Goal: Information Seeking & Learning: Understand process/instructions

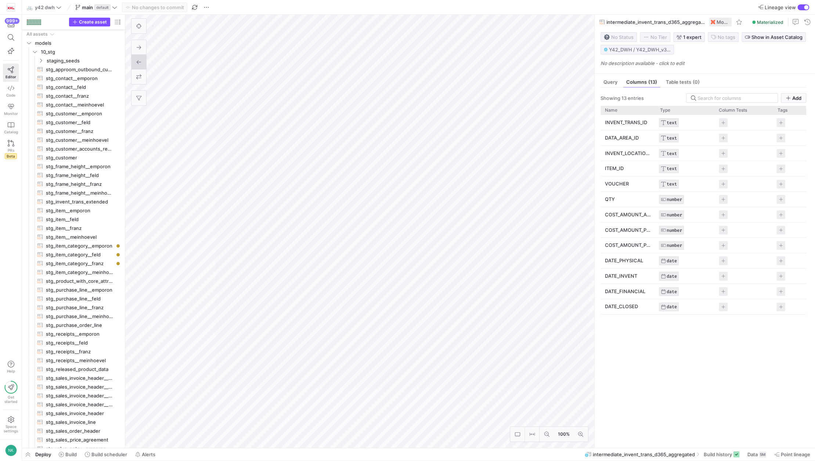
scroll to position [243, 0]
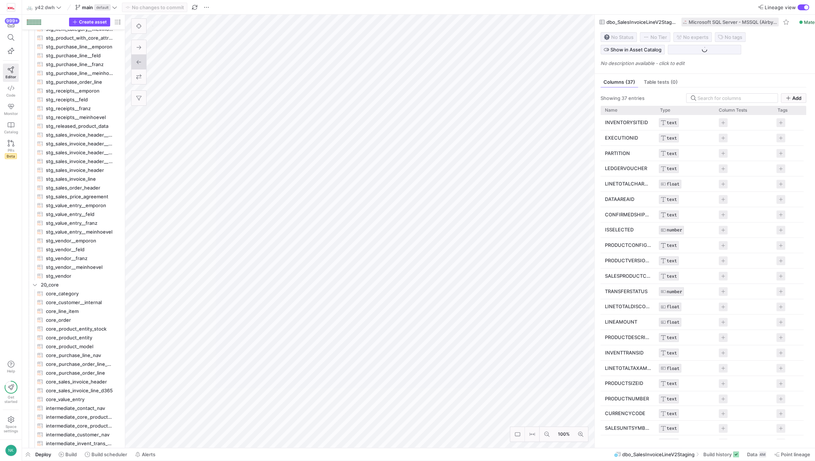
scroll to position [481, 0]
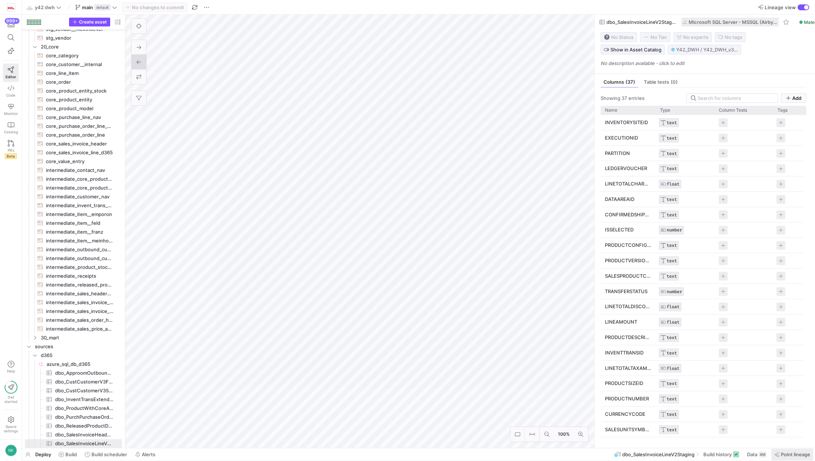
click at [783, 455] on span "Point lineage" at bounding box center [795, 454] width 29 height 6
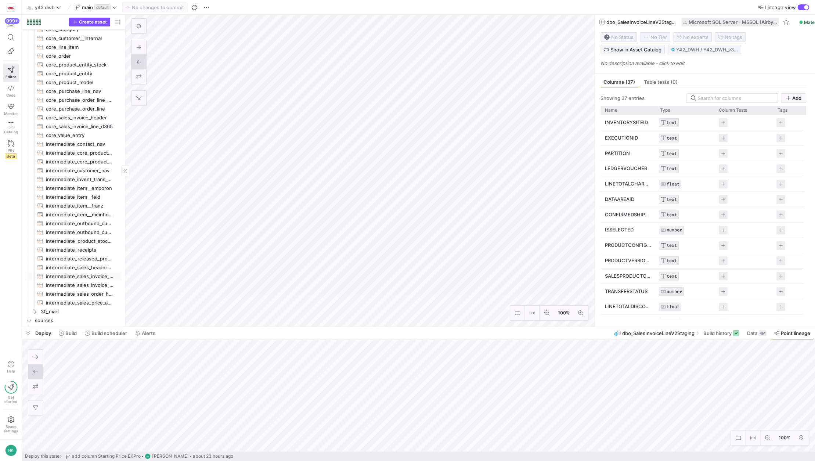
scroll to position [508, 0]
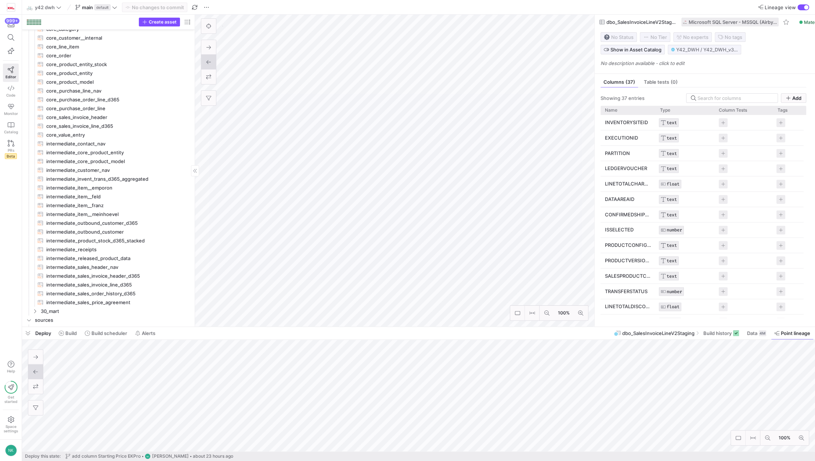
drag, startPoint x: 125, startPoint y: 245, endPoint x: 194, endPoint y: 249, distance: 69.5
click at [120, 284] on span "intermediate_sales_invoice_line_d365​​​​​​​​​​" at bounding box center [114, 285] width 137 height 8
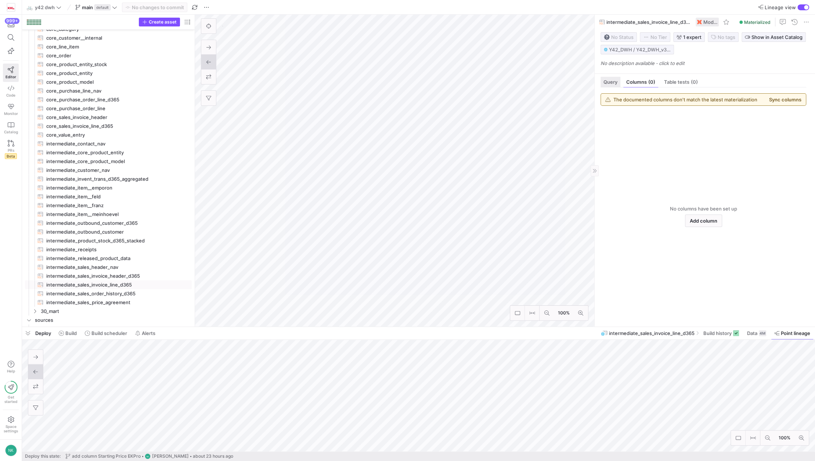
click at [610, 81] on span "Query" at bounding box center [611, 82] width 14 height 5
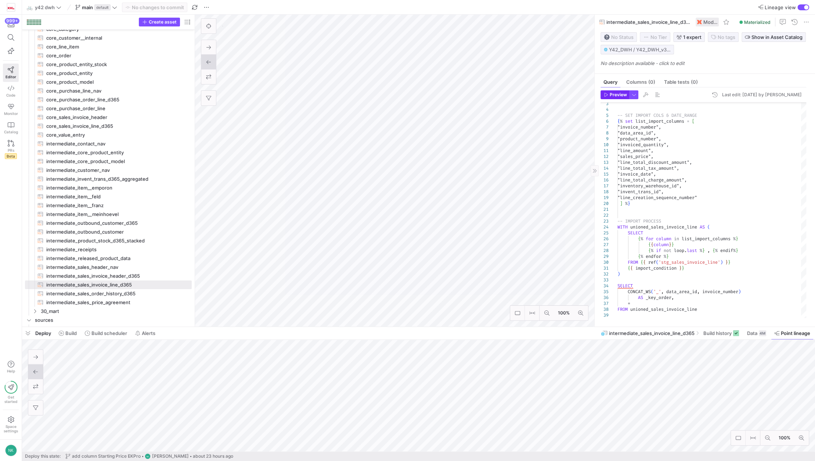
click at [621, 93] on span "Preview" at bounding box center [618, 94] width 17 height 5
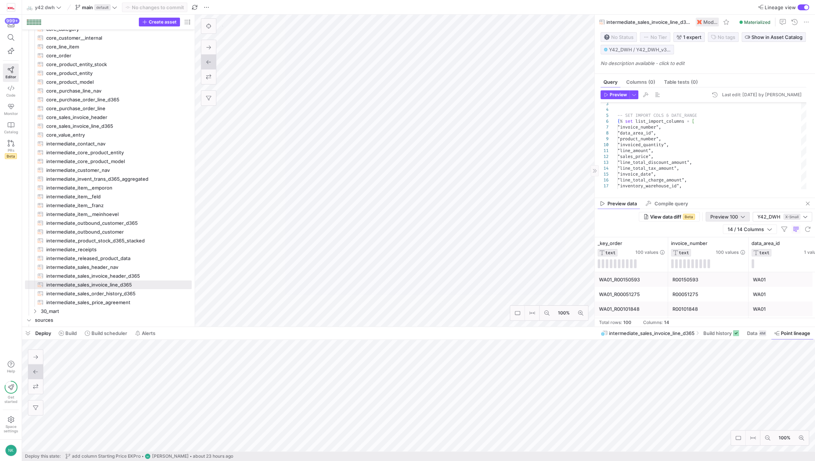
click at [744, 216] on div at bounding box center [743, 217] width 4 height 6
click at [736, 243] on span "Full Preview" at bounding box center [728, 241] width 38 height 6
click at [653, 122] on div ""line_total_discount_amount", "line_total_tax_amount", "line_amount", "sales_pr…" at bounding box center [711, 193] width 189 height 235
click at [11, 86] on icon at bounding box center [11, 88] width 7 height 5
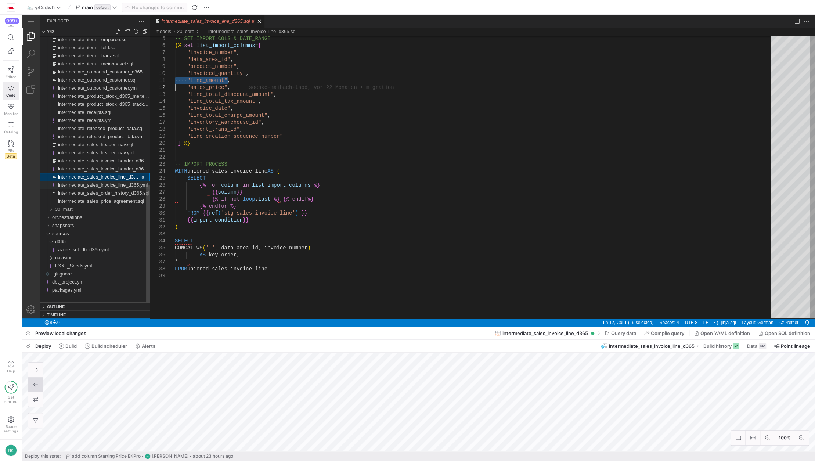
click at [104, 187] on span "intermediate_sales_invoice_line_d365.yml" at bounding box center [103, 185] width 90 height 6
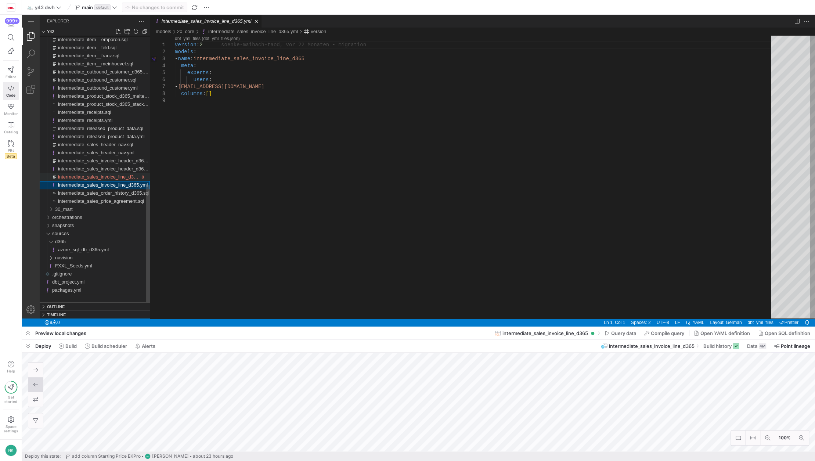
click at [104, 176] on span "intermediate_sales_invoice_line_d365.sql" at bounding box center [102, 177] width 89 height 6
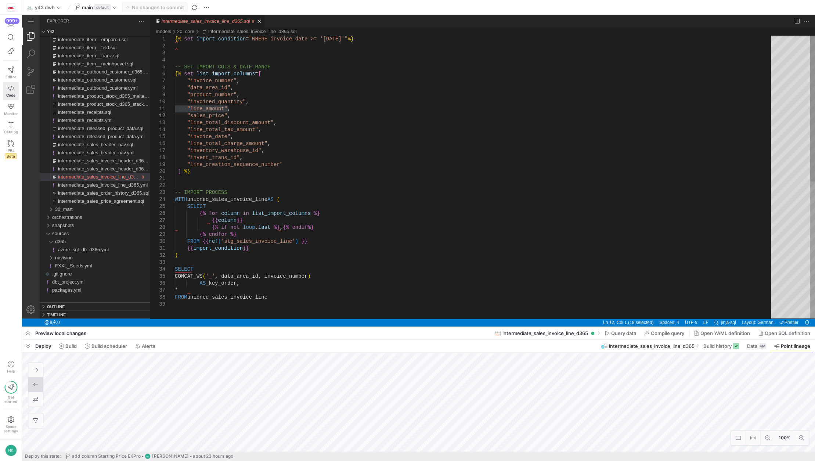
click at [241, 217] on div "-- SET IMPORT COLS & DATE_RANGE {% set list_import_columns = [ "invoice_number"…" at bounding box center [475, 310] width 601 height 548
type textarea "{% set import_condition = "WHERE invoice_date >= '[DATE]'"%} -- SET IMPORT COLS…"
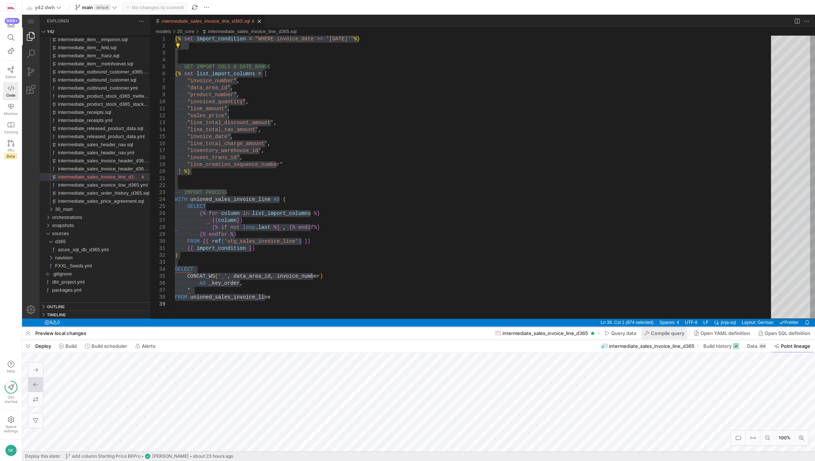
click at [652, 334] on span "Compile query" at bounding box center [667, 333] width 33 height 6
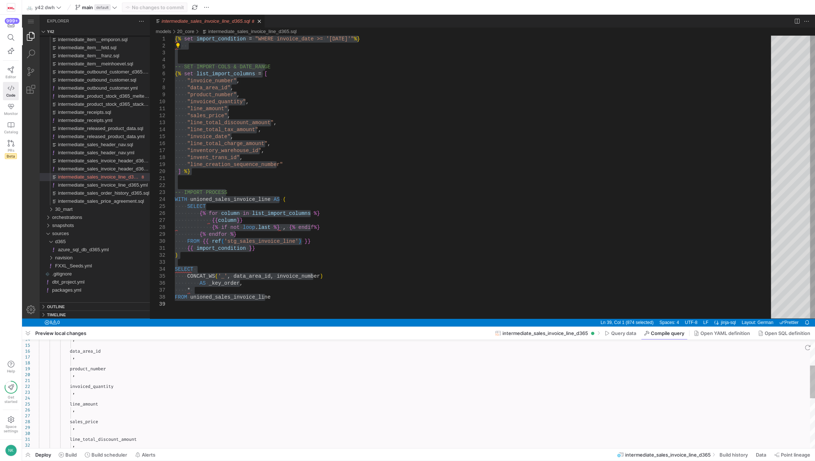
click at [191, 389] on div ", data_area_id , product_number , invoiced_quantity , line_amount , sales_price…" at bounding box center [427, 433] width 776 height 359
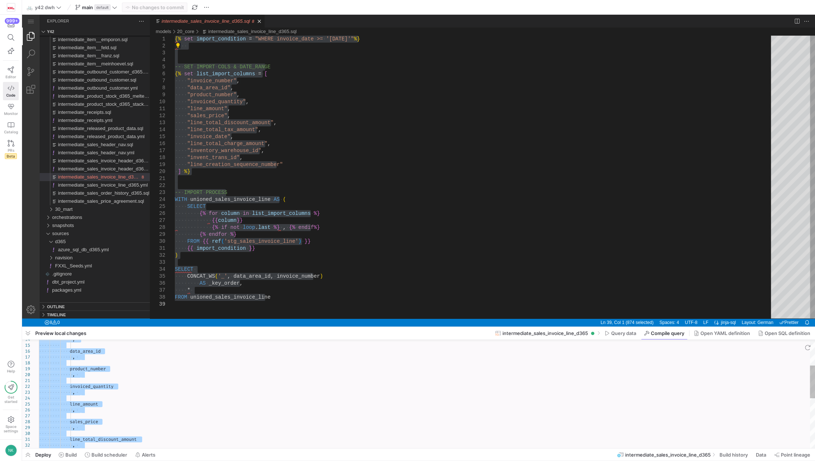
click at [139, 397] on div ", data_area_id , product_number , invoiced_quantity , line_amount , sales_price…" at bounding box center [427, 433] width 776 height 359
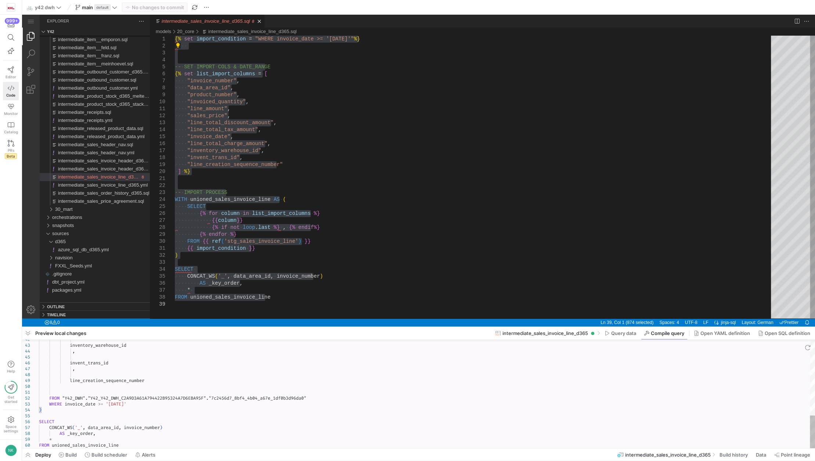
type textarea "FROM "Y42_DWH"."Y42_Y42_DWH_C2A9D3A61A794422B95324A7D6EBA95F"."7c2456d7_8bf4_4b…"
drag, startPoint x: 125, startPoint y: 443, endPoint x: 33, endPoint y: 424, distance: 93.6
click at [39, 424] on div "inventory_warehouse_id , invent_trans_id , line_creation_sequence_number FROM "…" at bounding box center [427, 269] width 776 height 359
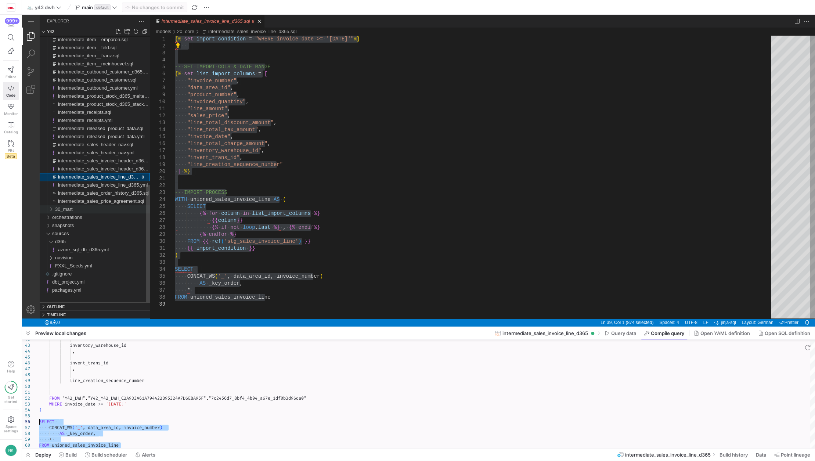
click at [67, 210] on span "30_mart" at bounding box center [64, 209] width 18 height 6
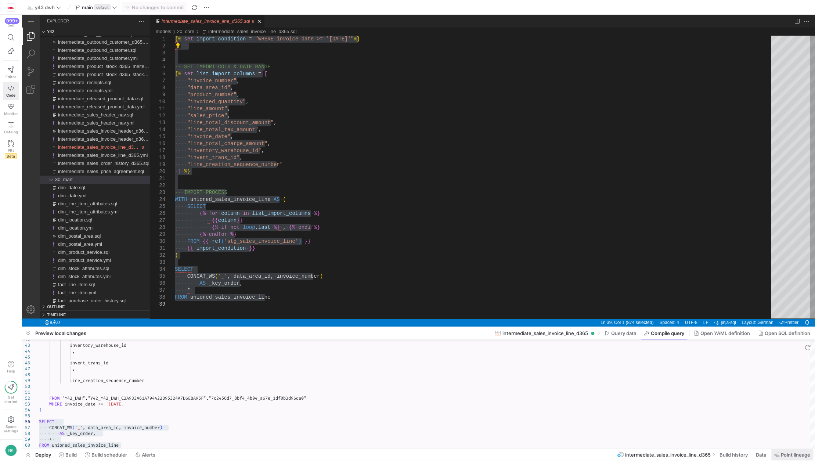
click at [787, 456] on span "Point lineage" at bounding box center [795, 455] width 29 height 6
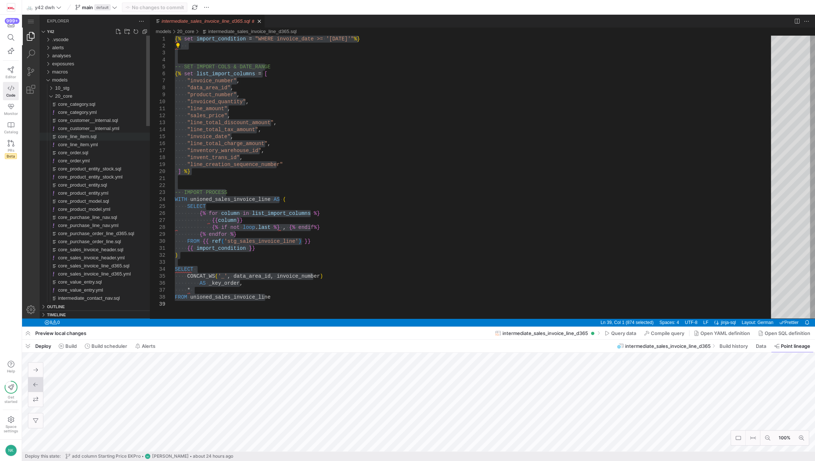
click at [100, 136] on div "core_line_item.sql" at bounding box center [104, 137] width 92 height 8
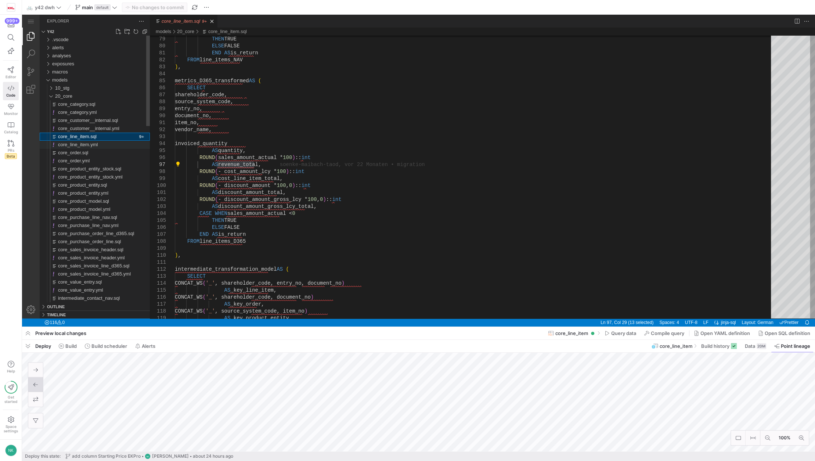
click at [72, 145] on span "core_line_item.yml" at bounding box center [78, 145] width 40 height 6
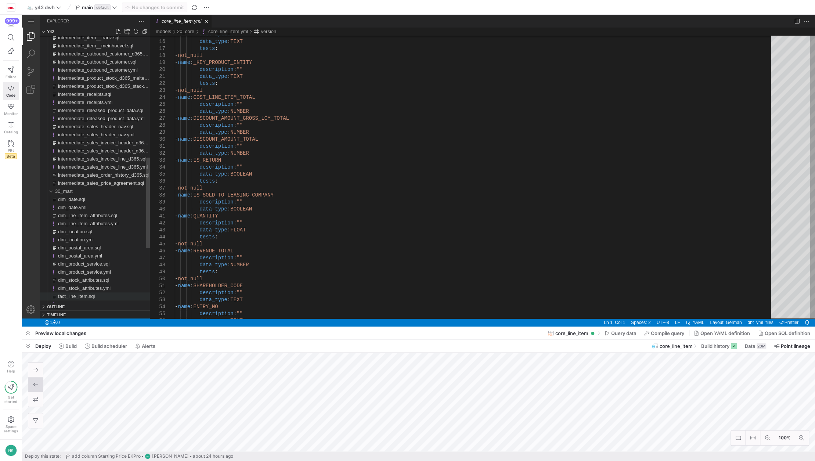
click at [90, 294] on span "fact_line_item.sql" at bounding box center [76, 296] width 37 height 6
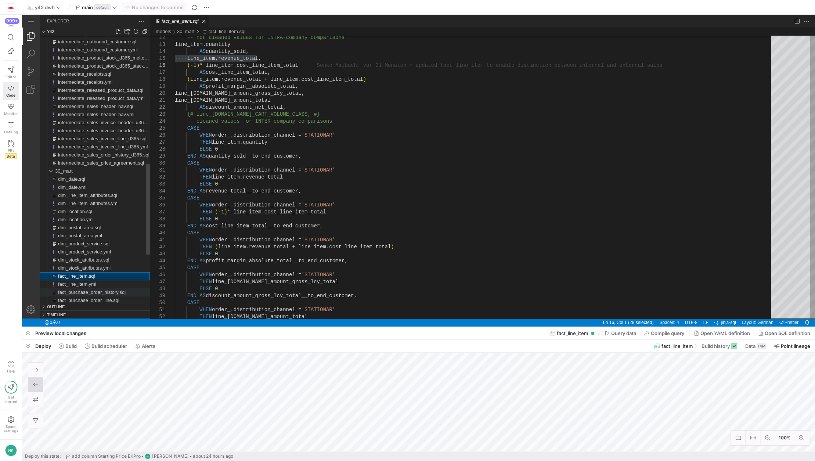
click at [86, 288] on div "fact_purchase_order_history.sql" at bounding box center [104, 292] width 92 height 8
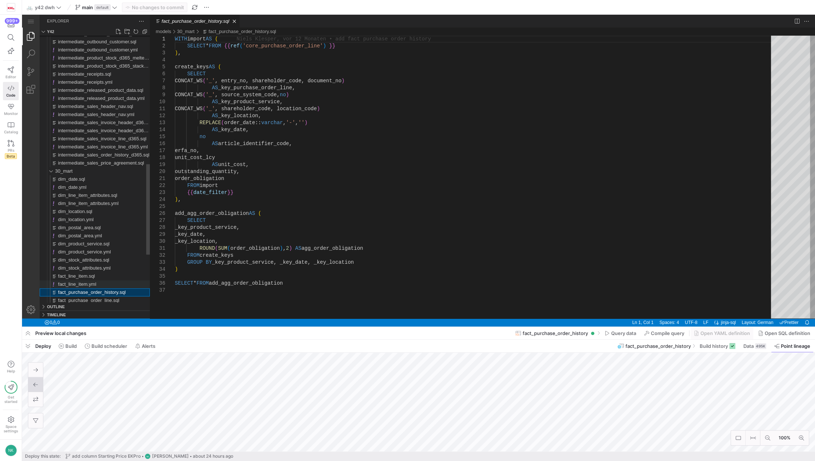
click at [84, 284] on span "fact_line_item.yml" at bounding box center [77, 284] width 38 height 6
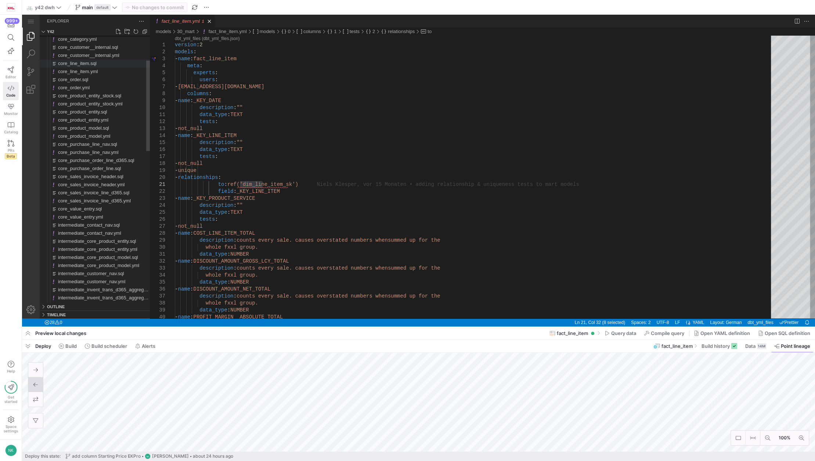
click at [85, 64] on span "core_line_item.sql" at bounding box center [77, 64] width 39 height 6
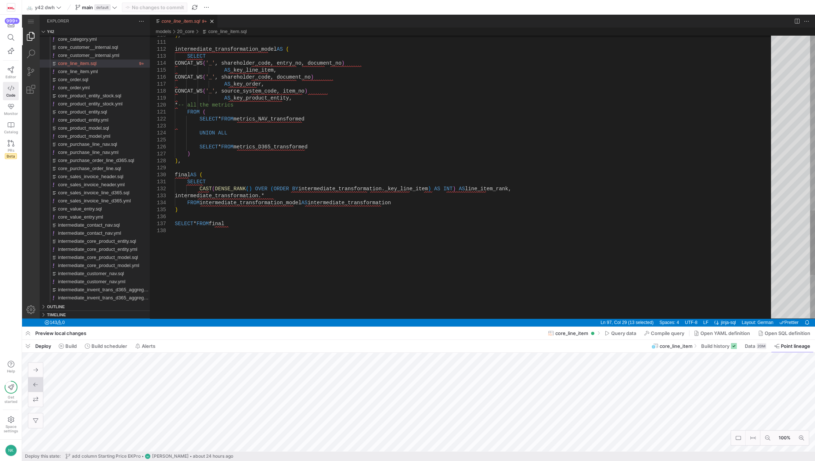
type textarea "intermediate_transformation_model AS ( SELECT CONCAT_WS('_', shareholder_code, …"
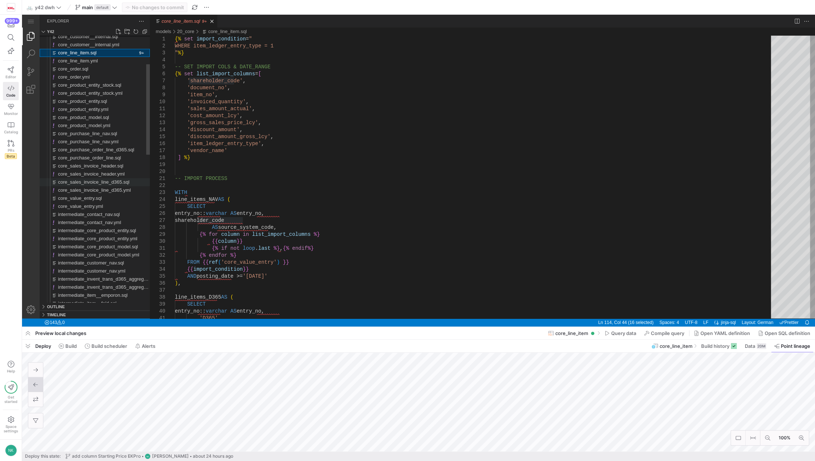
click at [105, 184] on span "core_sales_invoice_line_d365.sql" at bounding box center [93, 182] width 71 height 6
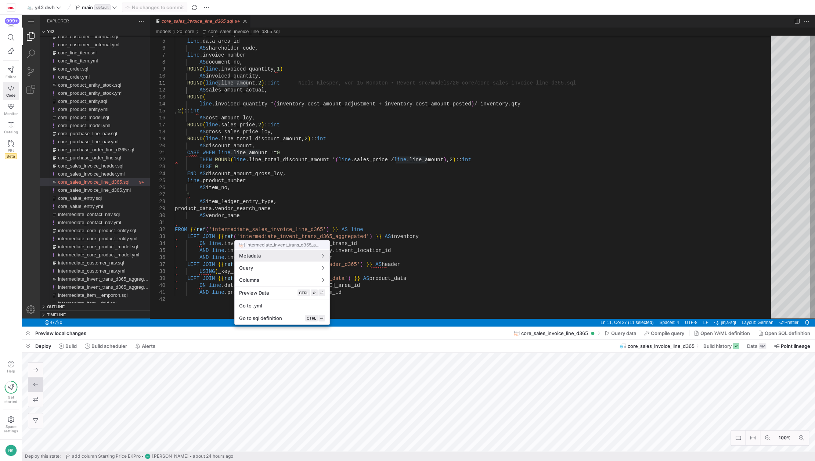
click at [225, 53] on div at bounding box center [407, 230] width 815 height 461
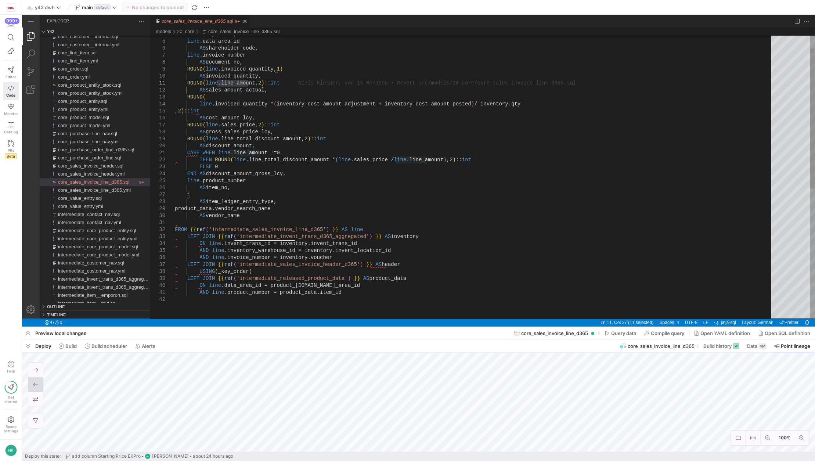
type textarea "SELECT CONCAT_WS('_', line.line_creation_sequence_number::varchar, line.invent_…"
click at [225, 53] on div "line ._key_order, line .data_area_id AS shareholder_code, line .invoice_number …" at bounding box center [475, 294] width 601 height 569
click at [227, 60] on div "line ._key_order, line .data_area_id AS shareholder_code, line .invoice_number …" at bounding box center [475, 294] width 601 height 569
click at [226, 54] on div "line ._key_order, line .data_area_id AS shareholder_code, line .invoice_number …" at bounding box center [475, 294] width 601 height 569
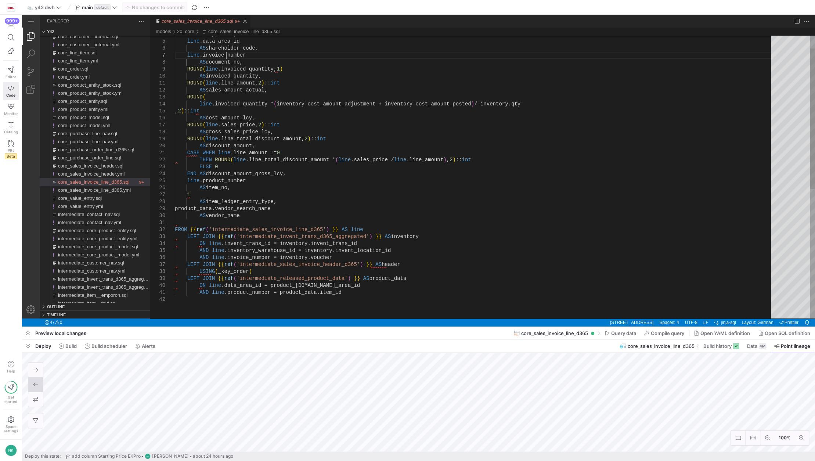
click at [226, 54] on div "line ._key_order, line .data_area_id AS shareholder_code, line .invoice_number …" at bounding box center [475, 294] width 601 height 569
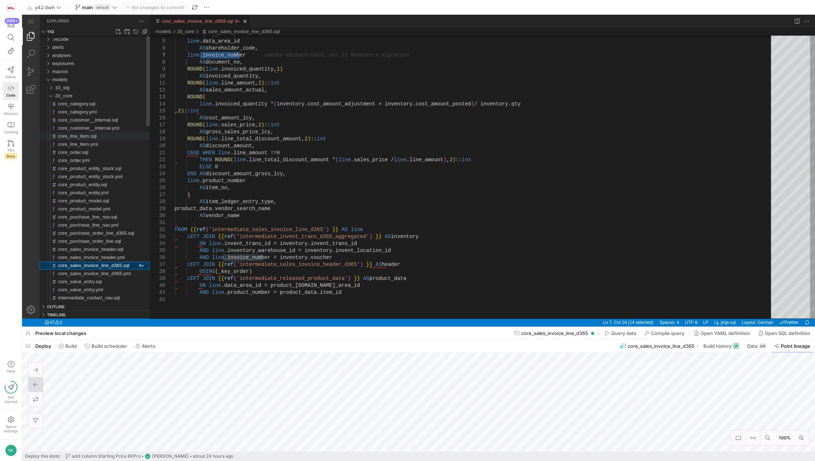
click at [89, 134] on span "core_line_item.sql" at bounding box center [77, 136] width 39 height 6
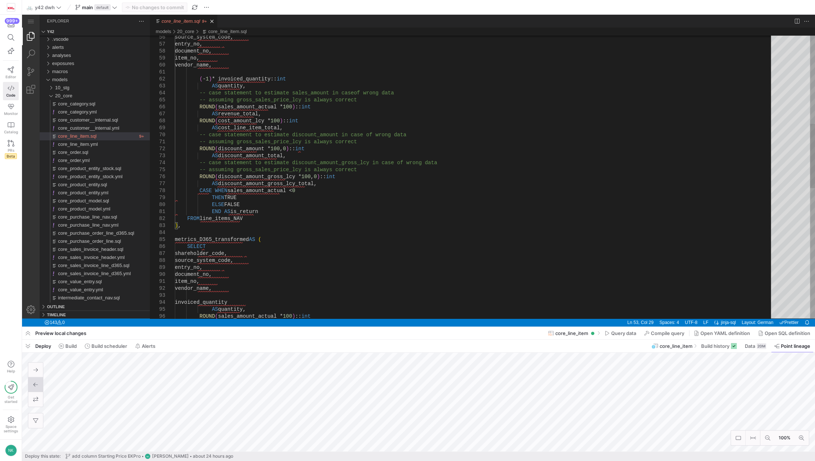
click at [211, 269] on div "source_system_code, entry_no, document_no, item_no, vendor_name, ( - 1 ) * invo…" at bounding box center [475, 269] width 601 height 1239
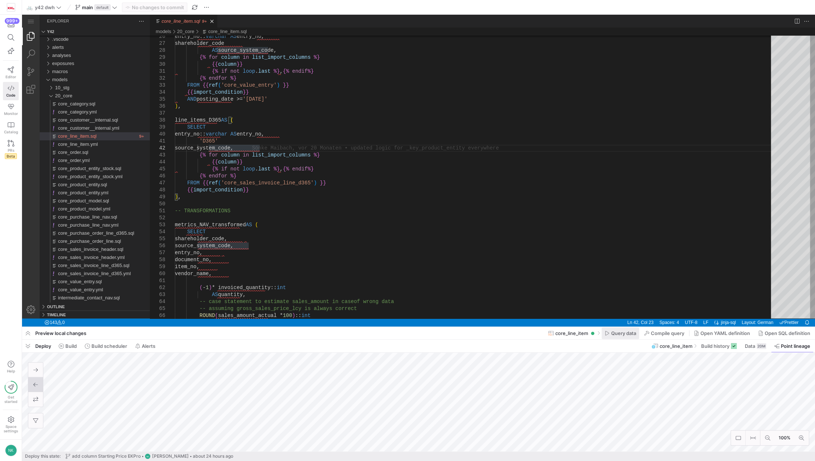
click at [615, 335] on span "Query data" at bounding box center [623, 333] width 25 height 6
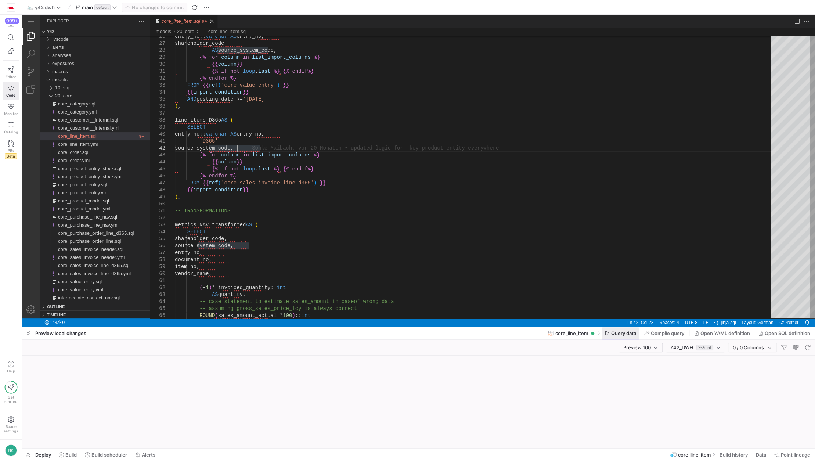
scroll to position [0, 62]
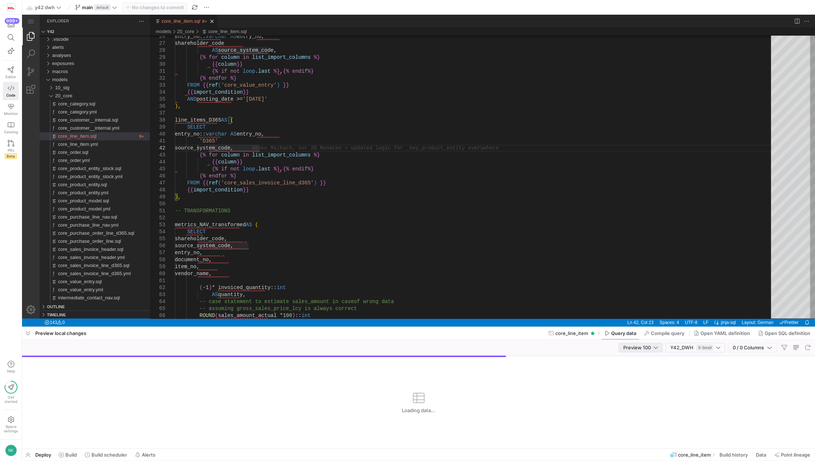
click at [648, 343] on div "Preview 100" at bounding box center [640, 347] width 35 height 9
click at [638, 367] on mat-option "Full Preview" at bounding box center [640, 371] width 44 height 12
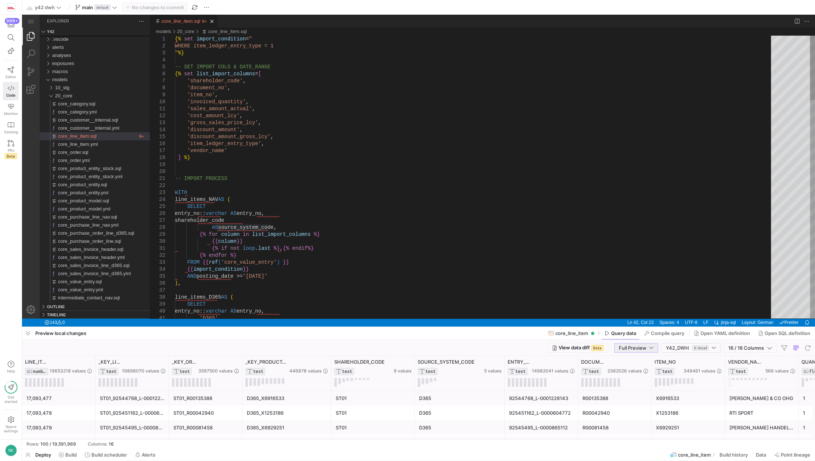
type textarea "-- IMPORT PROCESS WITH line_items_NAV AS ( SELECT entry_no::varchar AS entry_no…"
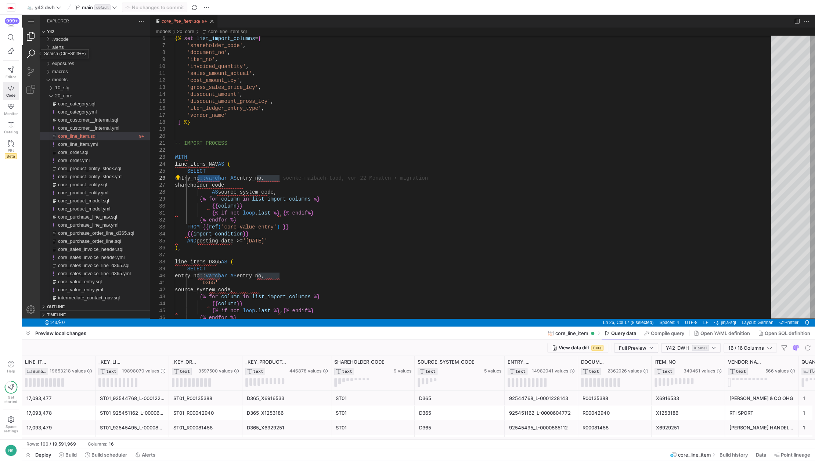
click at [32, 60] on link "Search (Ctrl+Shift+F)" at bounding box center [31, 54] width 18 height 18
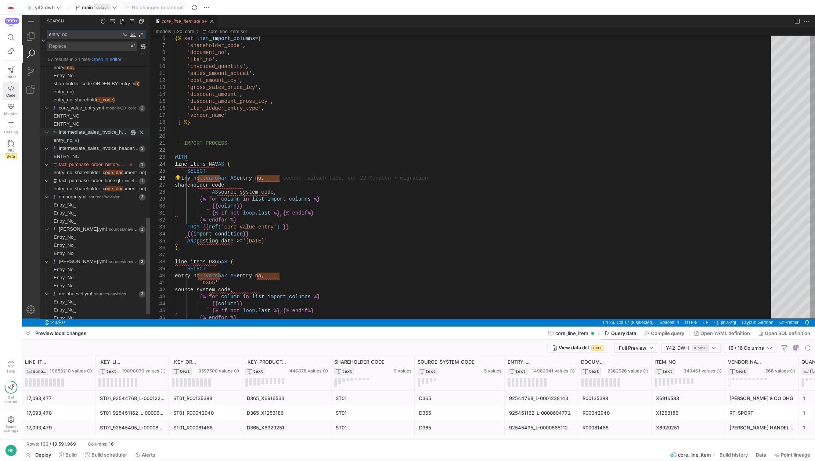
type textarea "entry_no"
click at [103, 133] on link "intermediate_sales_invoice_header_d365.sql" at bounding box center [107, 132] width 96 height 6
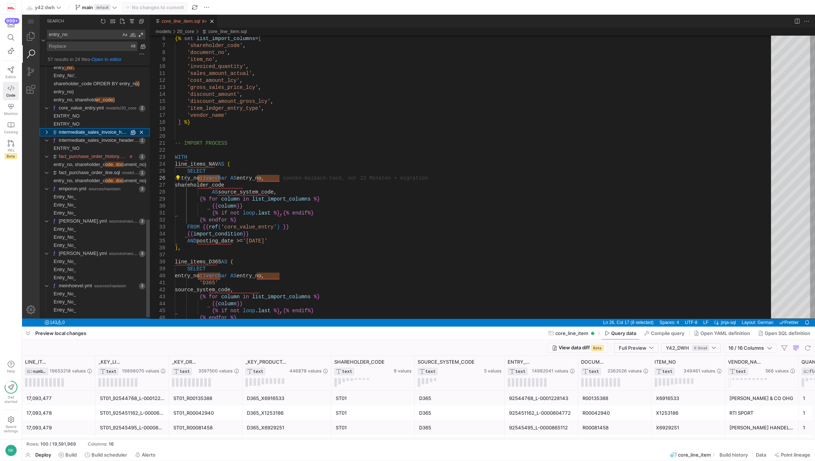
click at [84, 133] on link "intermediate_sales_invoice_header_d365.sql" at bounding box center [107, 132] width 96 height 6
click at [60, 140] on span "entry_no, #}" at bounding box center [66, 140] width 25 height 6
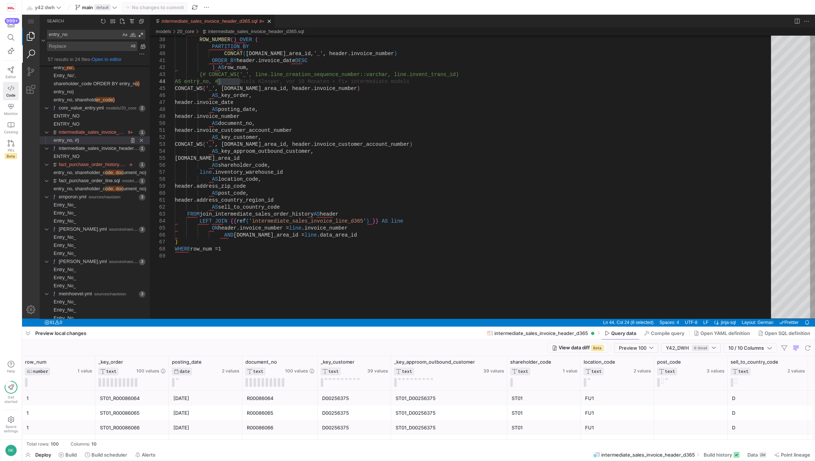
click at [32, 33] on link "Explorer (Ctrl+Shift+E)" at bounding box center [31, 37] width 18 height 18
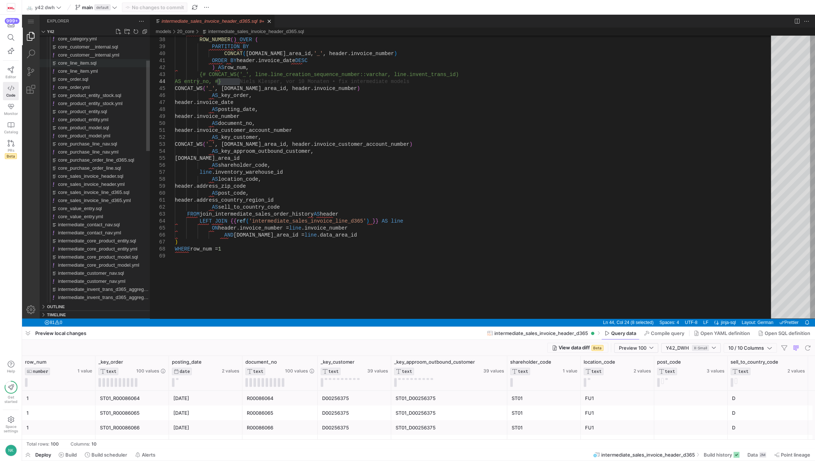
click at [73, 66] on div "core_line_item.sql" at bounding box center [104, 63] width 92 height 8
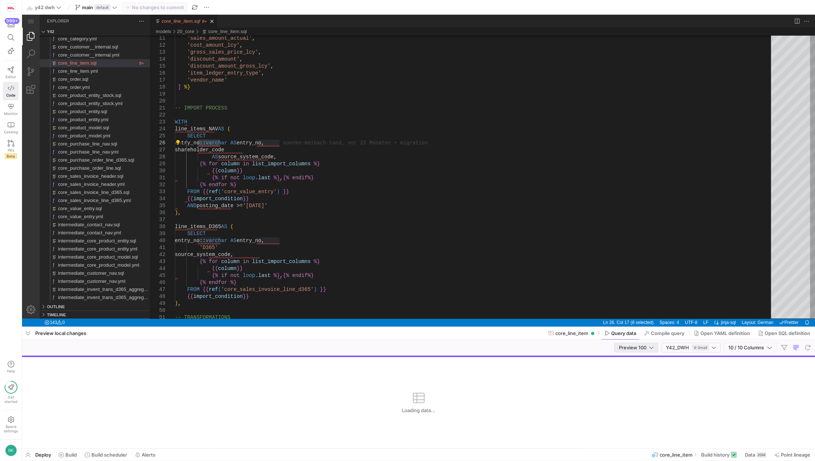
click at [635, 349] on span "Preview 100" at bounding box center [633, 348] width 28 height 6
click at [634, 366] on mat-option "Full Preview" at bounding box center [636, 371] width 44 height 12
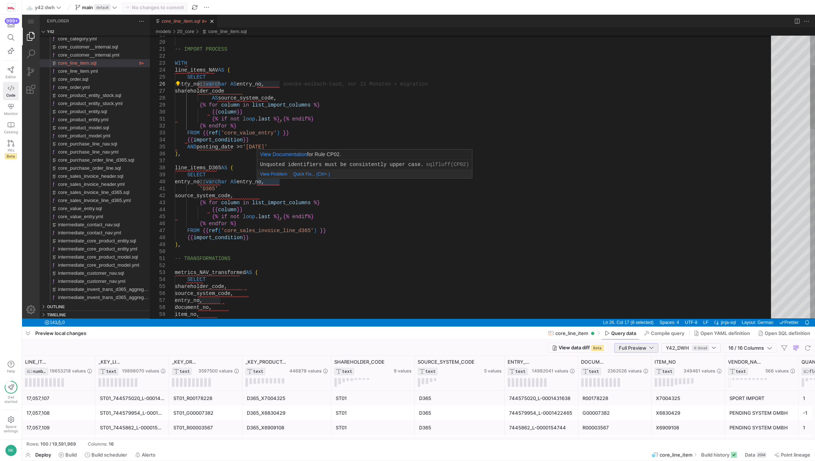
type textarea "{% if not loop.last %} , {% endif%} {% endfor %} FROM {{ ref('core_value_entry'…"
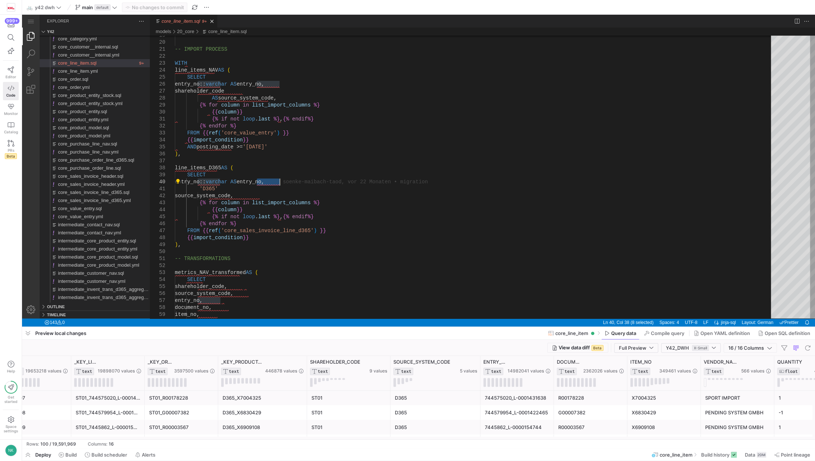
scroll to position [0, 78]
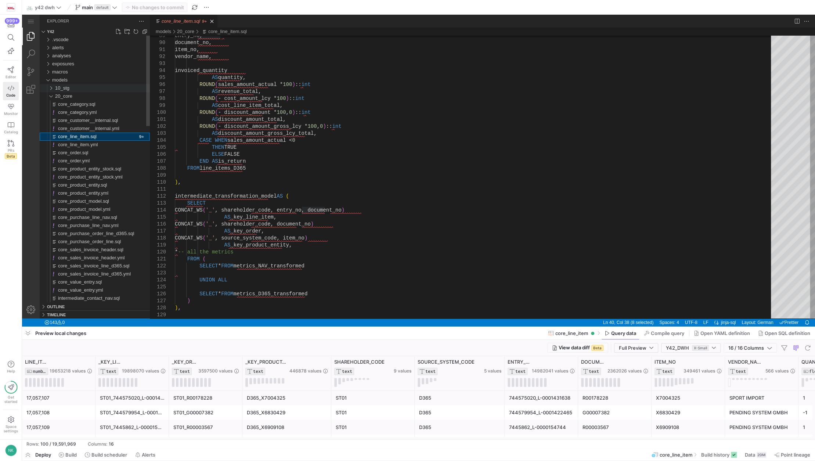
click at [53, 87] on div "10_stg" at bounding box center [49, 88] width 14 height 8
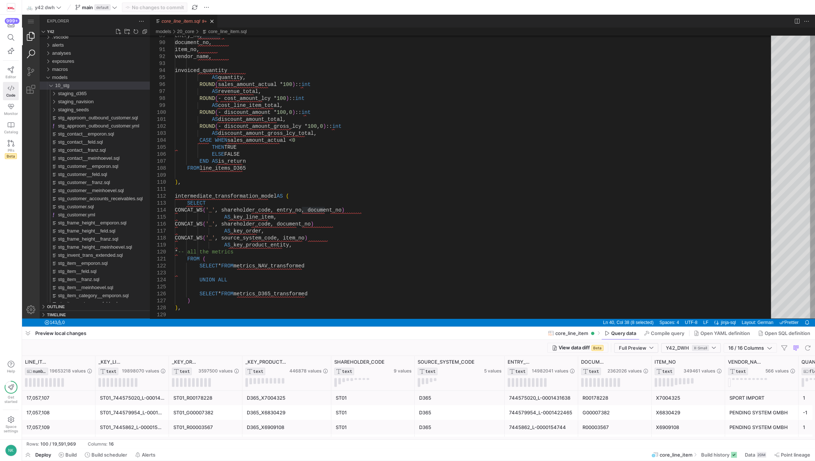
click at [34, 52] on link "Search (Ctrl+Shift+F)" at bounding box center [31, 54] width 18 height 18
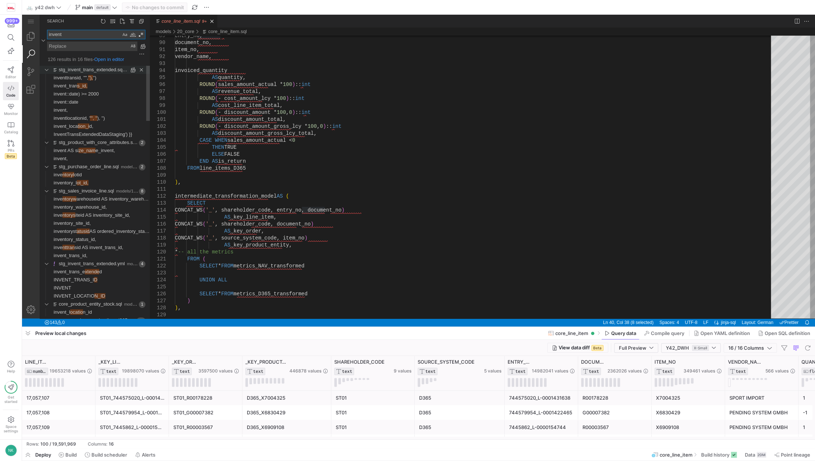
type textarea "invent"
click at [80, 67] on link "stg_invent_trans_extended.sql" at bounding box center [93, 70] width 68 height 6
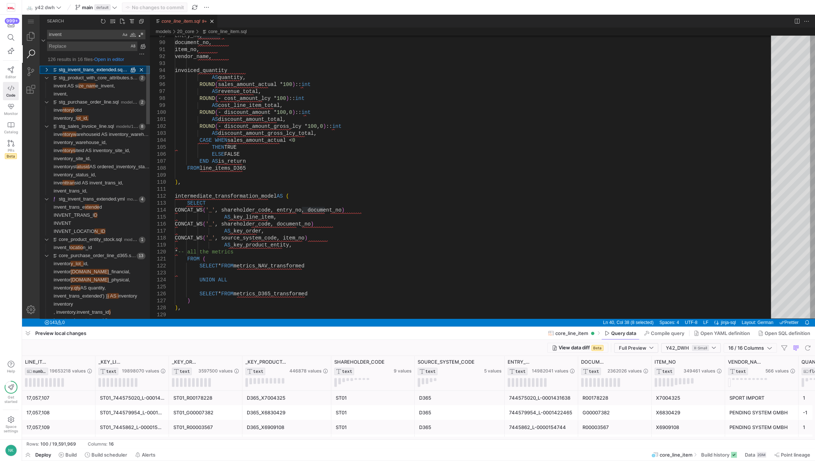
click at [80, 67] on link "stg_invent_trans_extended.sql" at bounding box center [93, 70] width 68 height 6
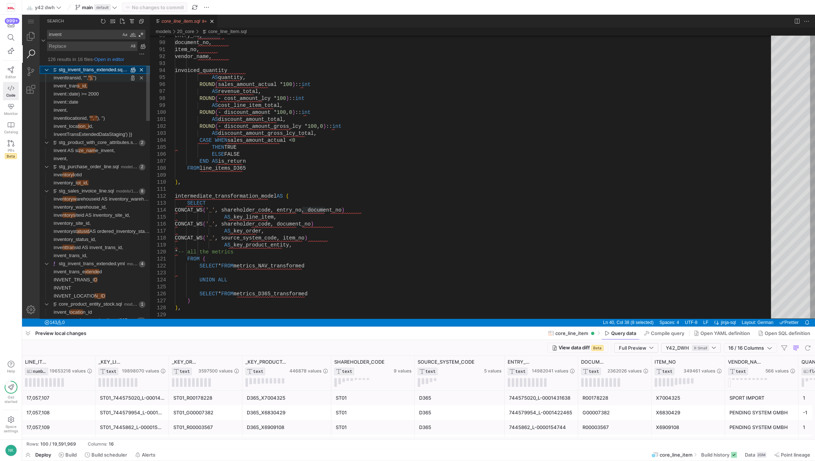
click at [73, 76] on span "inventtransid, '"'," at bounding box center [71, 78] width 35 height 6
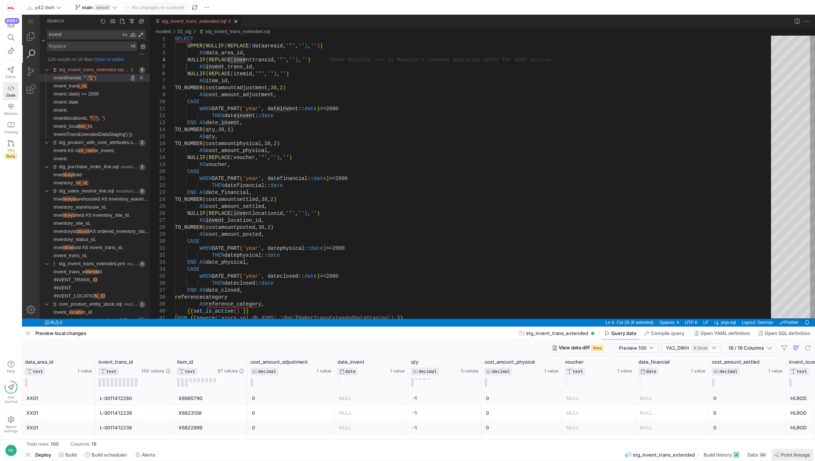
click at [790, 454] on span "Point lineage" at bounding box center [795, 455] width 29 height 6
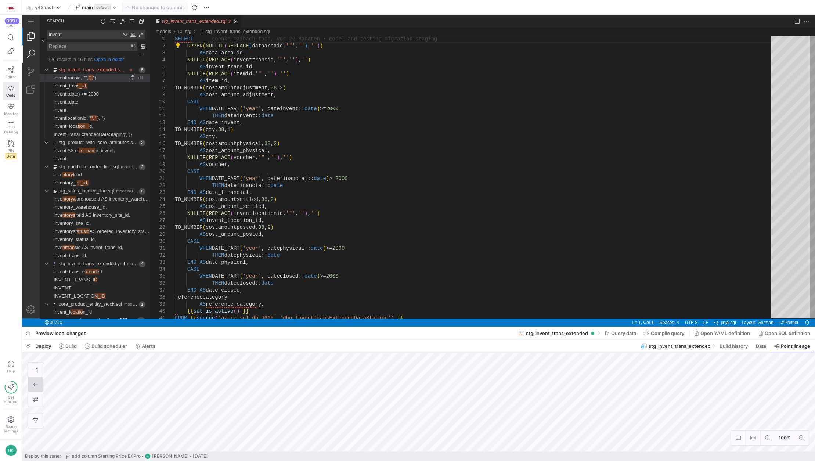
click at [35, 33] on link "Explorer (Ctrl+Shift+E)" at bounding box center [31, 37] width 18 height 18
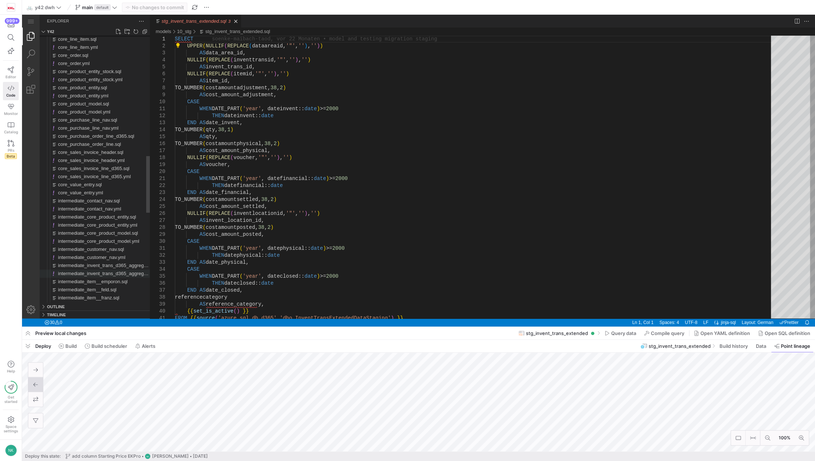
click at [89, 272] on span "intermediate_invent_trans_d365_aggregated.yml" at bounding box center [110, 274] width 104 height 6
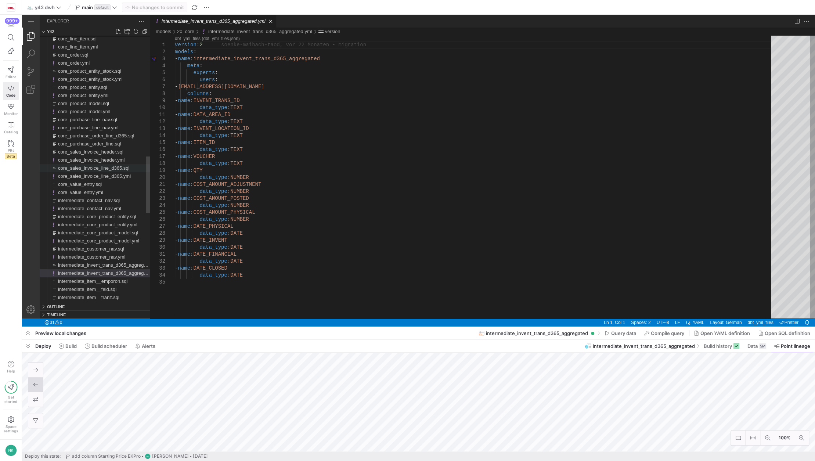
click at [102, 171] on span "core_sales_invoice_line_d365.sql" at bounding box center [93, 168] width 71 height 6
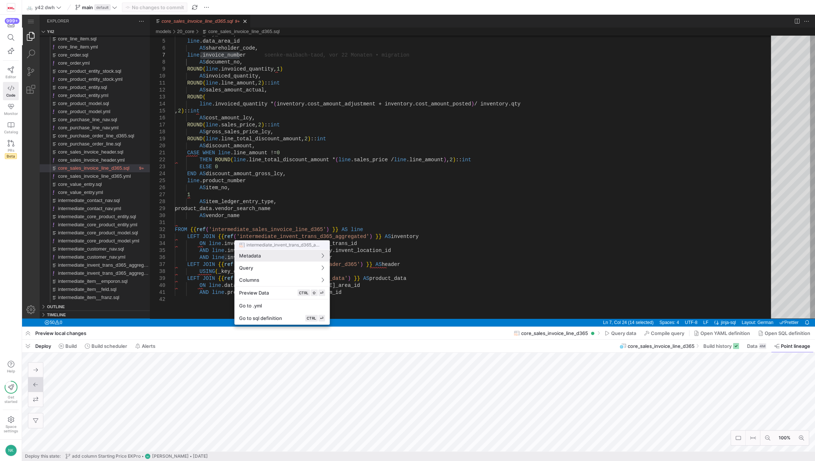
click at [128, 263] on div at bounding box center [78, 267] width 100 height 8
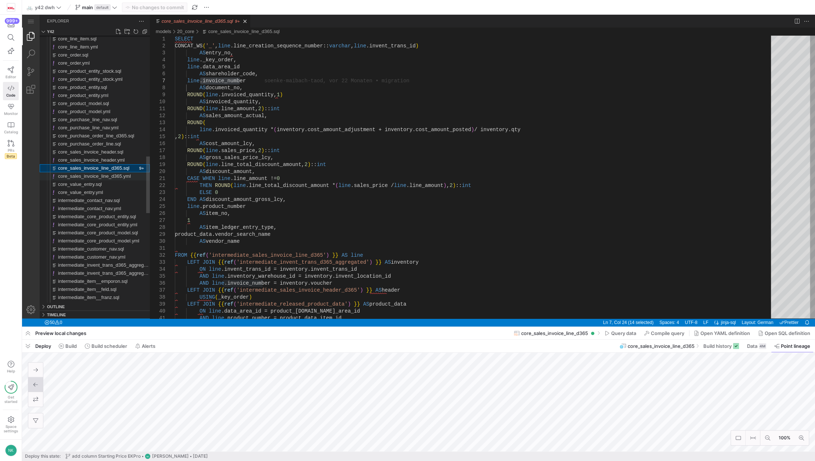
click at [91, 175] on span "core_sales_invoice_line_d365.yml" at bounding box center [94, 176] width 73 height 6
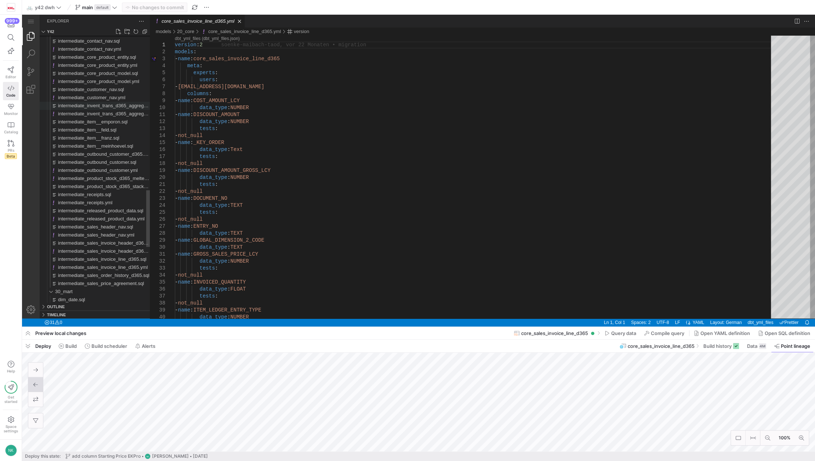
click at [98, 106] on span "intermediate_invent_trans_d365_aggregated.sql" at bounding box center [109, 106] width 102 height 6
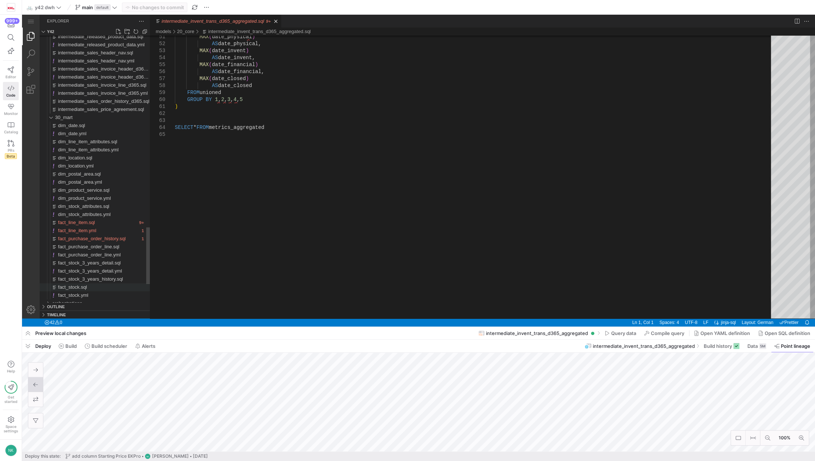
click at [71, 289] on span "fact_stock.sql" at bounding box center [72, 287] width 29 height 6
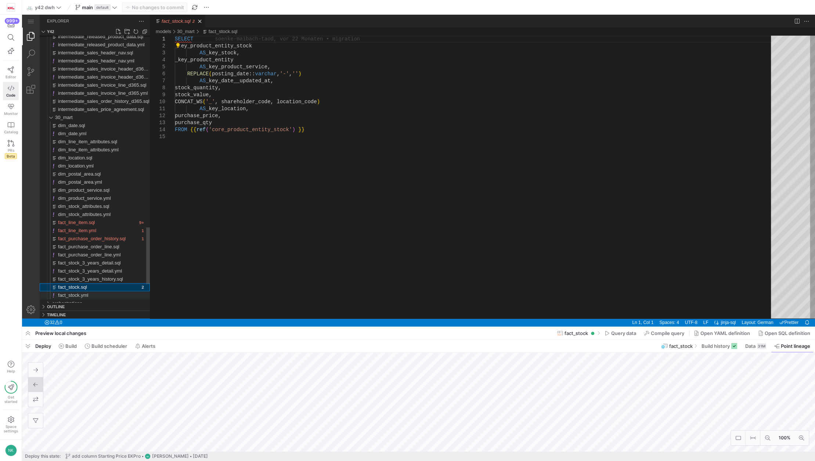
click at [83, 293] on span "fact_stock.yml" at bounding box center [73, 295] width 30 height 6
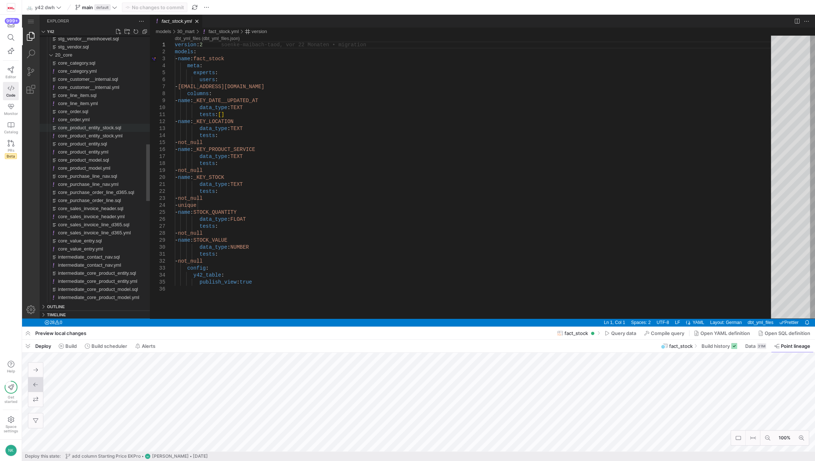
click at [85, 127] on span "core_product_entity_stock.sql" at bounding box center [89, 128] width 63 height 6
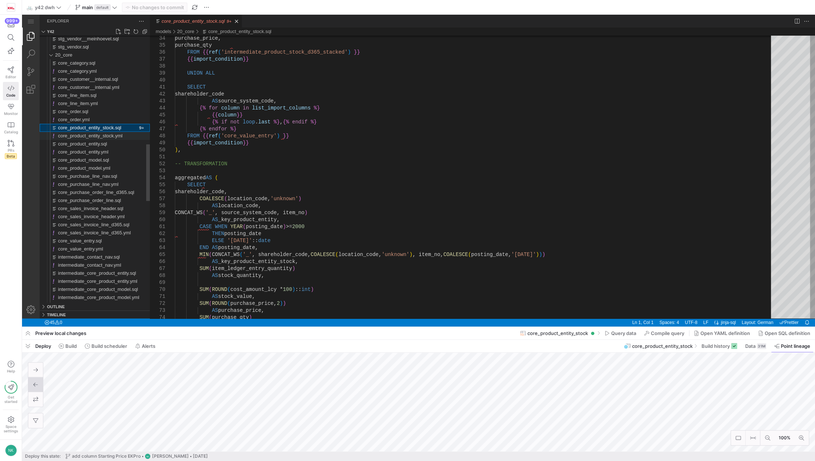
click at [82, 135] on span "core_product_entity_stock.yml" at bounding box center [90, 136] width 65 height 6
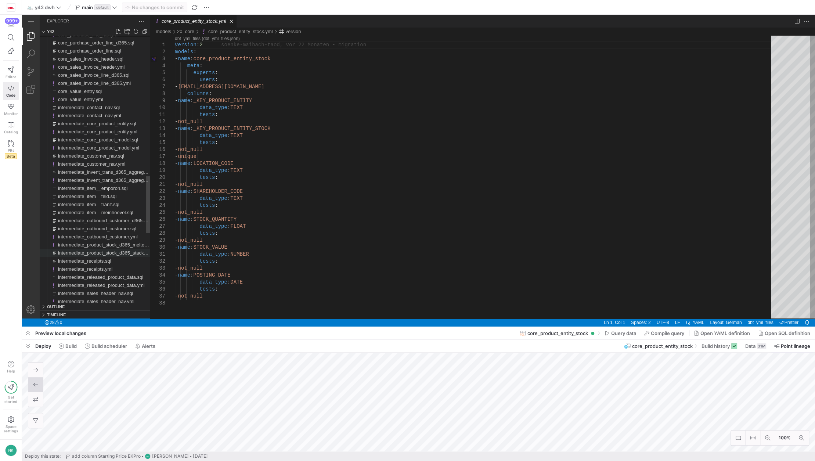
click at [128, 251] on span "intermediate_product_stock_d365_stacked.sql" at bounding box center [107, 253] width 98 height 6
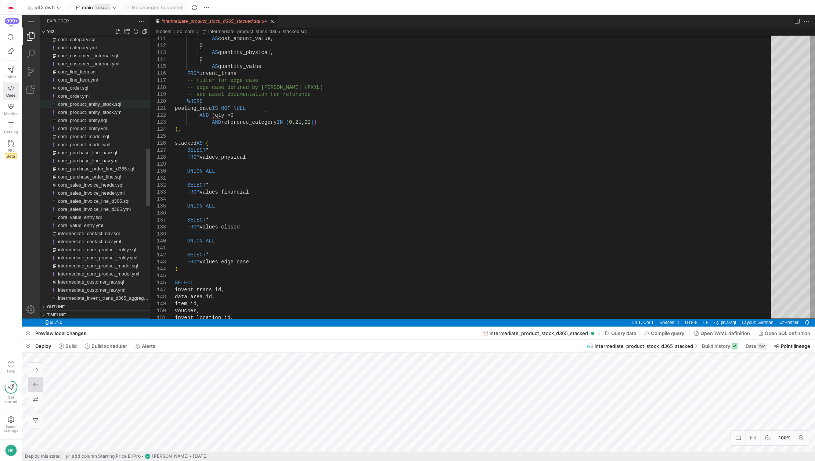
click at [122, 106] on div "core_product_entity_stock.sql" at bounding box center [104, 104] width 92 height 8
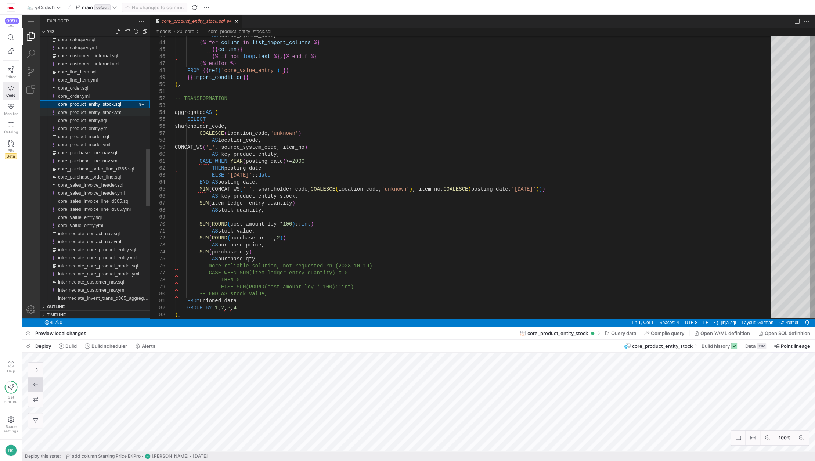
click at [85, 114] on span "core_product_entity_stock.yml" at bounding box center [90, 112] width 65 height 6
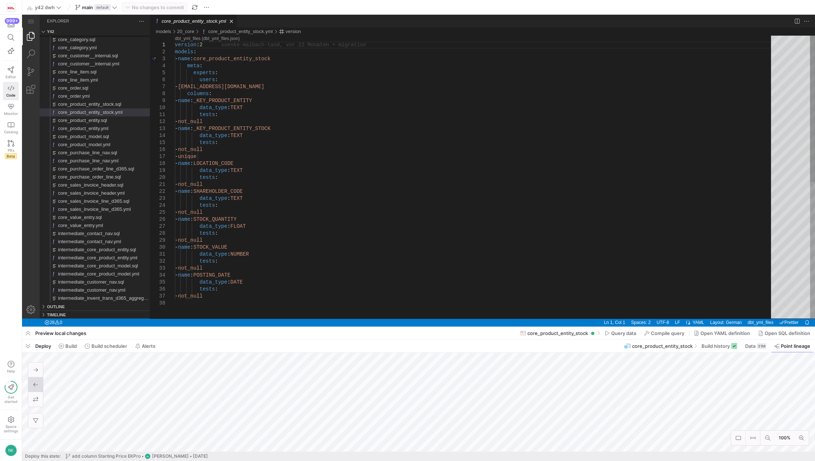
type textarea "tests: - not_null - name: _KEY_PRODUCT_ENTITY_STOCK data_type: TEXT tests: - no…"
click at [278, 133] on div "version : 2 models : - name : core_product_entity_stock meta : experts : users …" at bounding box center [475, 309] width 601 height 547
click at [273, 130] on div "version : 2 models : - name : core_product_entity_stock meta : experts : users …" at bounding box center [475, 309] width 601 height 547
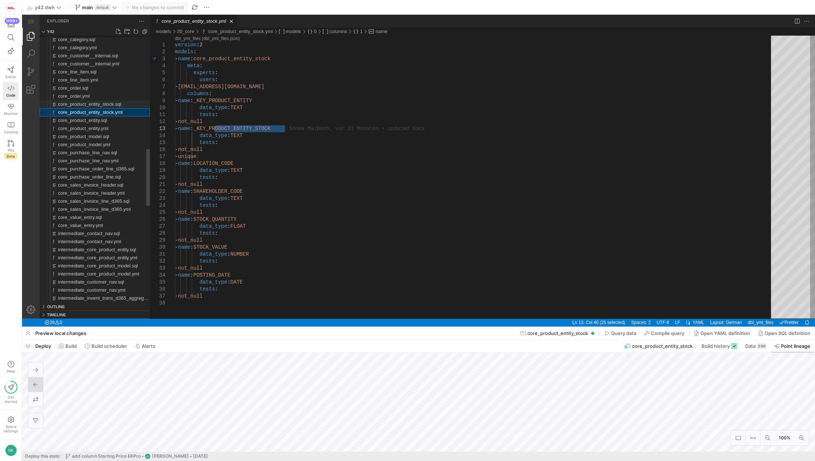
click at [79, 102] on span "core_product_entity_stock.sql" at bounding box center [89, 104] width 63 height 6
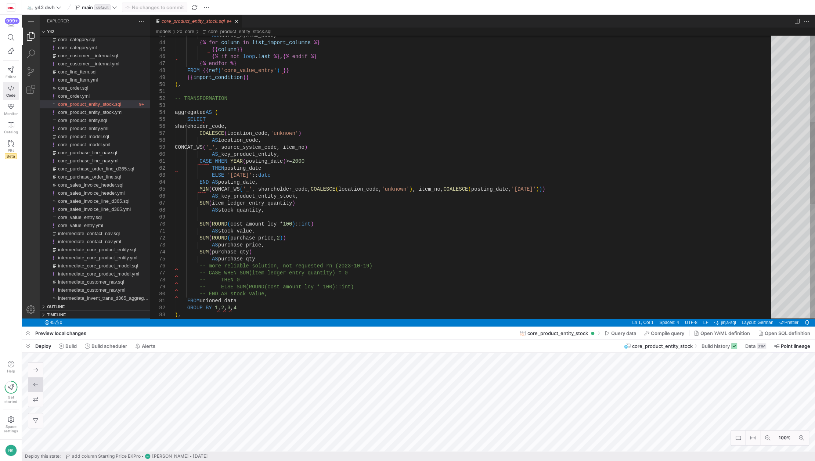
click at [275, 244] on div "AS source_system_code, {% for column in list_import_columns %} {{ column }} {% …" at bounding box center [475, 226] width 601 height 974
type textarea "_key_product_entity_stock, stock_quantity, stock_value, purchase_price, purchas…"
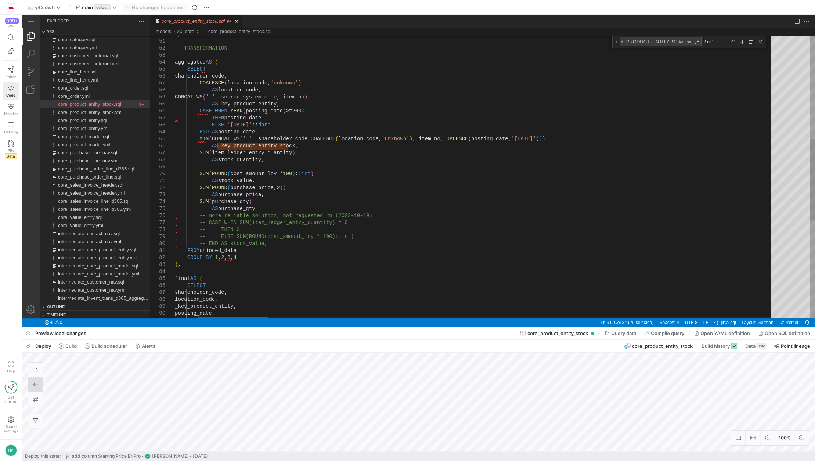
type textarea "_KEY_PRODUCT_ENTITY_STOCK"
type textarea "AS stock_value, SUM(ROUND(purchase_price, 2)) AS purchase_price, SUM(purchase_q…"
click at [327, 236] on div "SUM ( ROUND ( cost_amount_lcy * 100 ) :: int ) AS stock_quantity, AS _key_produ…" at bounding box center [475, 170] width 601 height 986
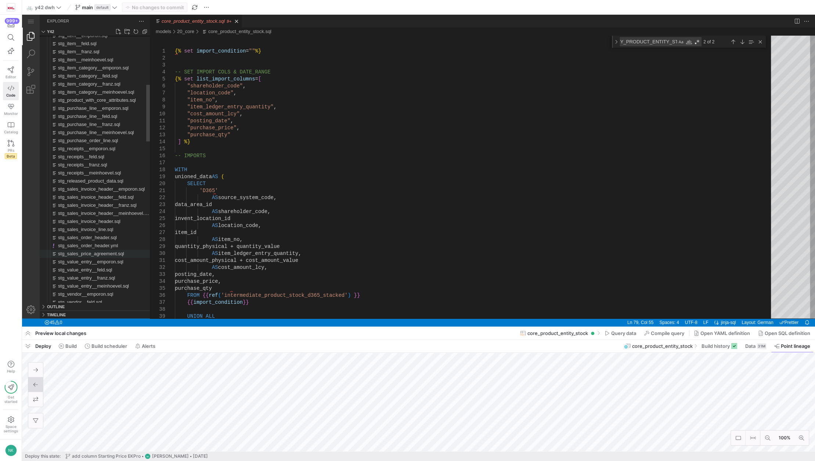
click at [91, 256] on span "stg_sales_price_agreement.sql" at bounding box center [91, 254] width 66 height 6
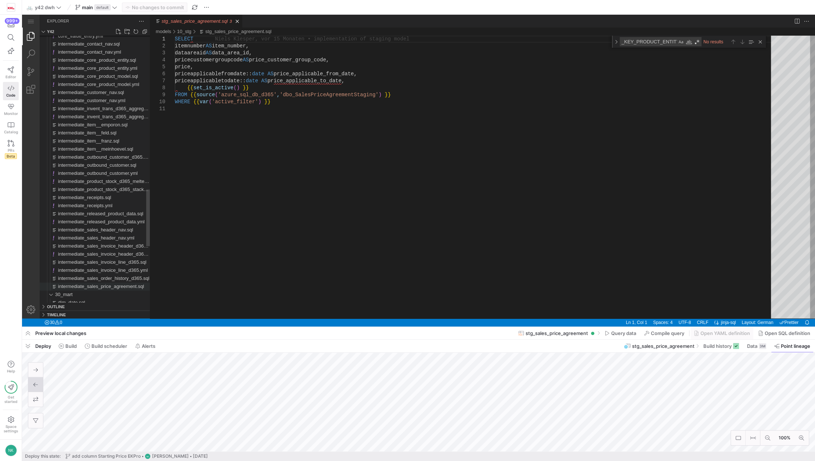
click at [109, 286] on span "intermediate_sales_price_agreement.sql" at bounding box center [101, 287] width 86 height 6
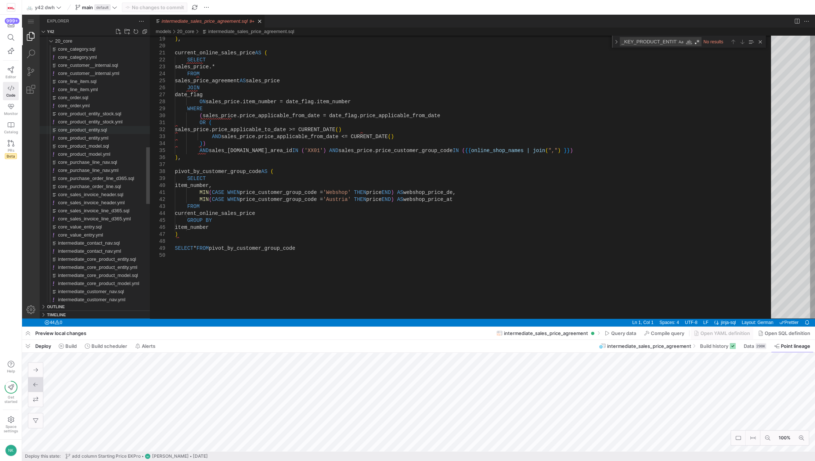
click at [86, 130] on span "core_product_entity.sql" at bounding box center [82, 130] width 49 height 6
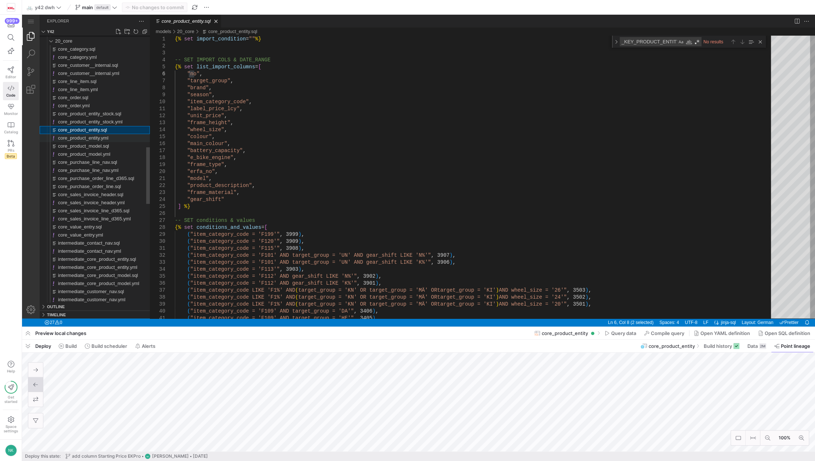
click at [86, 139] on span "core_product_entity.yml" at bounding box center [83, 138] width 50 height 6
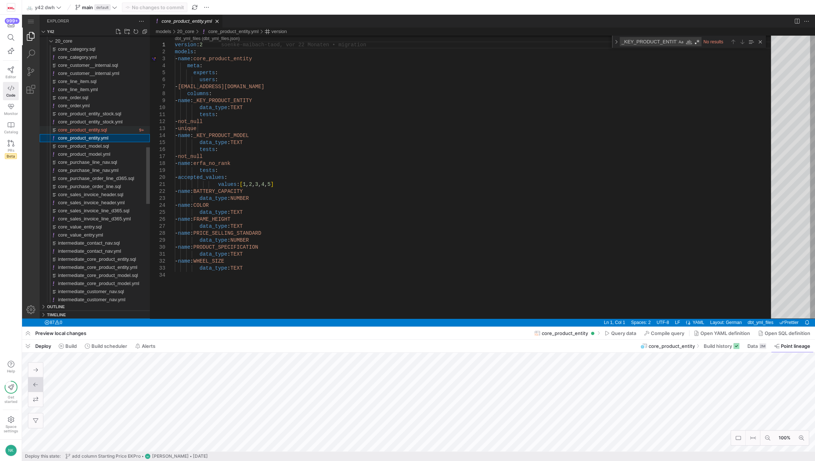
click at [100, 130] on span "core_product_entity.sql" at bounding box center [82, 130] width 49 height 6
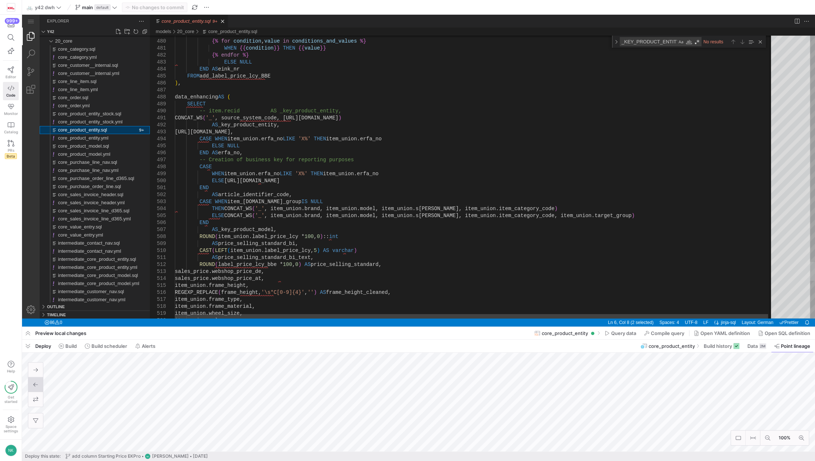
click at [810, 270] on div "core_product_entity.sql, preview" at bounding box center [812, 271] width 5 height 19
type textarea "CONCAT_WS('_', source_system_code, item_union.no) AS _key_product_entity, item_…"
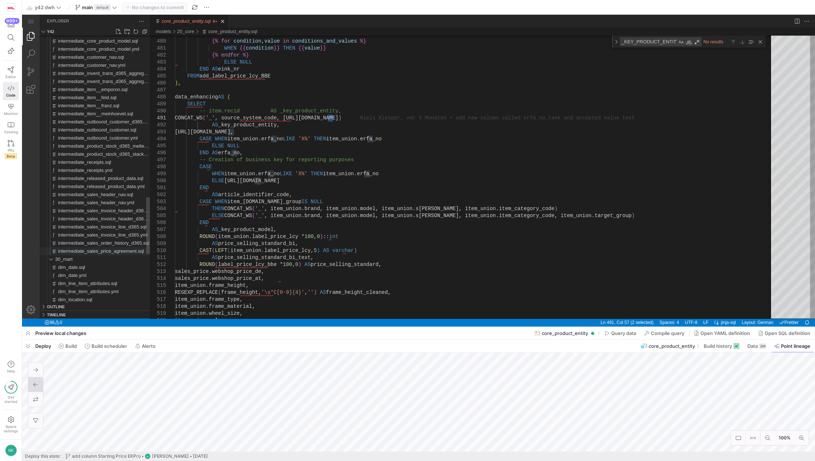
click at [78, 254] on span "intermediate_sales_price_agreement.sql" at bounding box center [101, 251] width 86 height 6
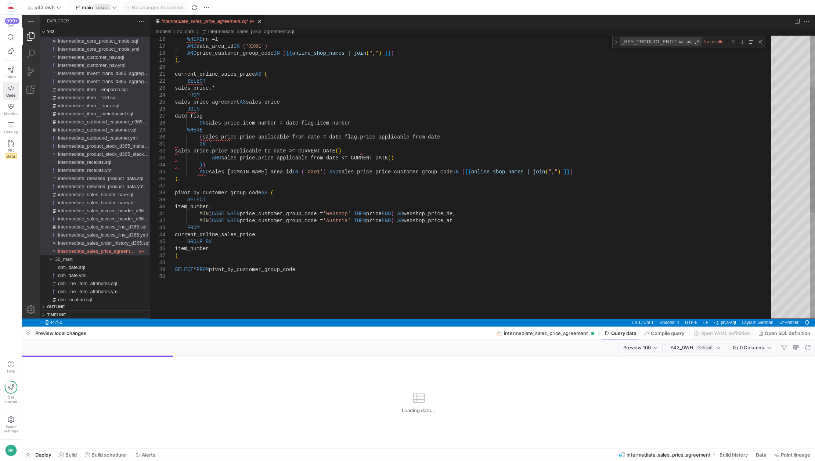
type textarea "MIN(CASE WHEN price_customer_group_code = 'Webshop' THEN price END) AS webshop_…"
click at [316, 284] on div ") , current_online_sales_price AS ( SELECT sales_price.* FROM sales_price_agree…" at bounding box center [475, 237] width 601 height 637
click at [762, 41] on div "Close (Escape)" at bounding box center [760, 42] width 8 height 8
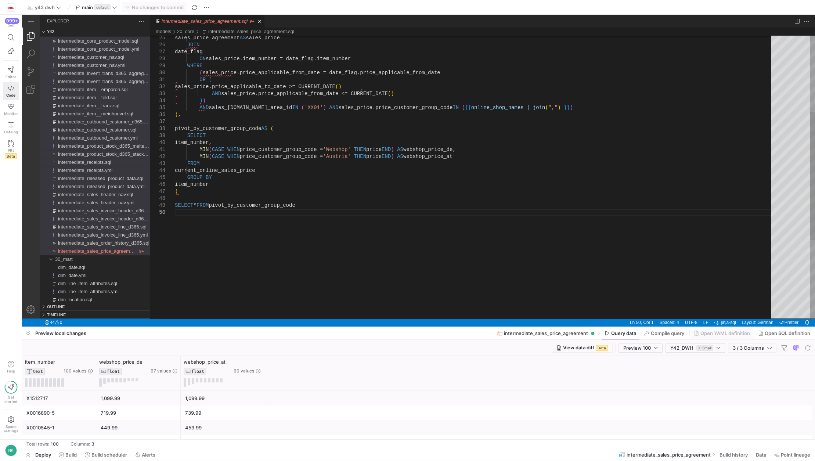
click at [189, 249] on div "sales_price_agreement AS sales_price JOIN date_flag ON sales_price.item_number …" at bounding box center [475, 179] width 601 height 625
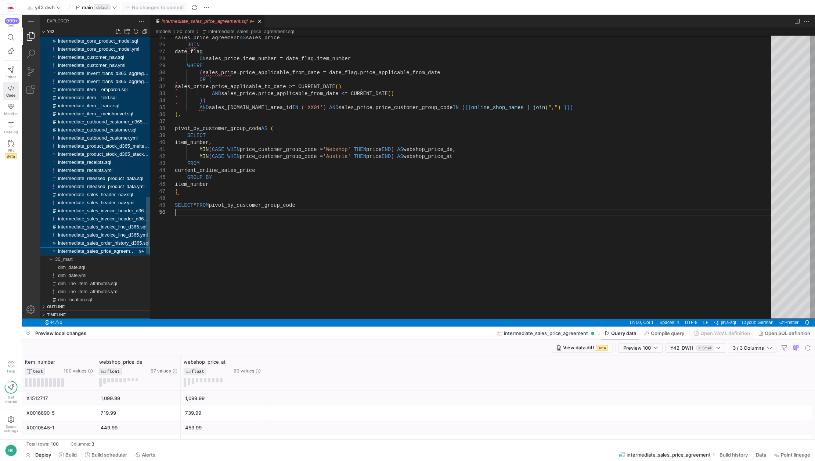
click at [89, 238] on span "intermediate_sales_invoice_line_d365.yml" at bounding box center [103, 235] width 90 height 6
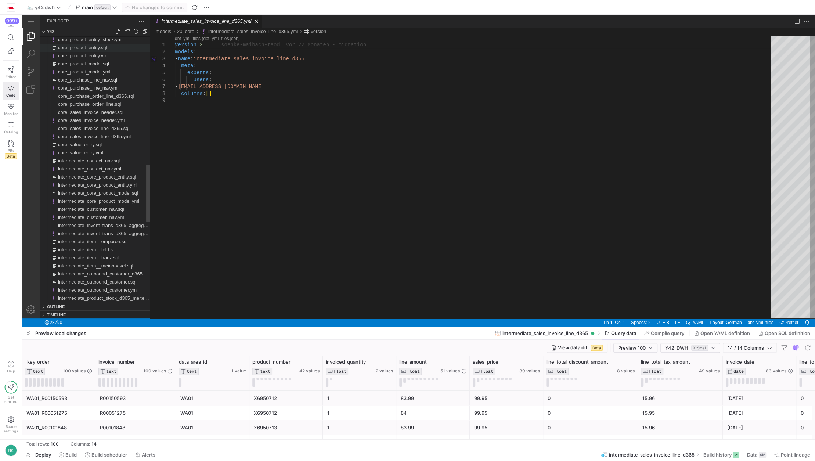
click at [102, 47] on span "core_product_entity.sql" at bounding box center [82, 48] width 49 height 6
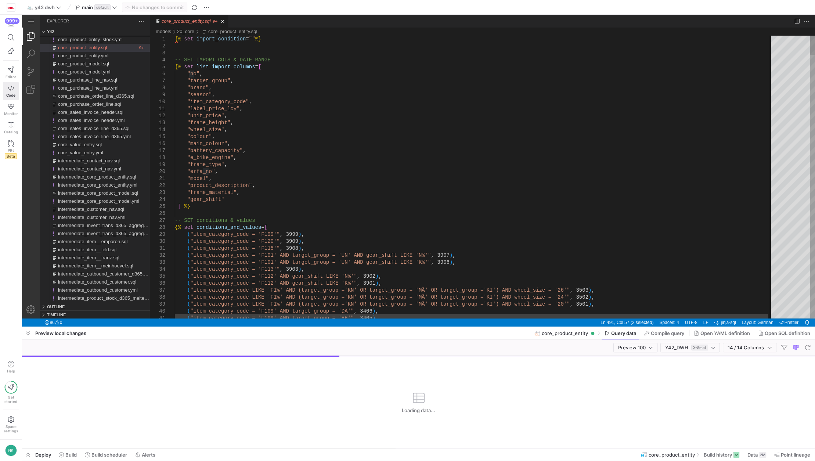
type textarea "{% set import_condition = ""%} -- SET IMPORT COLS & DATE_RANGE {% set list_impo…"
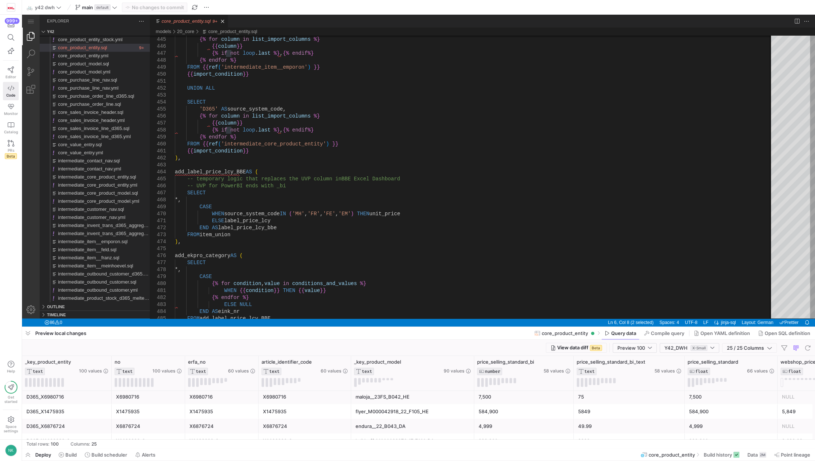
scroll to position [90, 0]
click at [112, 222] on div "stg_sales_invoice_line.sql" at bounding box center [104, 225] width 92 height 8
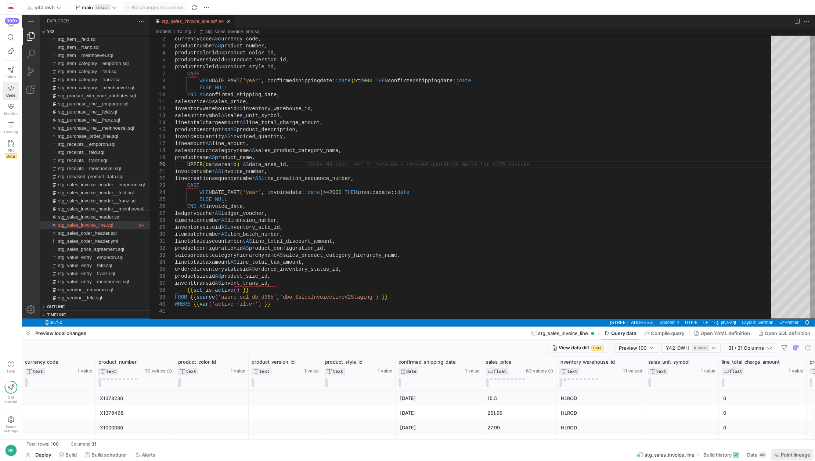
click at [787, 454] on span "Point lineage" at bounding box center [795, 455] width 29 height 6
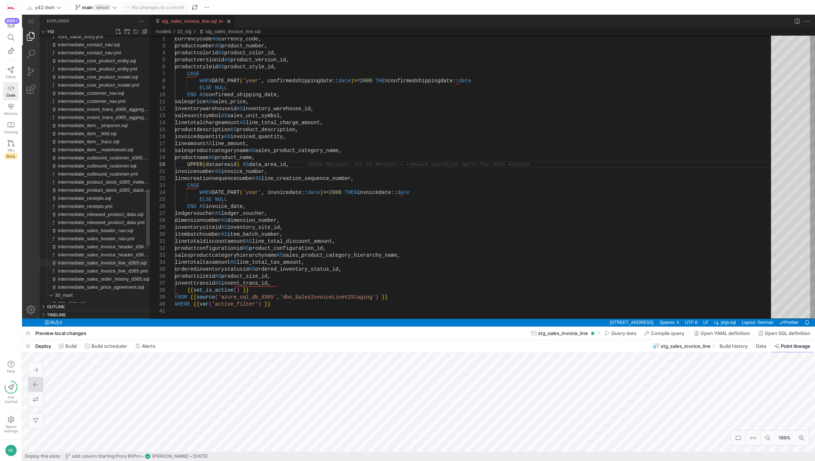
click at [114, 264] on span "intermediate_sales_invoice_line_d365.sql" at bounding box center [102, 263] width 89 height 6
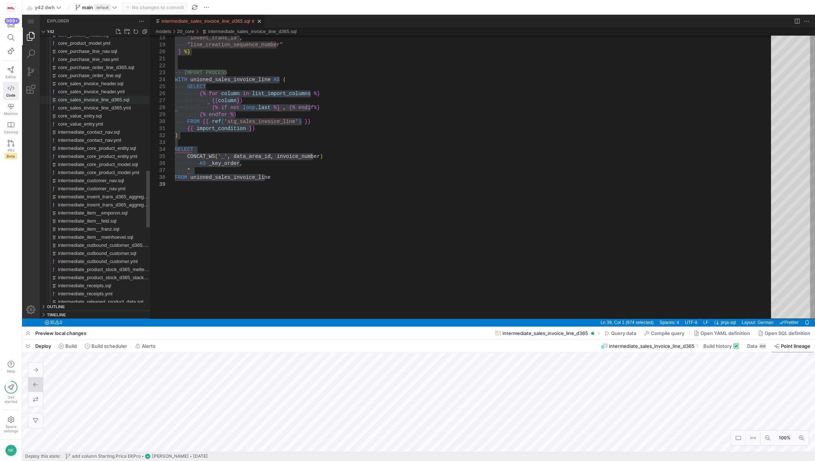
click at [120, 102] on span "core_sales_invoice_line_d365.sql" at bounding box center [93, 100] width 71 height 6
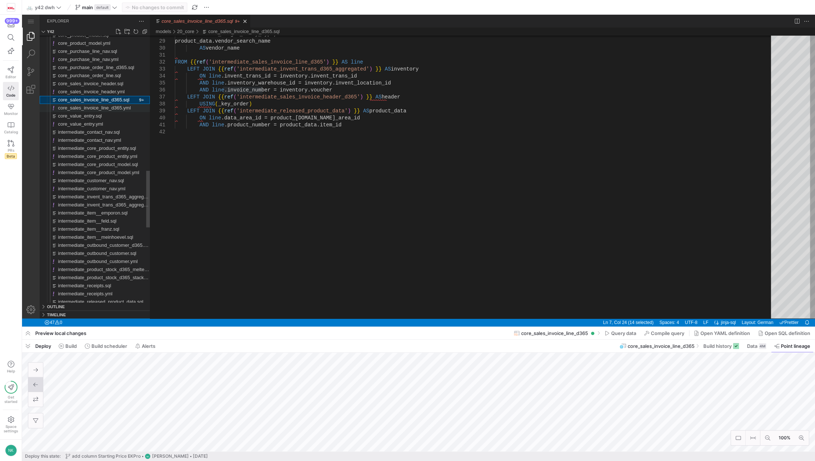
click at [97, 109] on span "core_sales_invoice_line_d365.yml" at bounding box center [94, 108] width 73 height 6
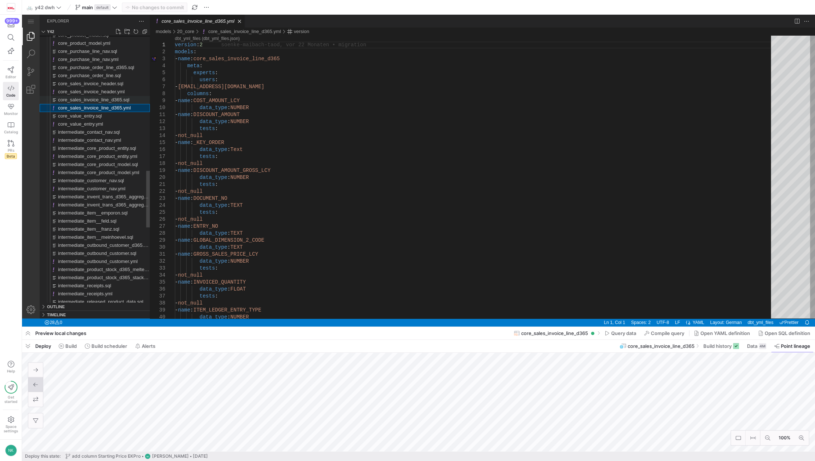
click at [95, 101] on span "core_sales_invoice_line_d365.sql" at bounding box center [93, 100] width 71 height 6
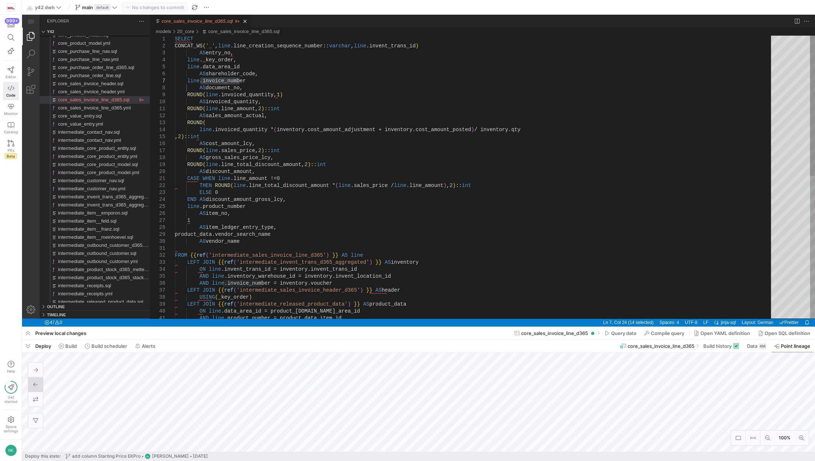
click at [221, 55] on div "AS item_ledger_entry_type, product_data.vendor_search_name AS vendor_name FROM …" at bounding box center [475, 320] width 601 height 569
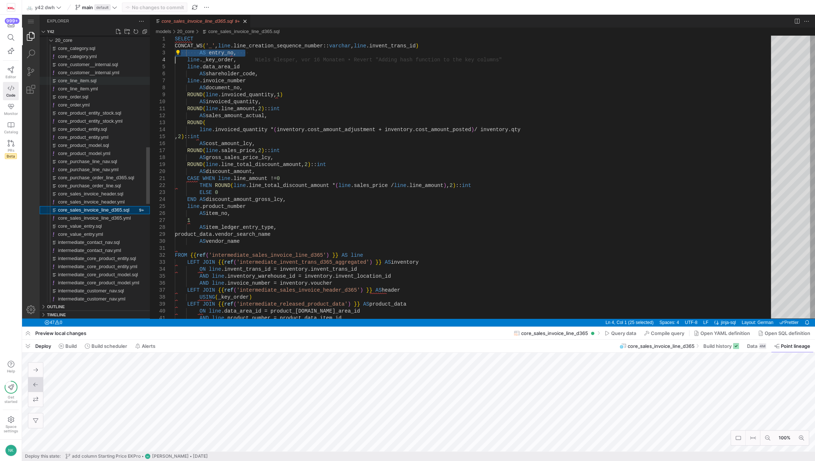
click at [81, 77] on div "core_line_item.sql" at bounding box center [104, 81] width 92 height 8
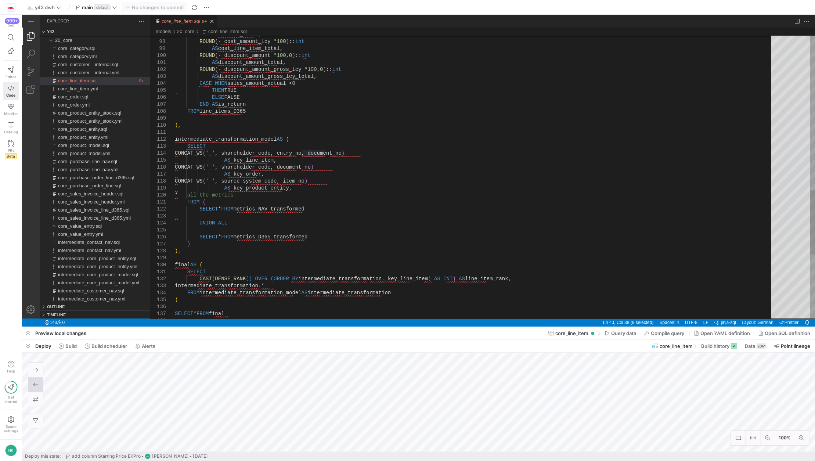
type textarea "intermediate_transformation_model AS ( SELECT CONCAT_WS('_', shareholder_code, …"
click at [98, 209] on span "core_sales_invoice_line_d365.sql" at bounding box center [93, 210] width 71 height 6
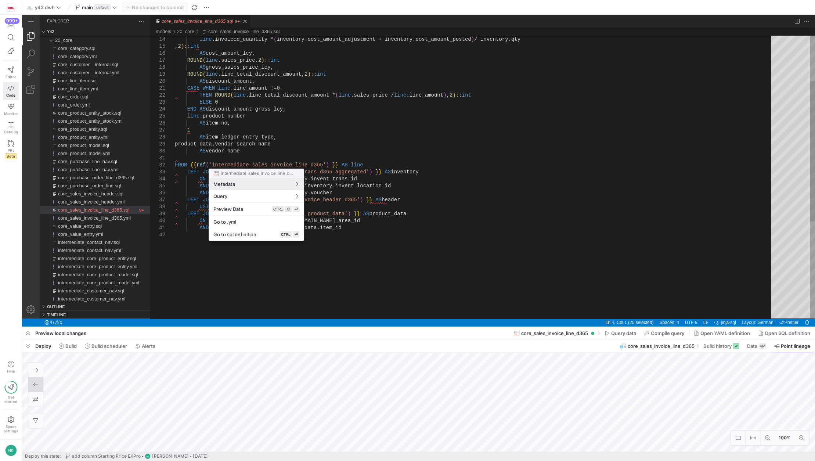
drag, startPoint x: 287, startPoint y: 152, endPoint x: 309, endPoint y: 166, distance: 26.5
click at [309, 166] on div at bounding box center [407, 230] width 815 height 461
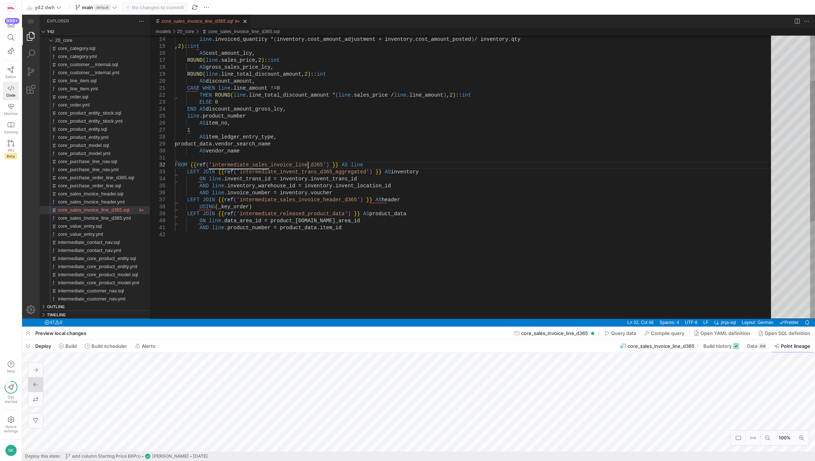
drag, startPoint x: 331, startPoint y: 181, endPoint x: 309, endPoint y: 166, distance: 26.5
click at [309, 166] on div "ROUND ( line .invoiced_quantity * ( inventory.cost_amount_adjustment + inventor…" at bounding box center [475, 229] width 601 height 569
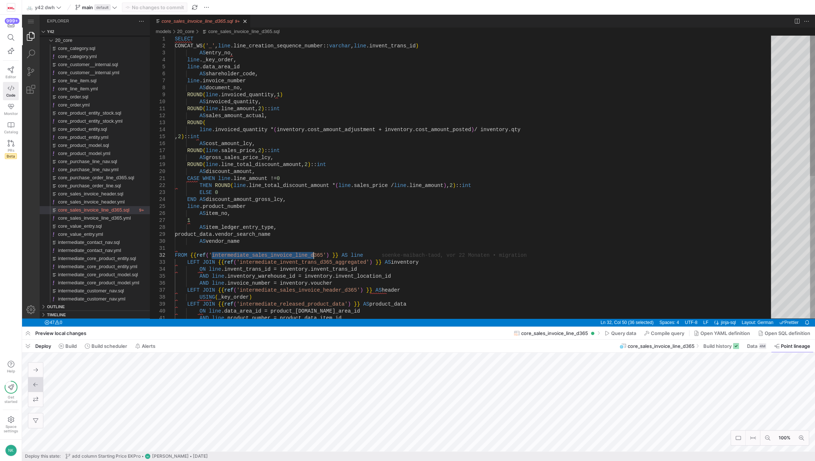
type textarea "SELECT CONCAT_WS('_', line.line_creation_sequence_number::varchar, line.invent_…"
click at [298, 46] on div "ROUND ( line .invoiced_quantity * ( inventory.cost_amount_adjustment + inventor…" at bounding box center [475, 320] width 601 height 569
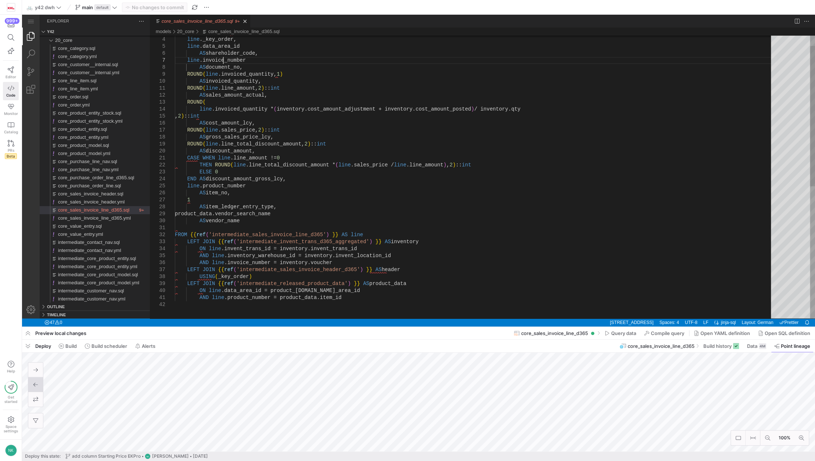
click at [224, 60] on div "ROUND ( line .invoiced_quantity * ( inventory.cost_amount_adjustment + inventor…" at bounding box center [475, 299] width 601 height 569
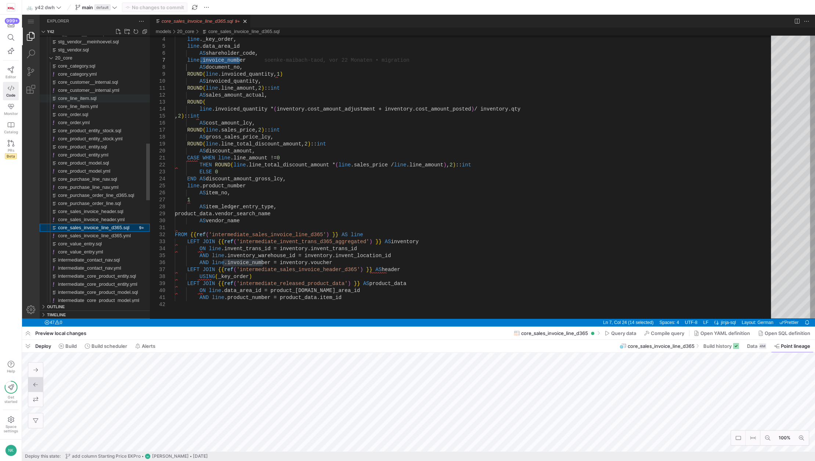
click at [86, 96] on span "core_line_item.sql" at bounding box center [77, 99] width 39 height 6
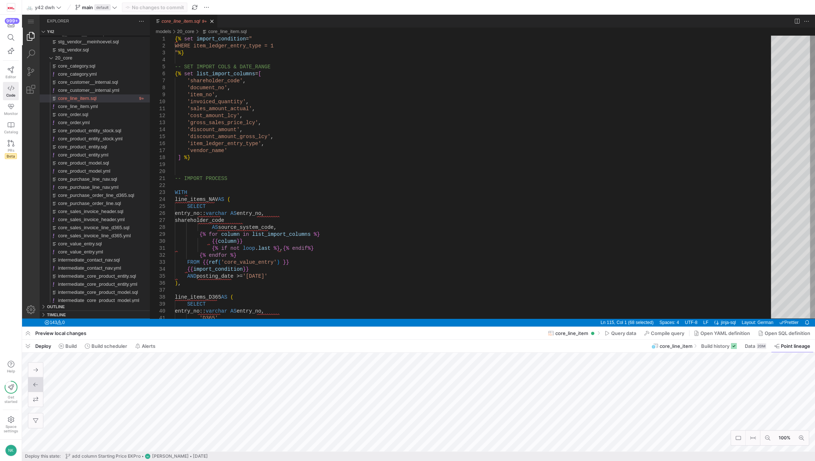
type textarea "{% set import_condition = " WHERE item_ledger_entry_type = 1 "%} -- SET IMPORT …"
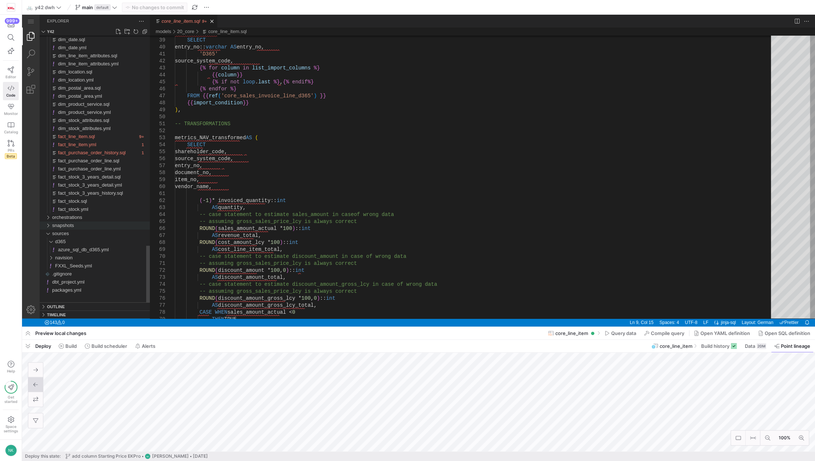
click at [46, 225] on div "snapshots" at bounding box center [47, 225] width 11 height 8
click at [64, 259] on span "navision" at bounding box center [64, 258] width 18 height 6
click at [69, 265] on span "emporon.yml" at bounding box center [72, 266] width 28 height 6
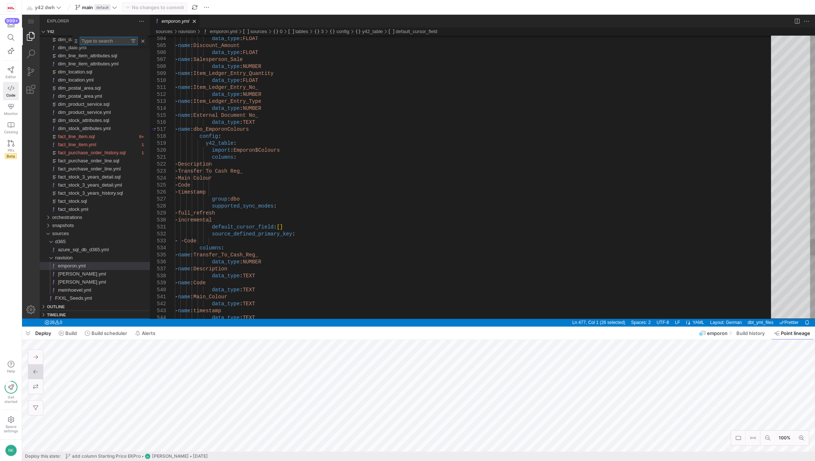
type textarea "default_cursor_field: [] source_defined_primary_key: - - Code columns: - name: …"
type textarea "c"
type textarea "- name: Main_Colour data_type: TEXT - name: timestamp data_type: TEXT - name: d…"
type textarea "v"
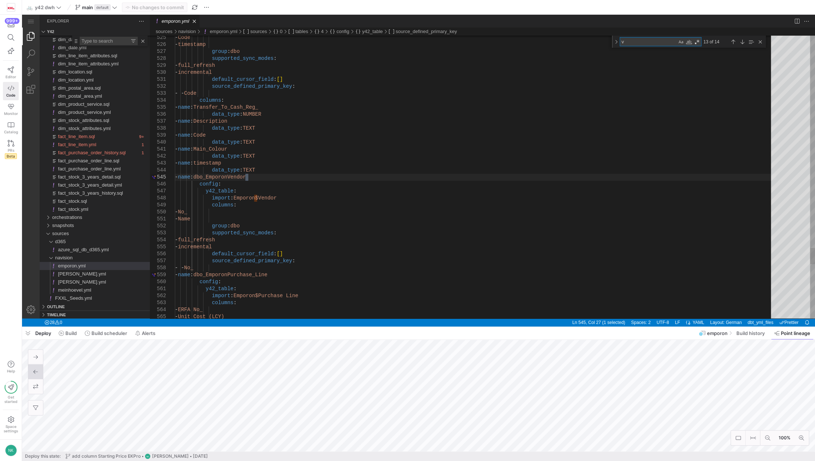
type textarea "- name: value_entry config: y42_table: import: Emporon$Value Entry columns: - E…"
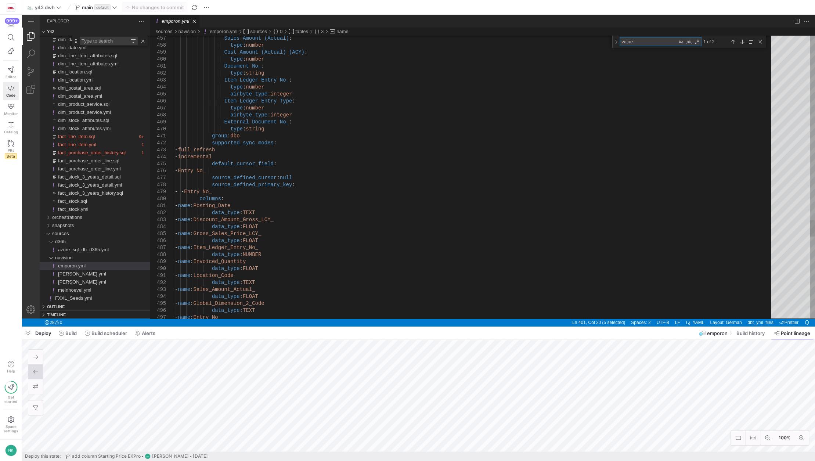
type textarea "value"
type textarea "group: dbo supported_sync_modes: - full_refresh - incremental default_cursor_fi…"
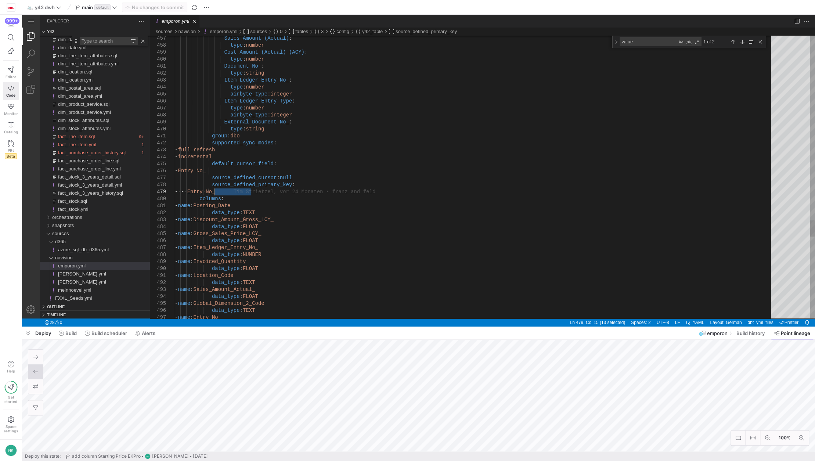
drag, startPoint x: 253, startPoint y: 191, endPoint x: 213, endPoint y: 191, distance: 39.3
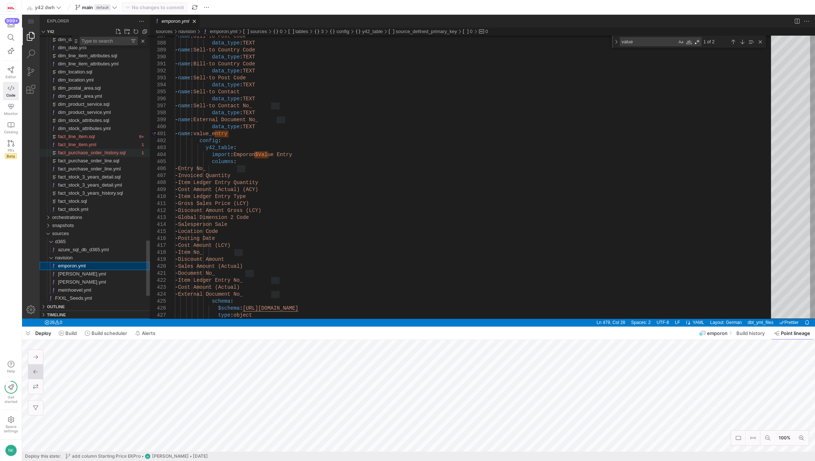
click at [99, 153] on span "fact_purchase_order_history.sql" at bounding box center [92, 153] width 68 height 6
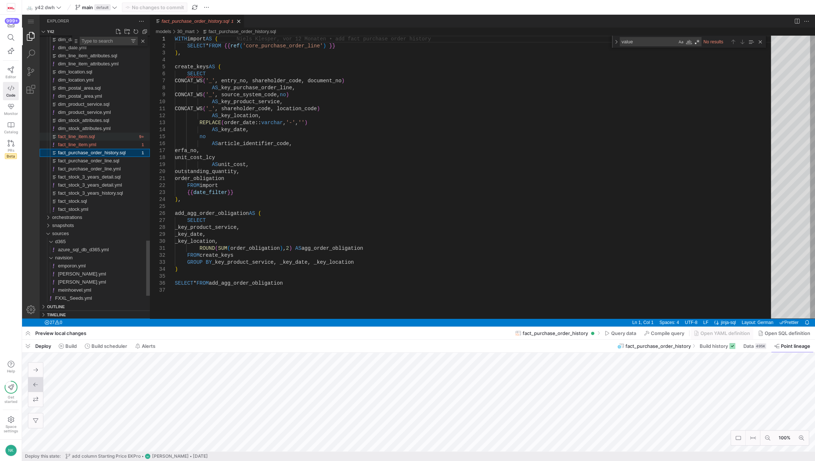
click at [94, 140] on div "fact_line_item.sql" at bounding box center [97, 137] width 79 height 8
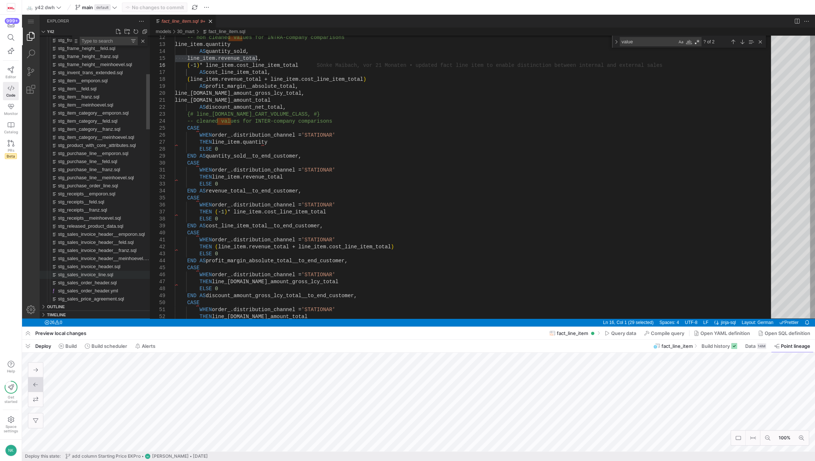
click at [106, 275] on span "stg_sales_invoice_line.sql" at bounding box center [85, 275] width 55 height 6
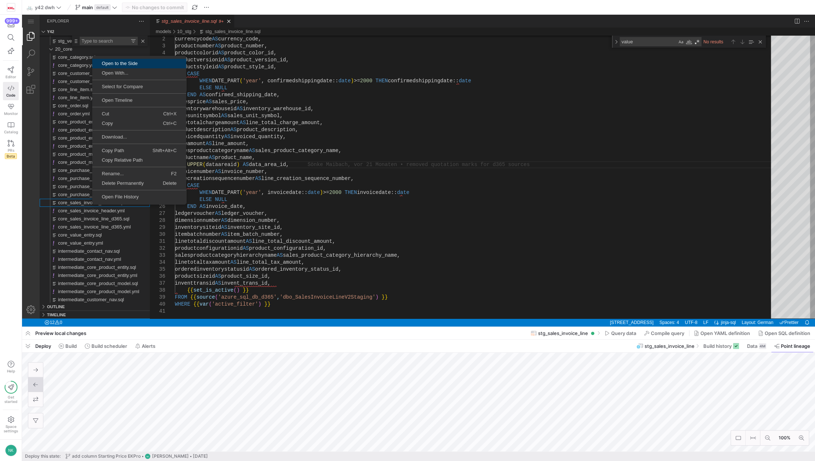
click at [134, 64] on span "Open to the Side" at bounding box center [139, 63] width 94 height 5
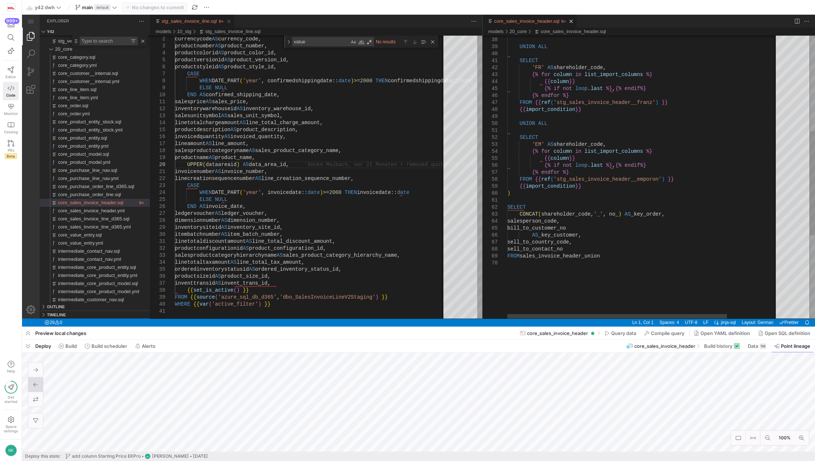
type textarea "SELECT CONCAT(shareholder_code, '_', no_) AS _key_order, salesperson_code, bill…"
click at [642, 214] on div "sell_to_country_code, sell_to_contact_no FROM sales_invoice_header_union salesp…" at bounding box center [674, 160] width 334 height 764
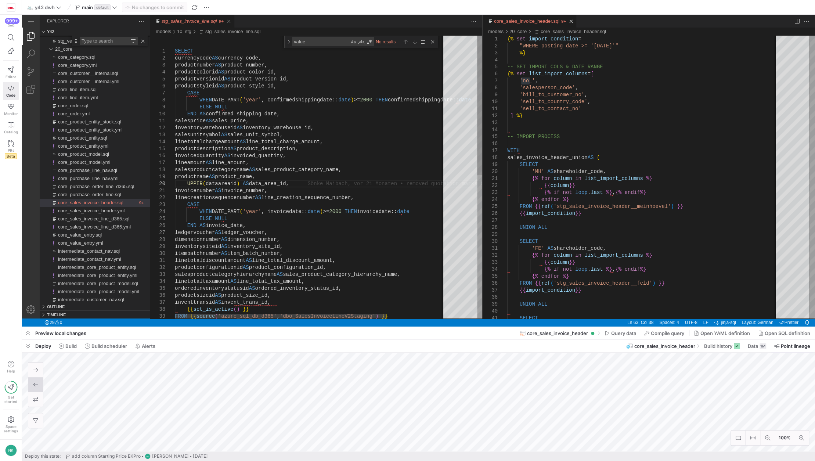
click at [310, 44] on textarea "value" at bounding box center [320, 41] width 57 height 8
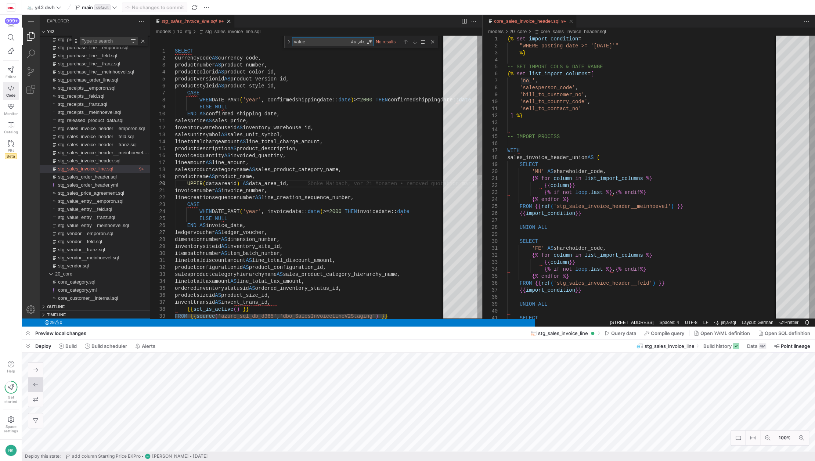
type textarea "SELECT currencycode AS currency_code, productnumber AS product_number, productc…"
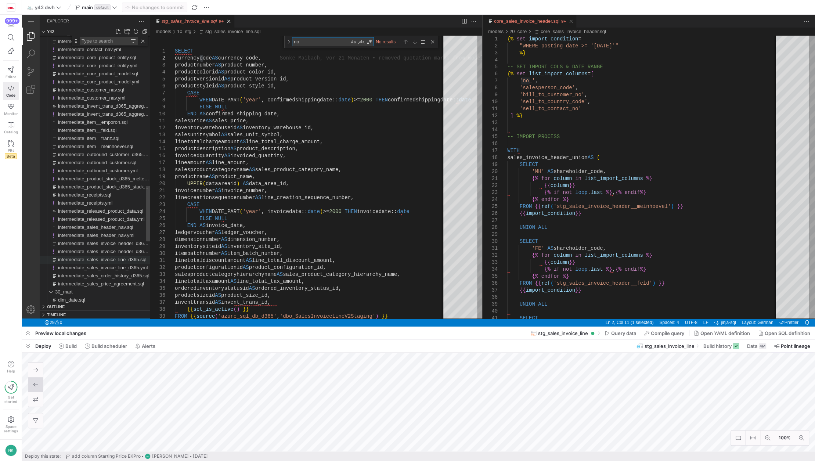
type textarea "no"
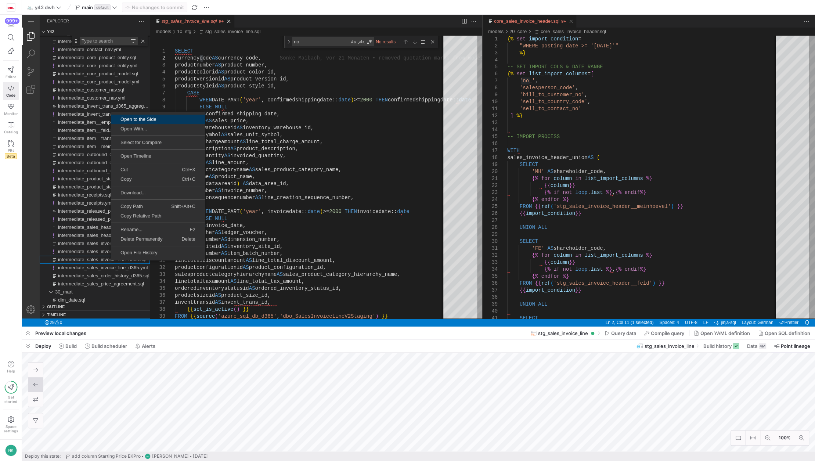
click at [139, 119] on span "Open to the Side" at bounding box center [158, 119] width 94 height 5
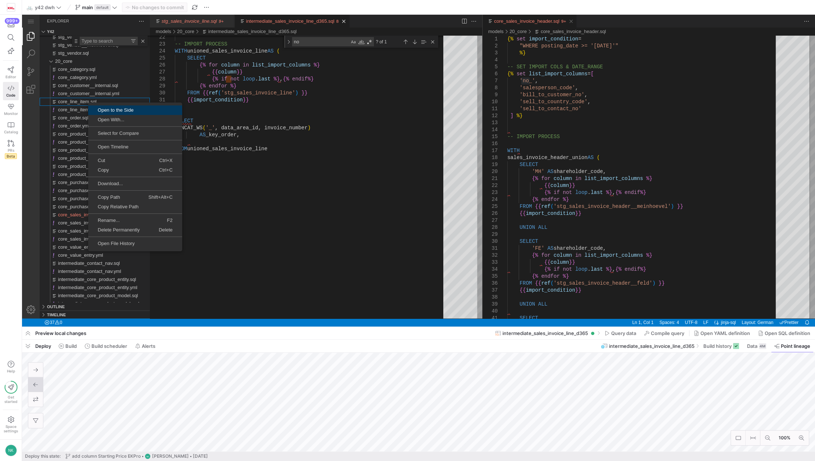
click at [108, 111] on span "Open to the Side" at bounding box center [135, 110] width 94 height 5
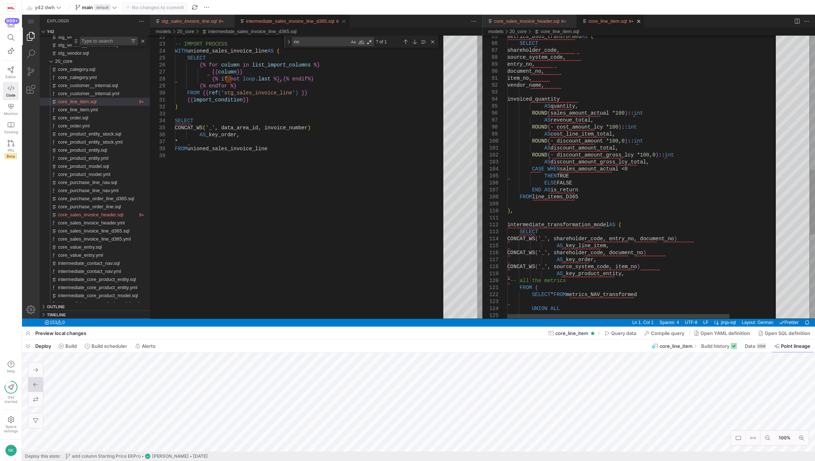
click at [649, 239] on div "UNION ALL * -- all the metrics FROM ( SELECT * FROM metrics_NAV_transformed CON…" at bounding box center [672, 66] width 330 height 1239
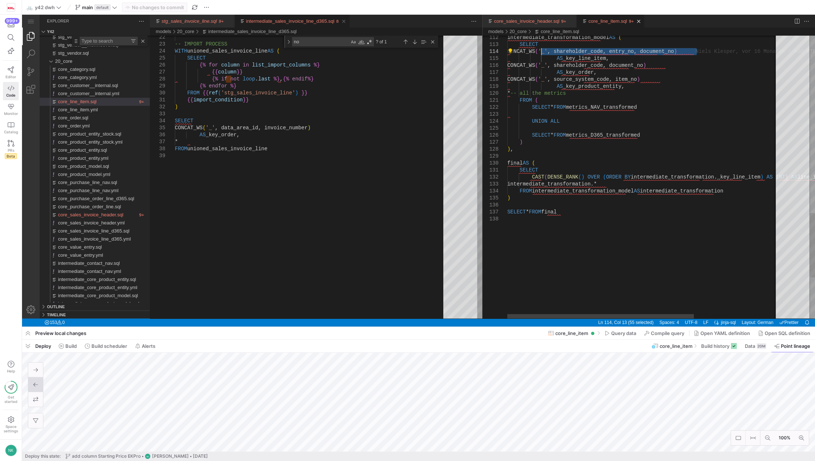
drag, startPoint x: 699, startPoint y: 50, endPoint x: 541, endPoint y: 52, distance: 158.7
drag, startPoint x: 602, startPoint y: 58, endPoint x: 542, endPoint y: 50, distance: 61.1
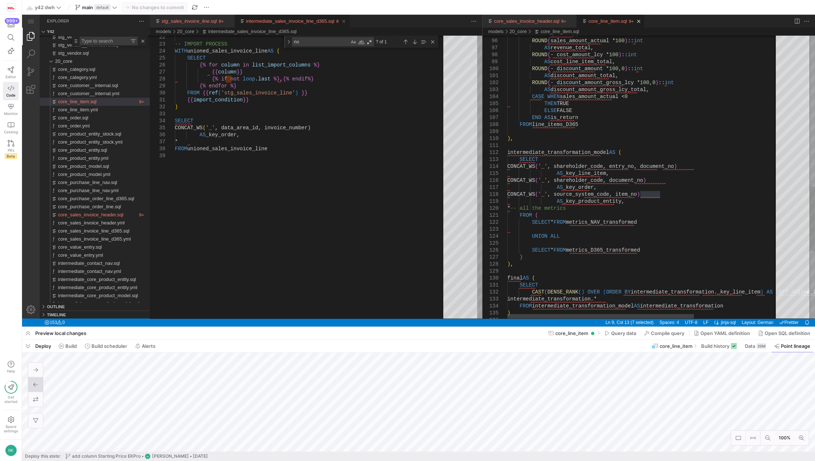
type textarea "intermediate_transformation_model AS ( SELECT CONCAT_WS('_', shareholder_code, …"
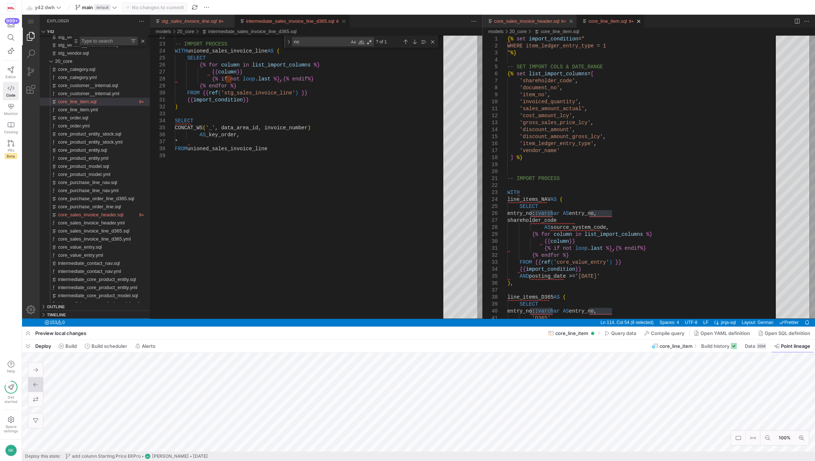
click at [535, 22] on link "core_sales_invoice_header.sql" at bounding box center [526, 21] width 65 height 6
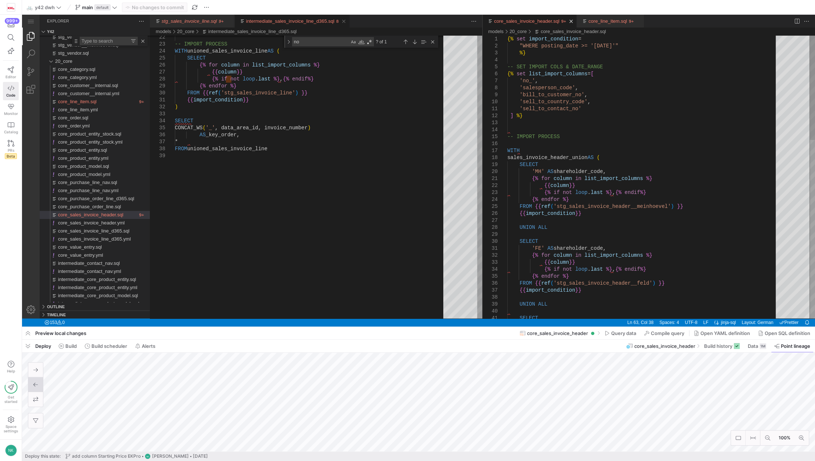
scroll to position [0, 104]
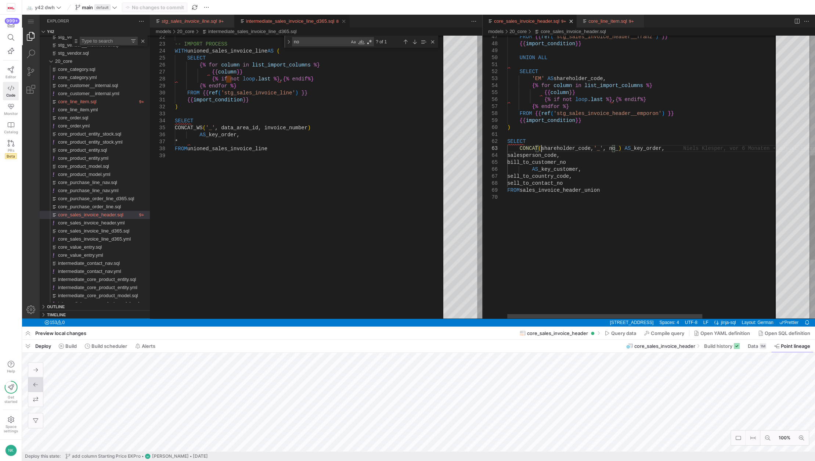
click at [541, 149] on div "FROM {{ ref ( 'stg_sales_invoice_header__franz' ) }} {{ import_condition }} UNI…" at bounding box center [695, 94] width 377 height 764
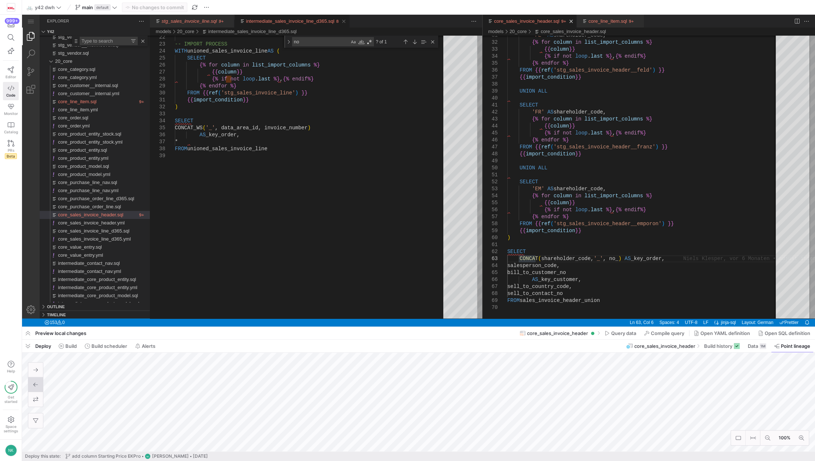
click at [544, 18] on link "core_sales_invoice_header.sql" at bounding box center [526, 21] width 65 height 6
click at [595, 17] on div "core_line_item.sql" at bounding box center [607, 21] width 39 height 13
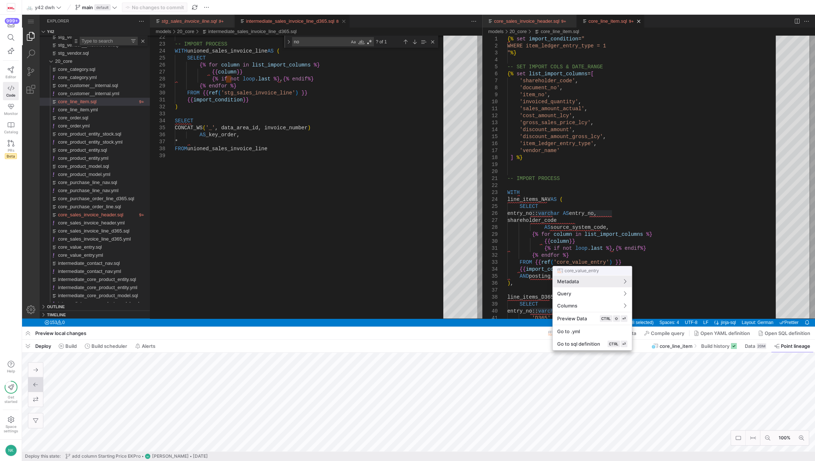
click at [599, 212] on div at bounding box center [407, 230] width 815 height 461
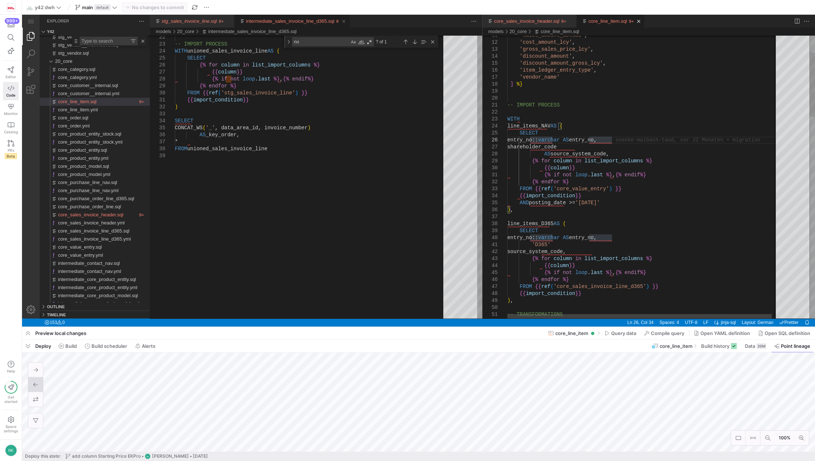
type textarea "'D365' source_system_code, {% for column in list_import_columns %} {{column}} {…"
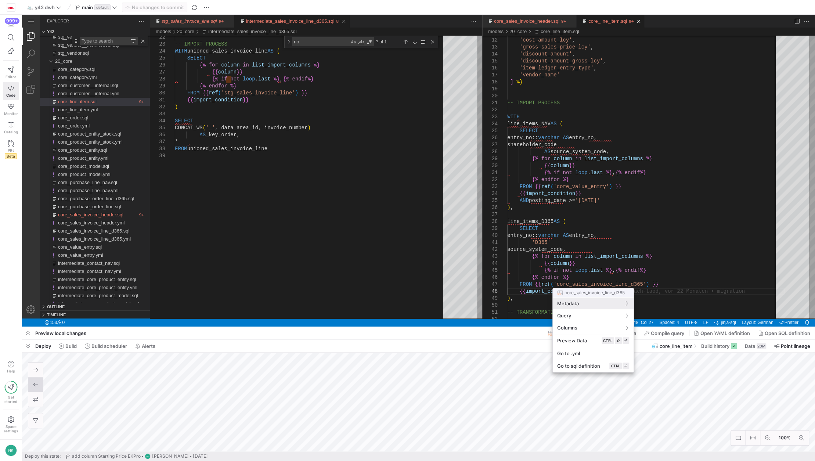
click at [545, 16] on div at bounding box center [407, 230] width 815 height 461
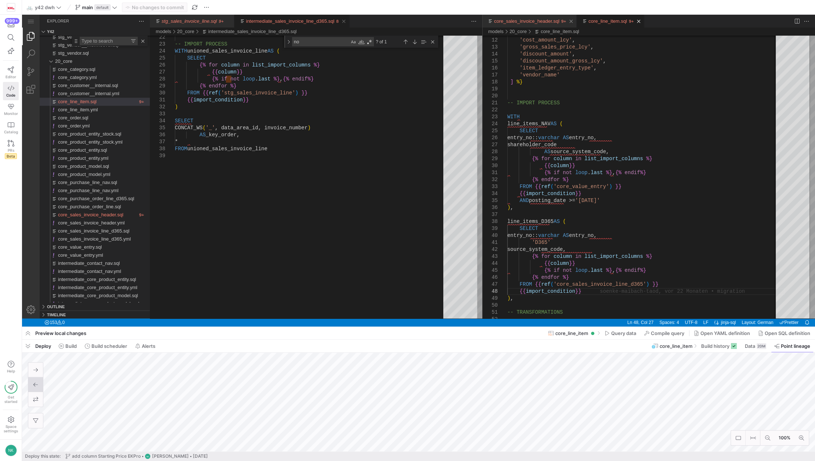
click at [544, 21] on link "core_sales_invoice_header.sql" at bounding box center [526, 21] width 65 height 6
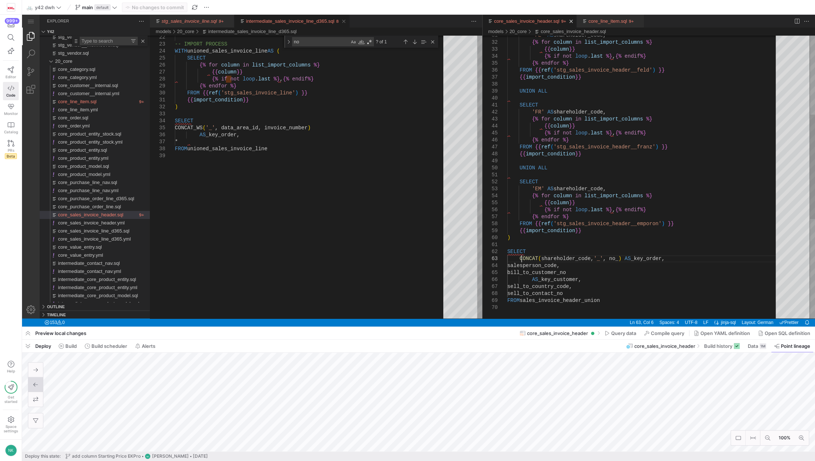
scroll to position [0, 14]
click at [569, 22] on link "Close (Ctrl+F4)" at bounding box center [571, 21] width 7 height 7
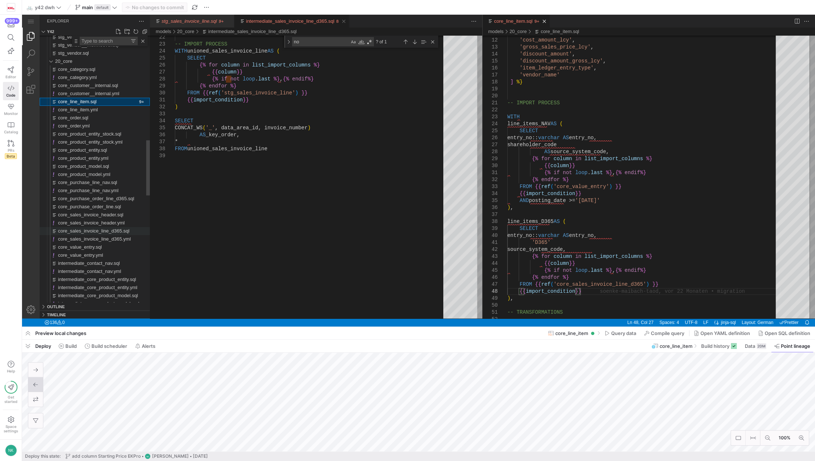
click at [109, 231] on span "core_sales_invoice_line_d365.sql" at bounding box center [93, 231] width 71 height 6
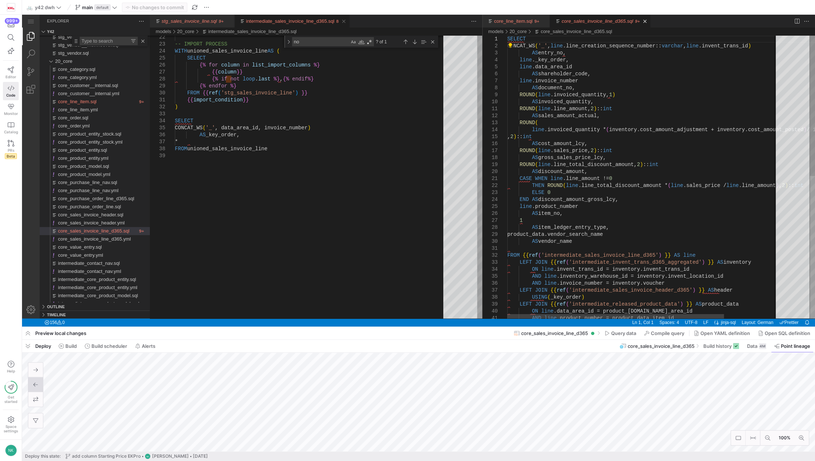
click at [618, 50] on div "SELECT CONCAT_WS ( '_' , line .line_creation_sequence_number:: varchar , line .…" at bounding box center [676, 320] width 339 height 569
click at [614, 47] on div "SELECT CONCAT_WS ( '_' , line .line_creation_sequence_number:: varchar , line .…" at bounding box center [676, 320] width 339 height 569
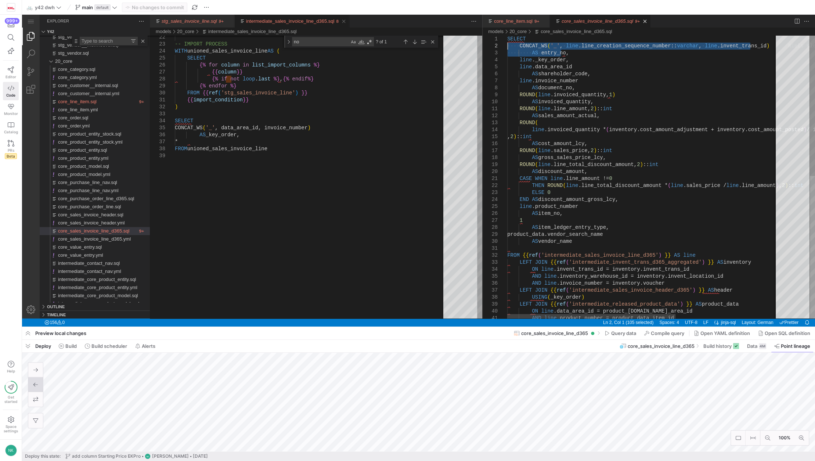
drag, startPoint x: 562, startPoint y: 53, endPoint x: 489, endPoint y: 49, distance: 73.6
click at [311, 154] on div "-- IMPORT PROCESS WITH unioned_sales_invoice_line AS ( SELECT {% for column in …" at bounding box center [312, 155] width 274 height 560
type textarea "{{ import_condition }} ) SELECT CONCAT_WS('_', data_area_id, invoice_number) AS…"
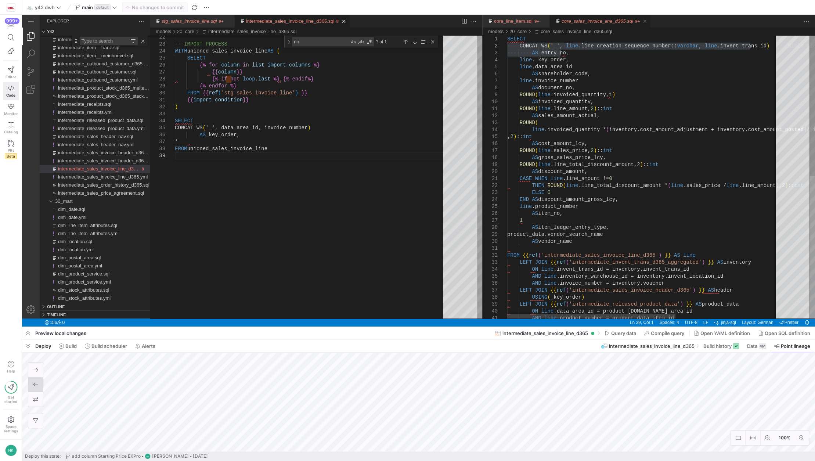
click at [578, 109] on div "SELECT ·‌·‌·‌·‌ CONCAT_WS ( '_' , ·‌ line .line_creation_sequence_number:: varc…" at bounding box center [725, 320] width 436 height 569
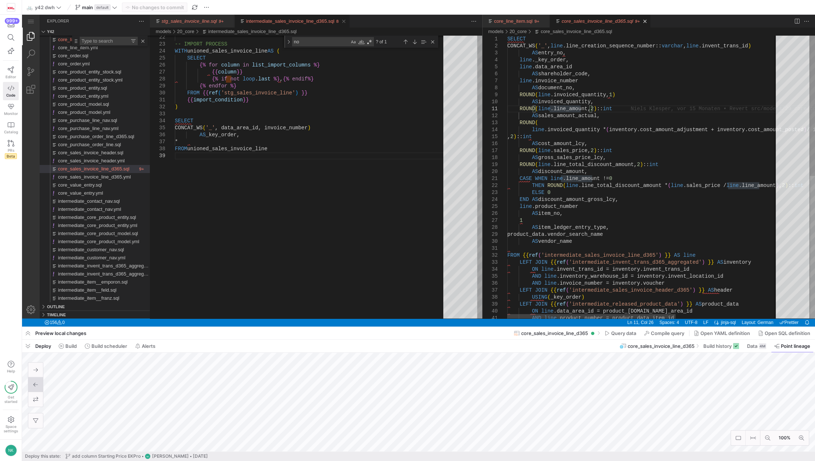
type textarea "SELECT CONCAT_WS('_', line.line_creation_sequence_number::varchar, line.invent_…"
click at [551, 80] on div "SELECT CONCAT_WS ( '_' , line .line_creation_sequence_number:: varchar , line .…" at bounding box center [725, 320] width 436 height 569
click at [180, 18] on link "stg_sales_invoice_line.sql" at bounding box center [189, 21] width 55 height 6
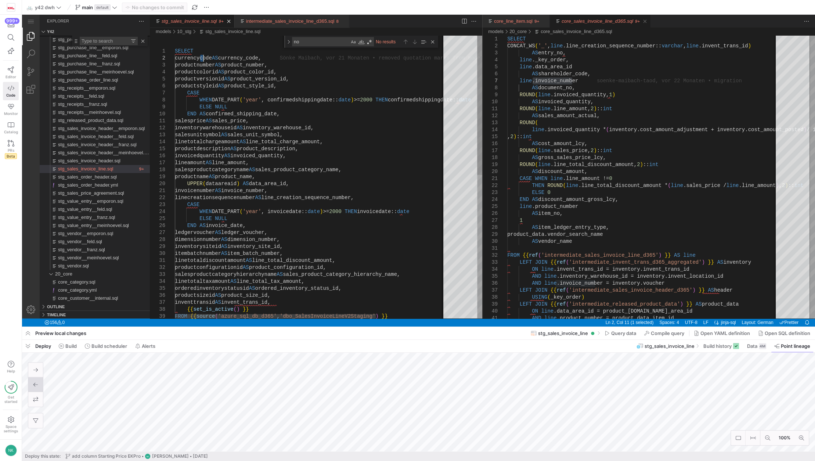
click at [307, 42] on textarea "no" at bounding box center [320, 41] width 57 height 8
paste textarea "invoice_number"
type textarea "invoicenumber AS invoice_number, linecreationsequencenumber AS line_creation_se…"
click at [317, 41] on textarea "invoice_number" at bounding box center [320, 41] width 57 height 8
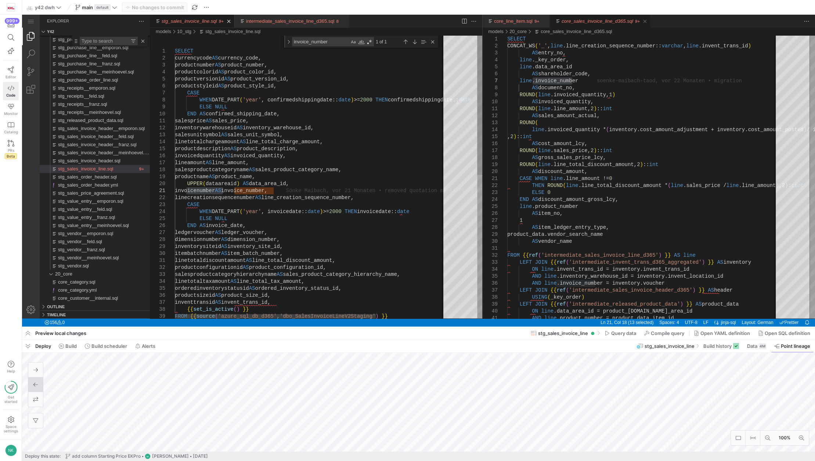
click at [317, 41] on textarea "invoice_number" at bounding box center [320, 41] width 57 height 8
paste textarea "line_creation_sequen"
click at [321, 44] on textarea "line_creation_sequence_number" at bounding box center [320, 41] width 57 height 8
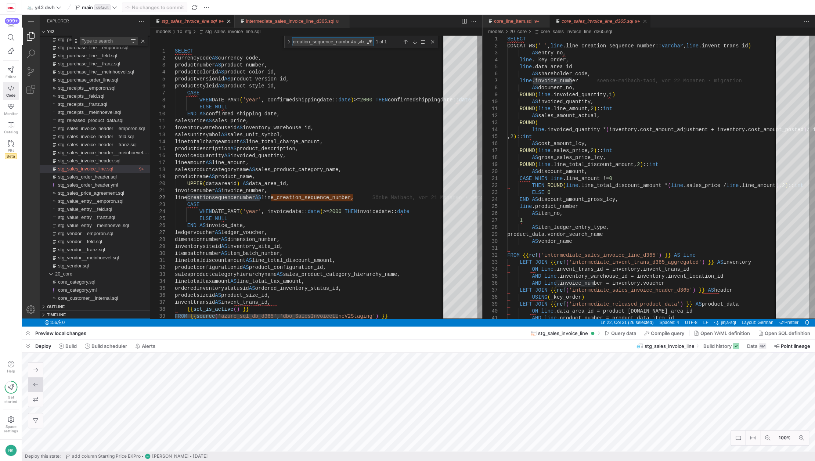
click at [321, 44] on textarea "line_creation_sequence_number" at bounding box center [320, 41] width 57 height 8
paste textarea "shareholder_code"
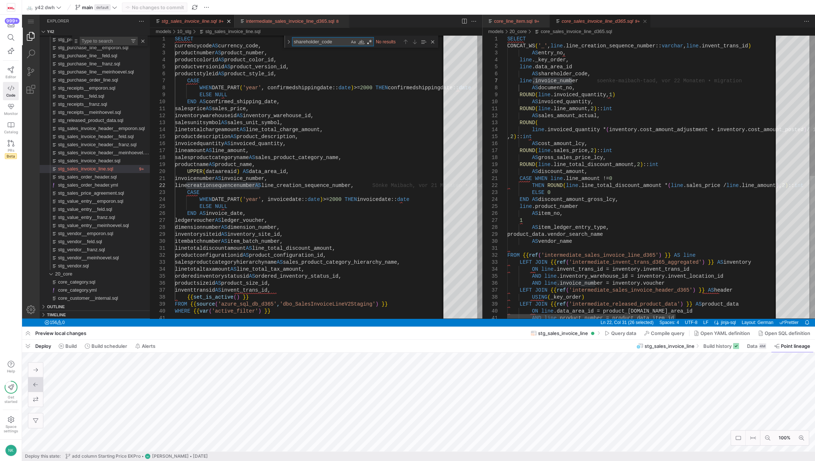
click at [554, 65] on div "SELECT CONCAT_WS ( '_' , line .line_creation_sequence_number:: varchar , line .…" at bounding box center [725, 320] width 436 height 569
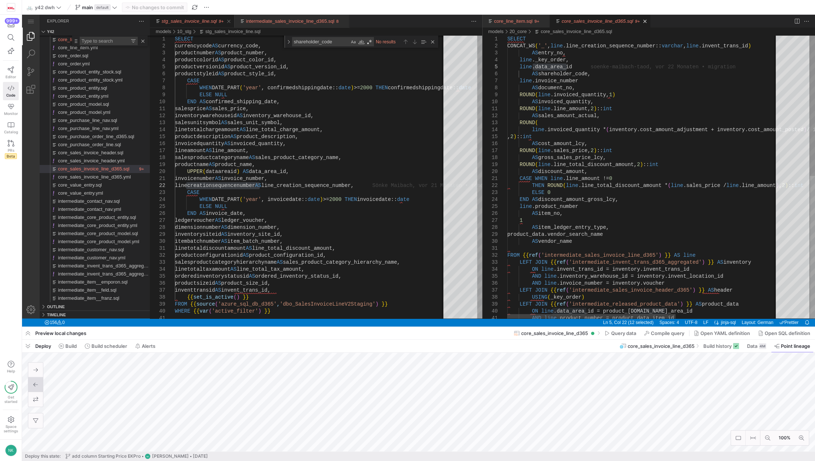
click at [552, 68] on div "SELECT CONCAT_WS ( '_' , line .line_creation_sequence_number:: varchar , line .…" at bounding box center [725, 320] width 436 height 569
click at [336, 43] on textarea "shareholder_code" at bounding box center [320, 41] width 57 height 8
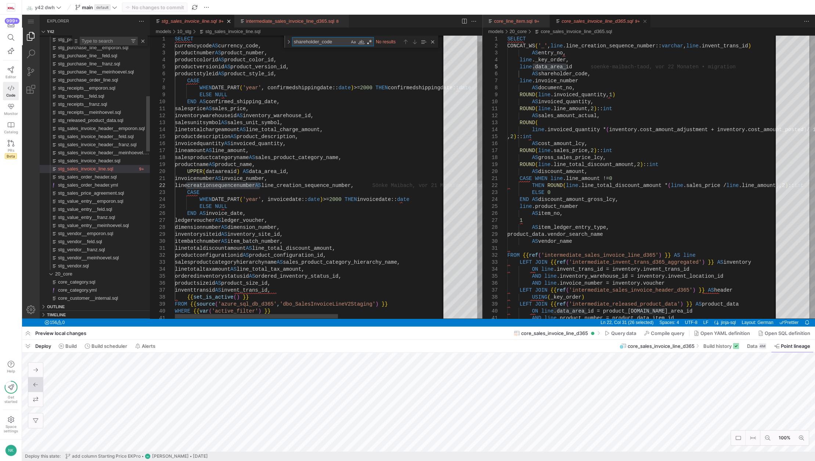
click at [336, 43] on textarea "shareholder_code" at bounding box center [320, 41] width 57 height 8
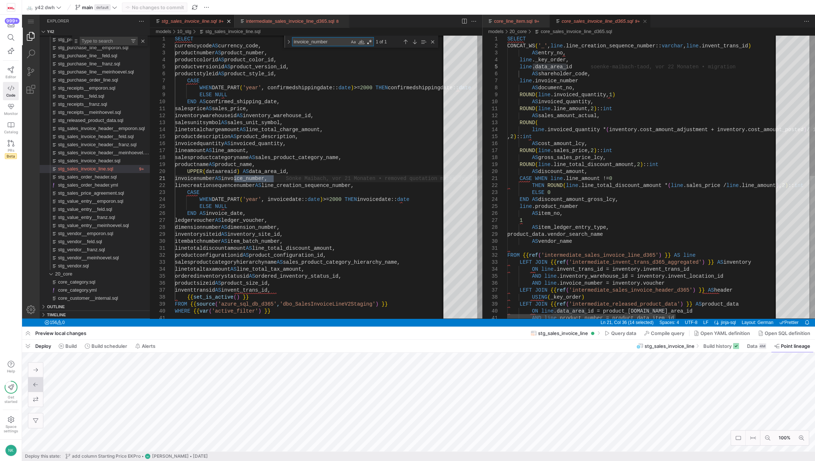
type textarea "invoice_number"
click at [554, 82] on div "SELECT CONCAT_WS ( '_' , line .line_creation_sequence_number:: varchar , line .…" at bounding box center [725, 320] width 436 height 569
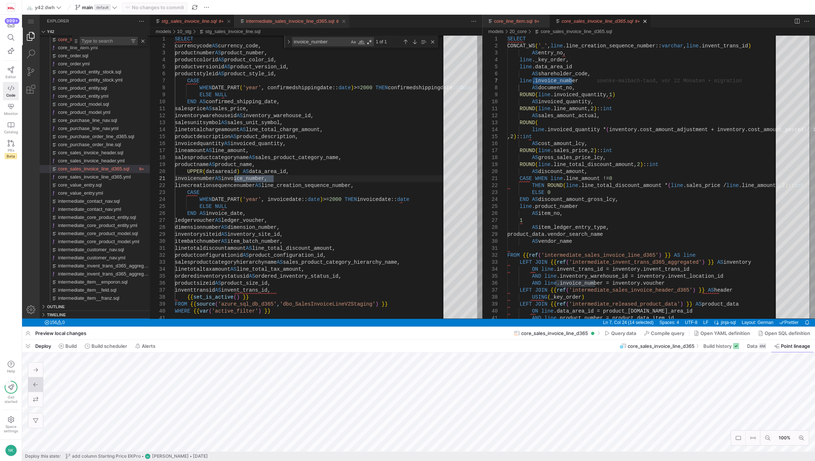
click at [298, 21] on link "intermediate_sales_invoice_line_d365.sql" at bounding box center [290, 21] width 89 height 6
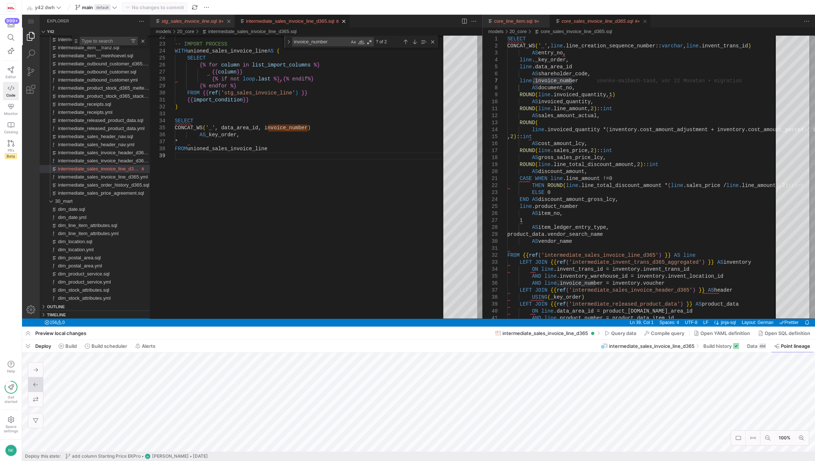
click at [191, 22] on link "stg_sales_invoice_line.sql" at bounding box center [189, 21] width 55 height 6
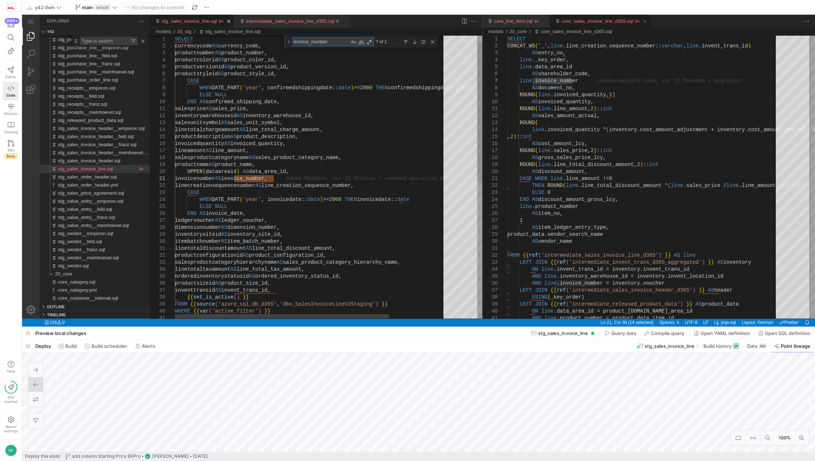
click at [332, 44] on textarea "invoice_number" at bounding box center [320, 41] width 57 height 8
type textarea "SELECT currencycode AS currency_code, productnumber AS product_number, productc…"
type textarea "l"
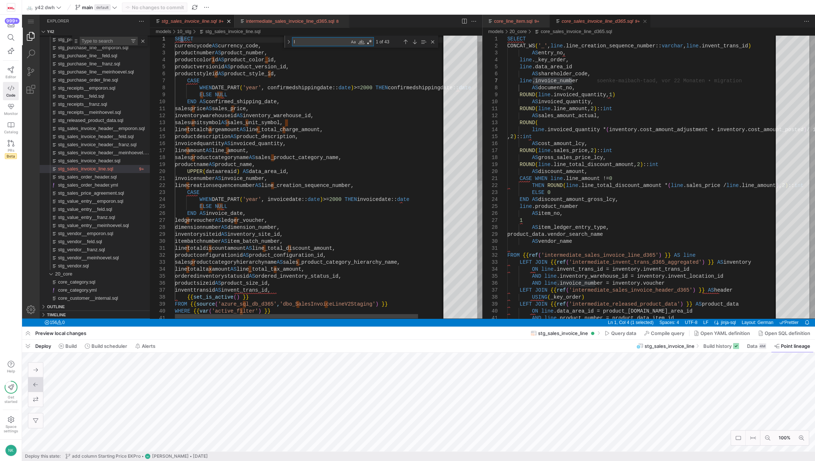
type textarea "salesprice AS sales_price, inventorywarehouseid AS inventory_warehouse_id, sale…"
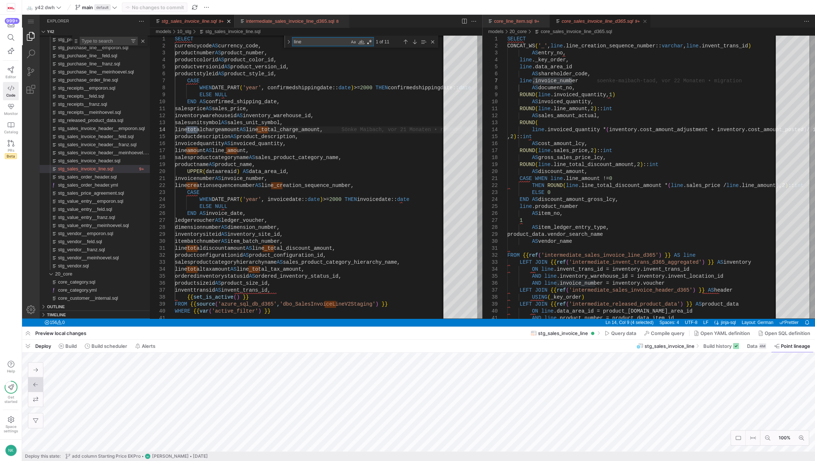
type textarea "line"
click at [341, 43] on textarea "line" at bounding box center [320, 41] width 57 height 8
type textarea "SELECT currencycode AS currency_code, productnumber AS product_number, productc…"
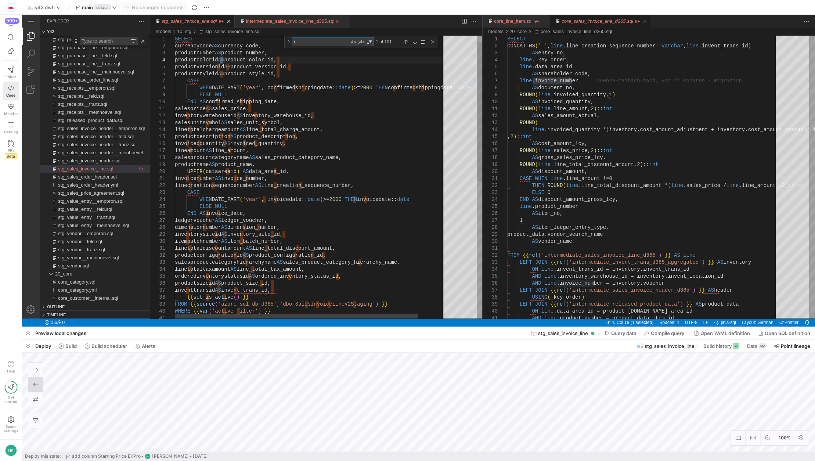
type textarea "in"
type textarea "salesprice AS sales_price, inventorywarehouseid AS inventory_warehouse_id, sale…"
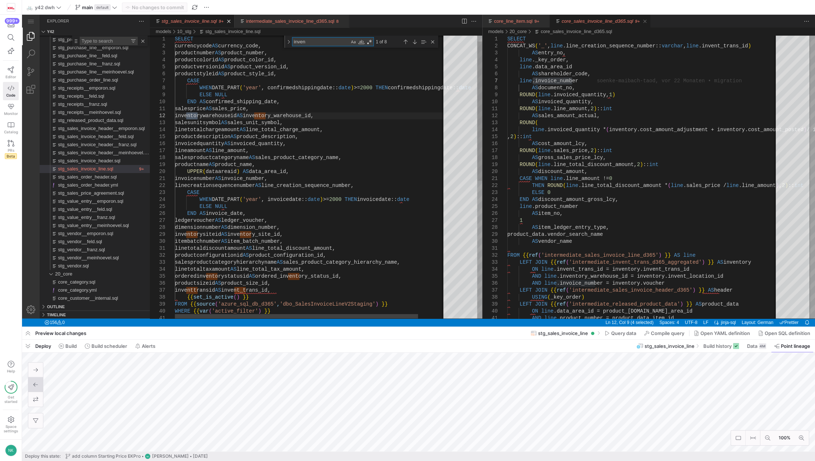
type textarea "invent"
type textarea "linetotaldiscountamount AS line_total_discount_amount, productconfigurationid A…"
type textarea "invent_trans"
click at [340, 21] on link "Close (Ctrl+F4)" at bounding box center [343, 21] width 7 height 7
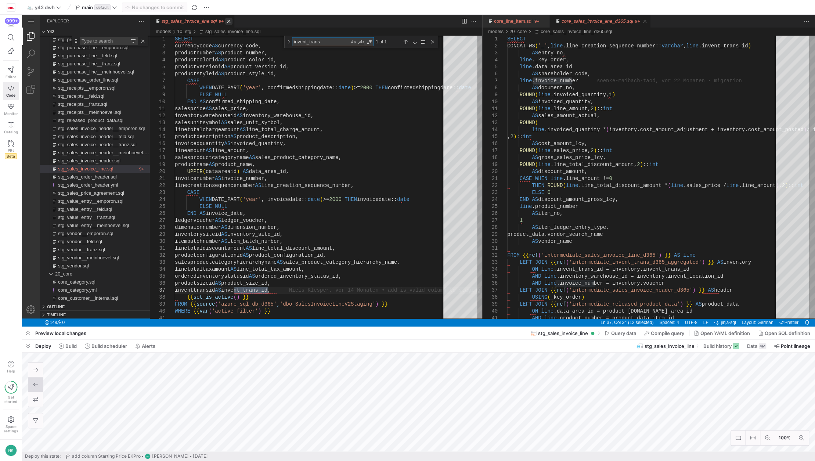
click at [226, 21] on link "Close (Ctrl+F4)" at bounding box center [228, 21] width 7 height 7
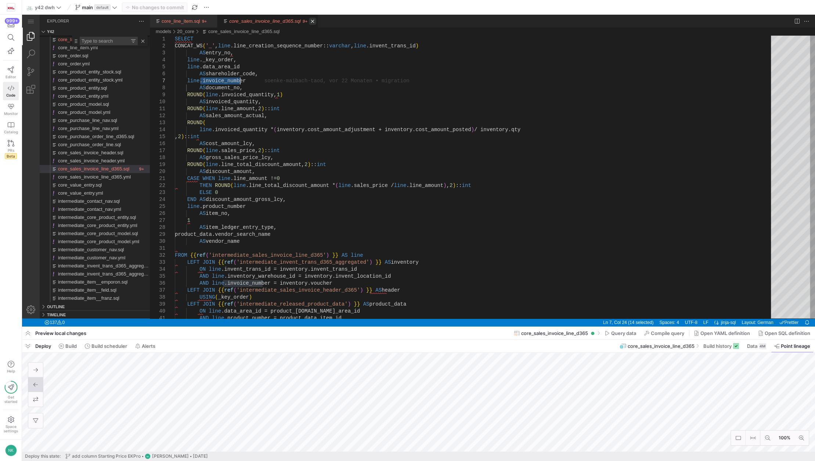
click at [309, 22] on link "Close (Ctrl+F4)" at bounding box center [312, 21] width 7 height 7
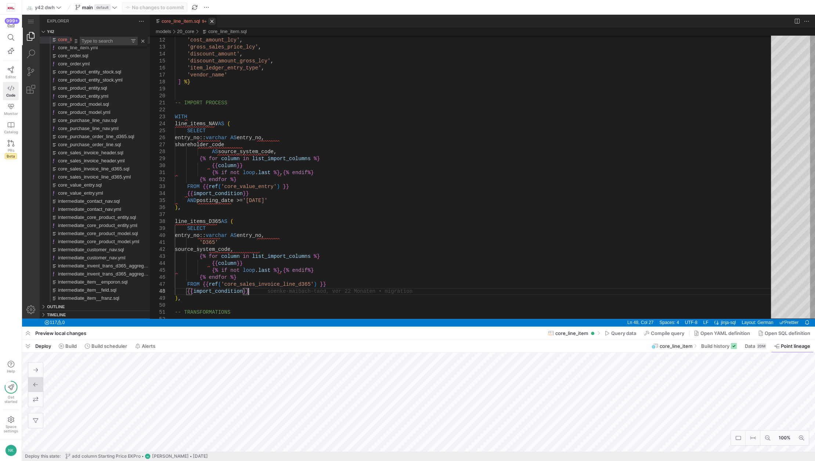
click at [212, 21] on link "Close (Ctrl+F4)" at bounding box center [211, 21] width 7 height 7
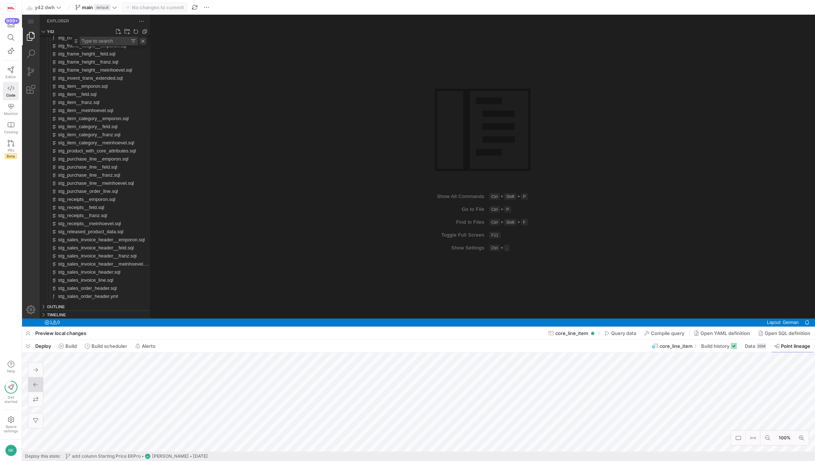
click at [144, 40] on link "Close" at bounding box center [142, 40] width 7 height 7
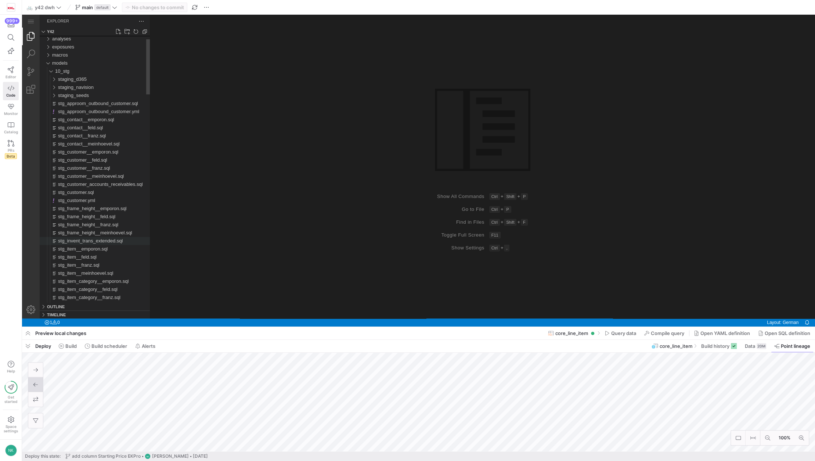
click at [103, 242] on span "stg_invent_trans_extended.sql" at bounding box center [90, 241] width 65 height 6
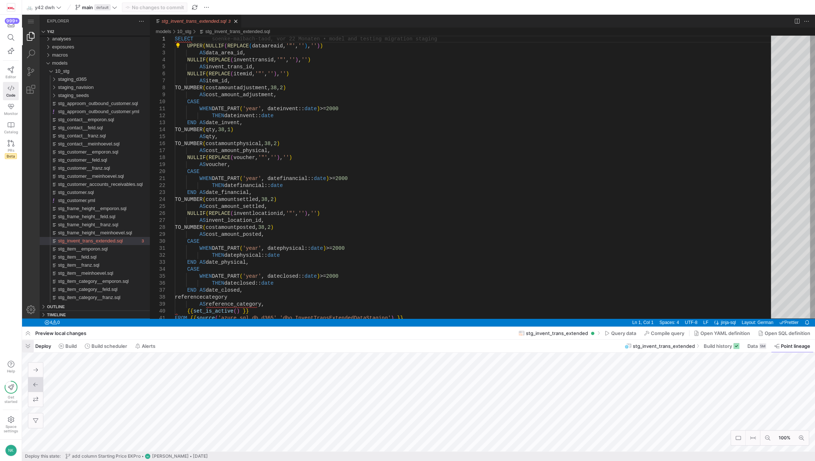
click at [28, 350] on span "button" at bounding box center [28, 346] width 12 height 12
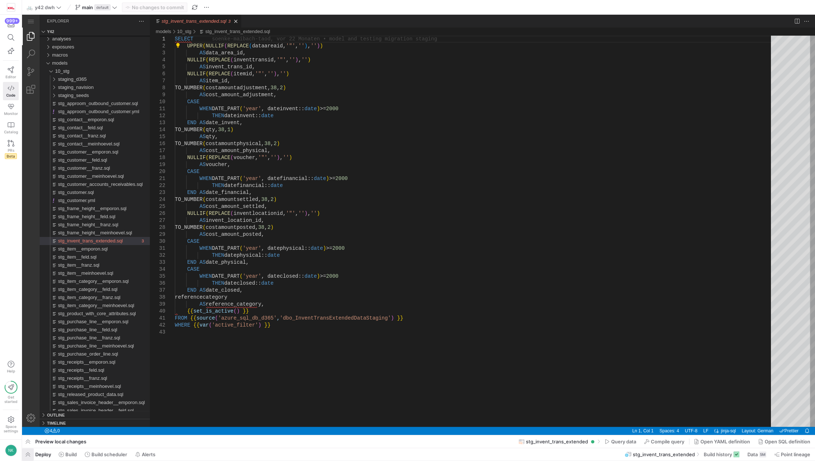
click at [27, 452] on span "button" at bounding box center [28, 454] width 12 height 12
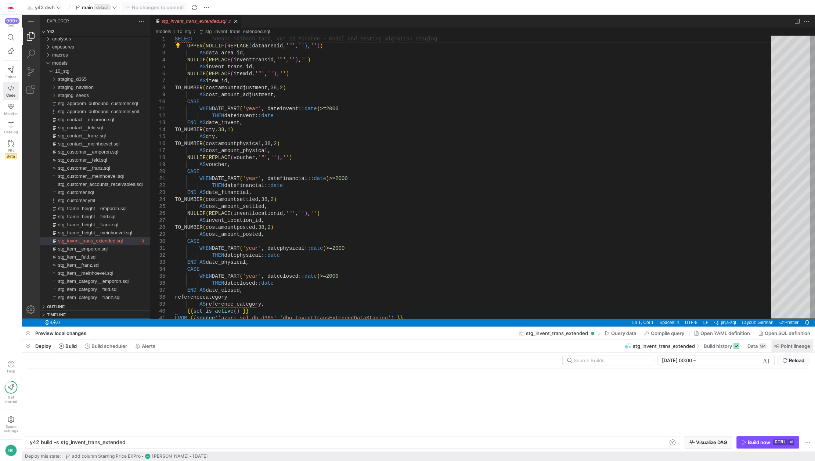
click at [786, 345] on span "Point lineage" at bounding box center [795, 346] width 29 height 6
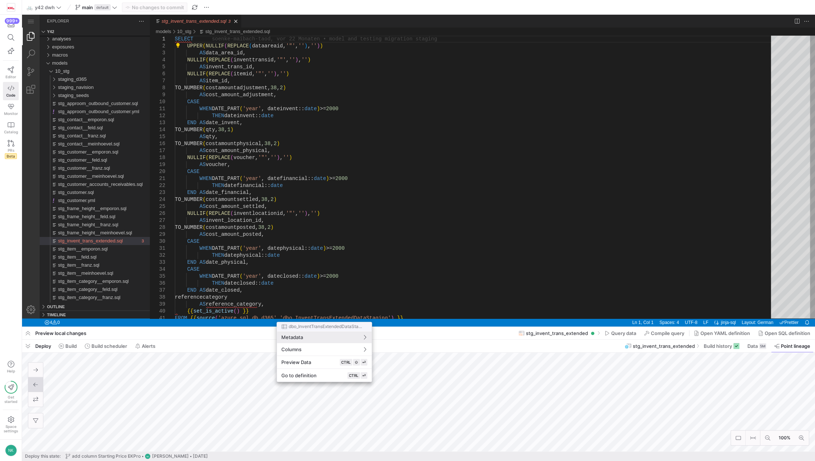
click at [327, 270] on div at bounding box center [407, 230] width 815 height 461
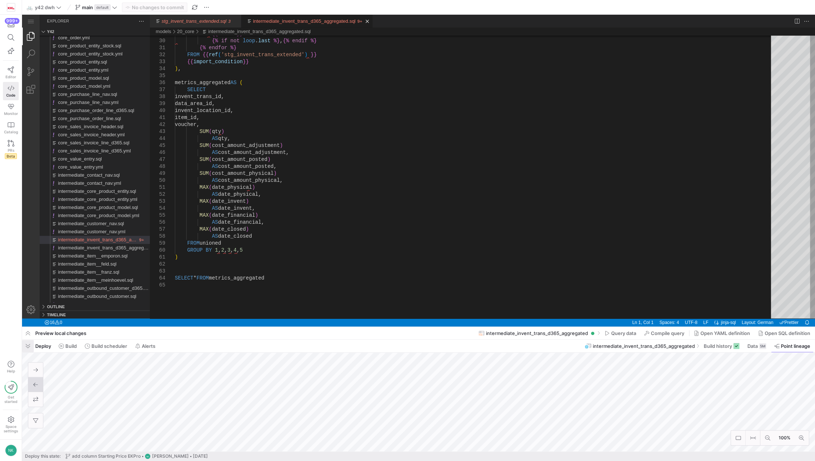
click at [26, 345] on span "button" at bounding box center [28, 346] width 12 height 12
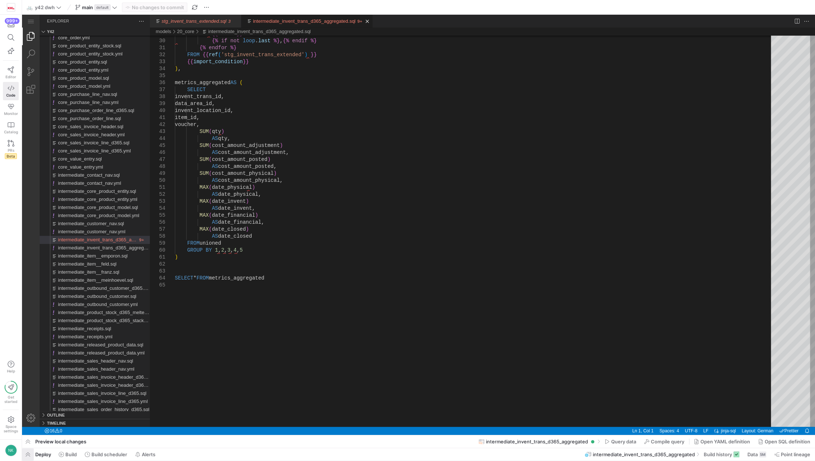
click at [31, 450] on span "button" at bounding box center [28, 454] width 12 height 12
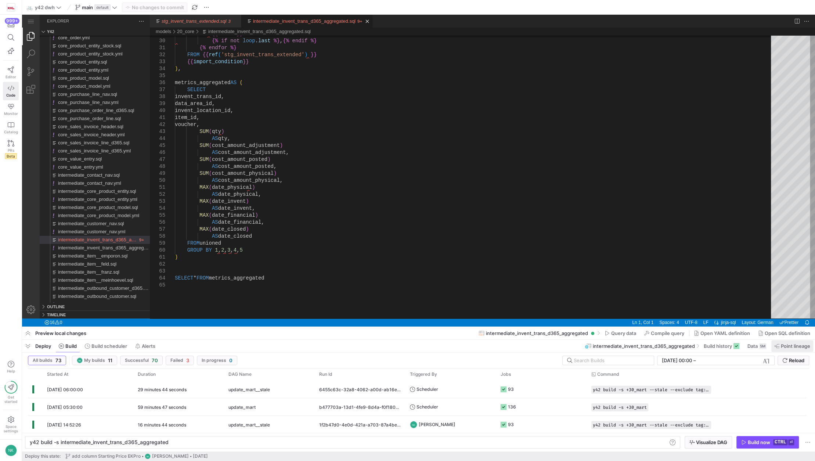
click at [781, 345] on span "Point lineage" at bounding box center [795, 346] width 29 height 6
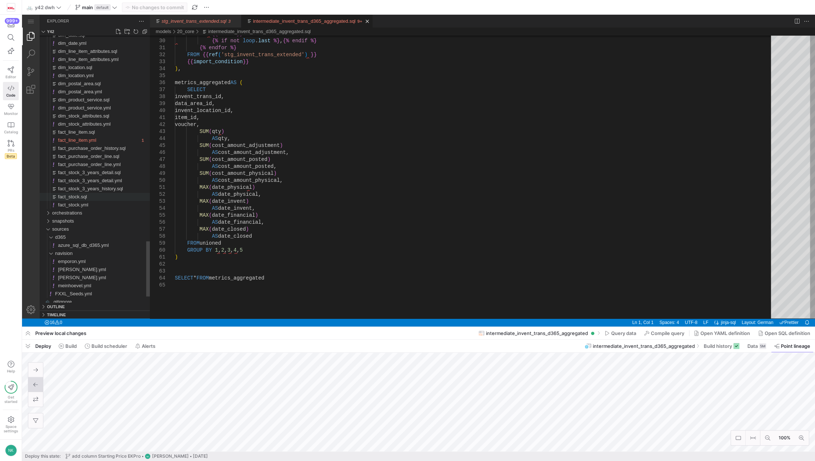
click at [73, 197] on span "fact_stock.sql" at bounding box center [72, 197] width 29 height 6
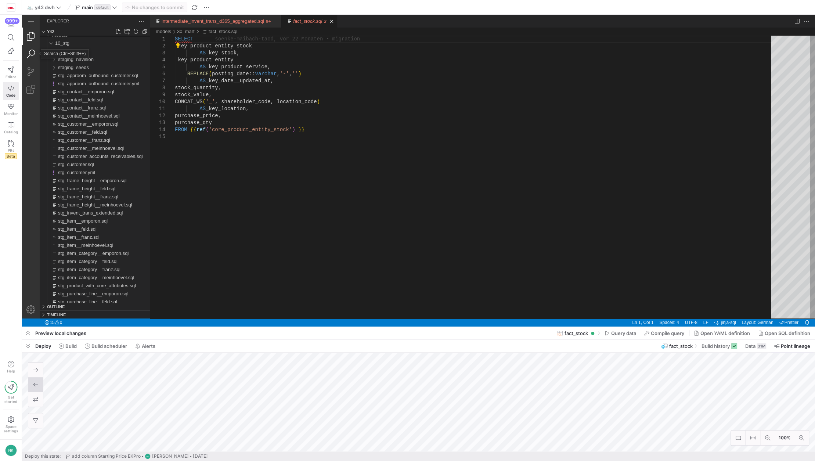
click at [31, 56] on link "Search (Ctrl+Shift+F)" at bounding box center [31, 54] width 18 height 18
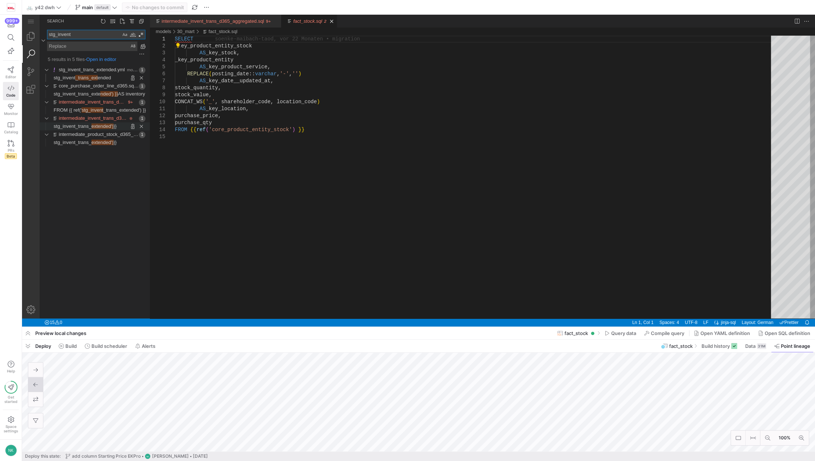
type textarea "stg_invent"
click at [100, 124] on span "extended')" at bounding box center [102, 126] width 22 height 6
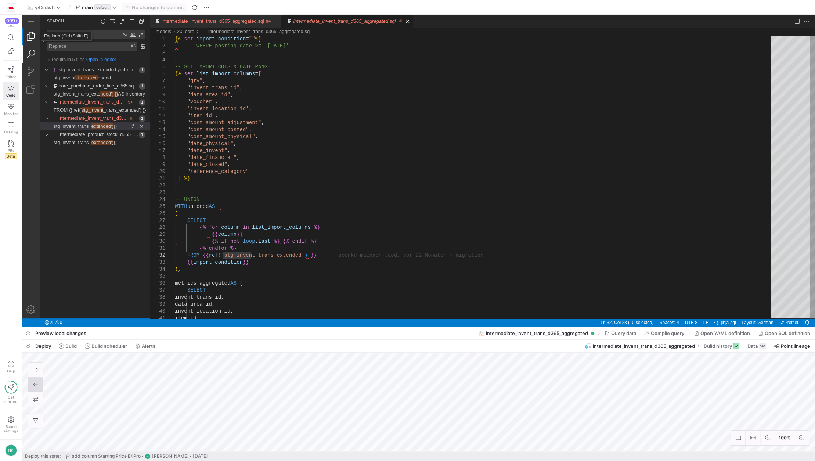
click at [26, 42] on link "Explorer (Ctrl+Shift+E)" at bounding box center [31, 37] width 18 height 18
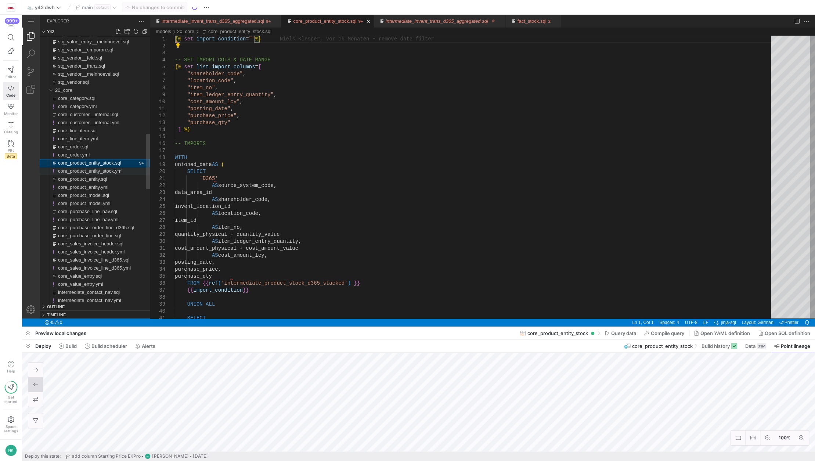
click at [88, 172] on span "core_product_entity_stock.yml" at bounding box center [90, 171] width 65 height 6
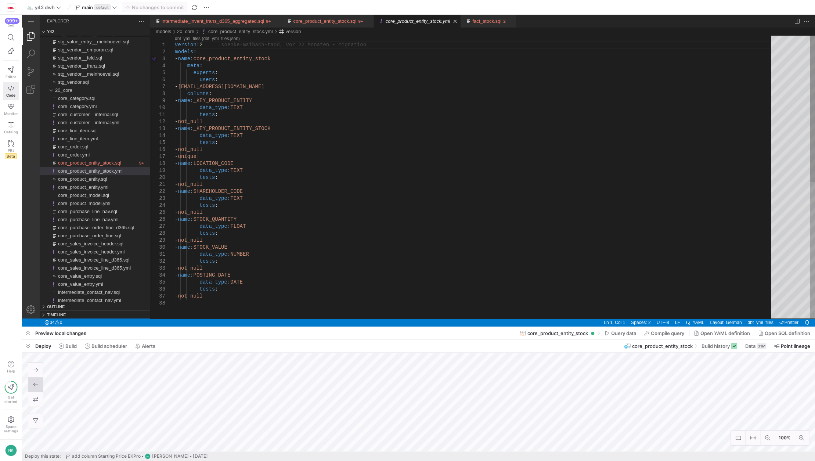
type textarea "tests: - not_null - name: _KEY_PRODUCT_ENTITY_STOCK data_type: TEXT tests: - no…"
click at [273, 131] on div "version : 2 models : - name : core_product_entity_stock meta : experts : users …" at bounding box center [475, 309] width 601 height 547
click at [399, 19] on link "core_product_entity_stock.yml" at bounding box center [418, 21] width 65 height 6
click at [313, 18] on link "core_product_entity_stock.sql" at bounding box center [324, 21] width 63 height 6
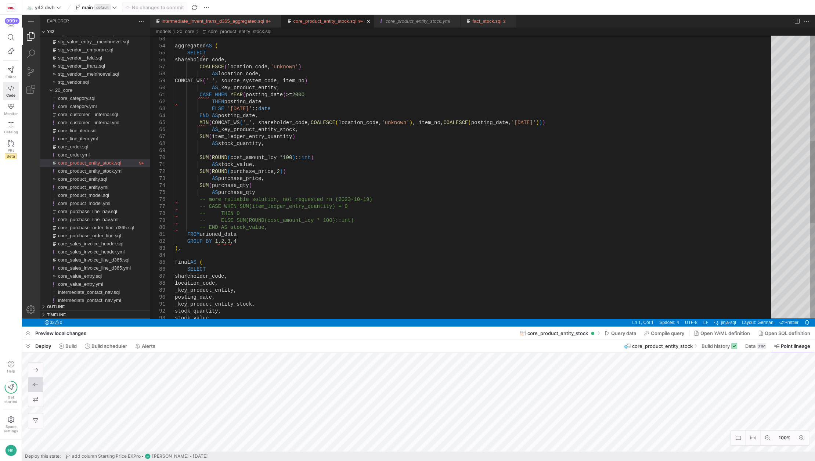
type textarea "CASE WHEN YEAR(posting_date) >= 2000 THEN posting_date ELSE '[DATE]'::date END …"
click at [388, 152] on div "MIN ( CONCAT_WS ( '_' , shareholder_code, COALESCE ( location_code, 'unknown' )…" at bounding box center [475, 160] width 601 height 974
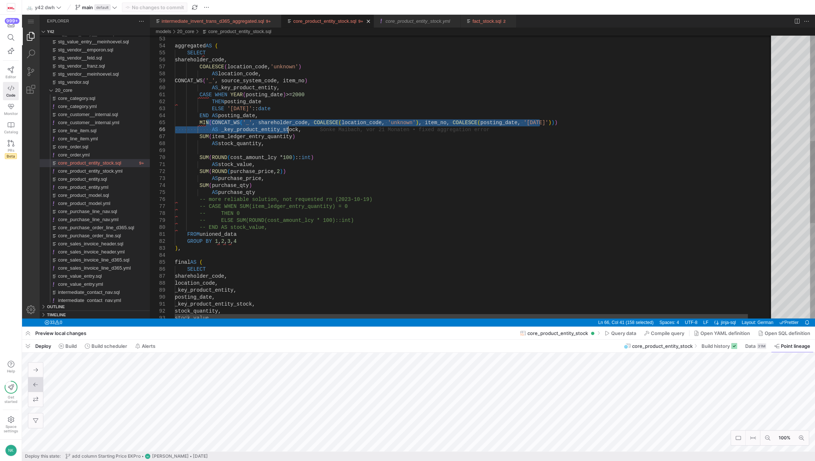
drag, startPoint x: 207, startPoint y: 123, endPoint x: 288, endPoint y: 130, distance: 81.5
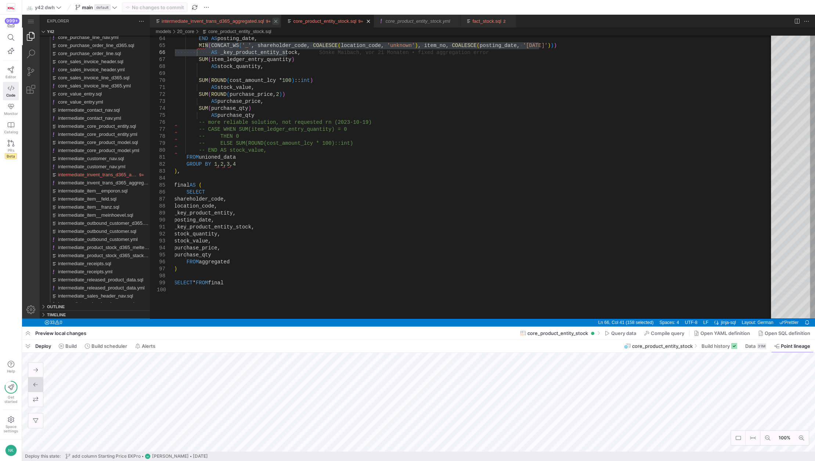
click at [274, 24] on link "Close (Ctrl+F4)" at bounding box center [275, 21] width 7 height 7
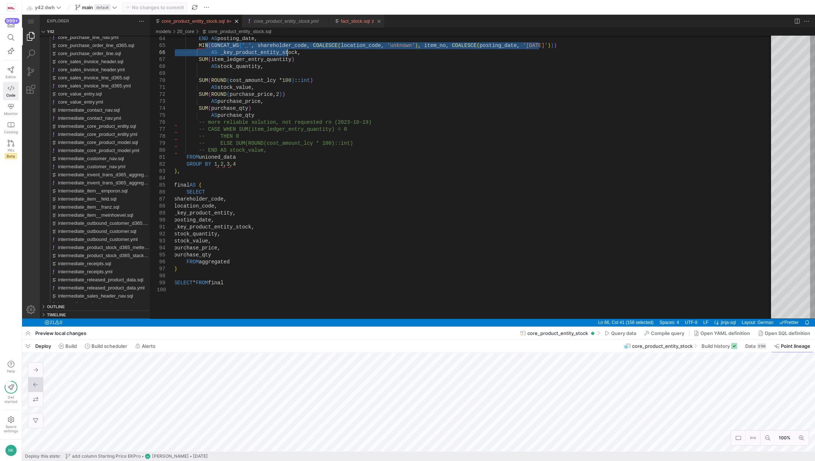
click at [355, 19] on link "fact_stock.sql" at bounding box center [355, 21] width 29 height 6
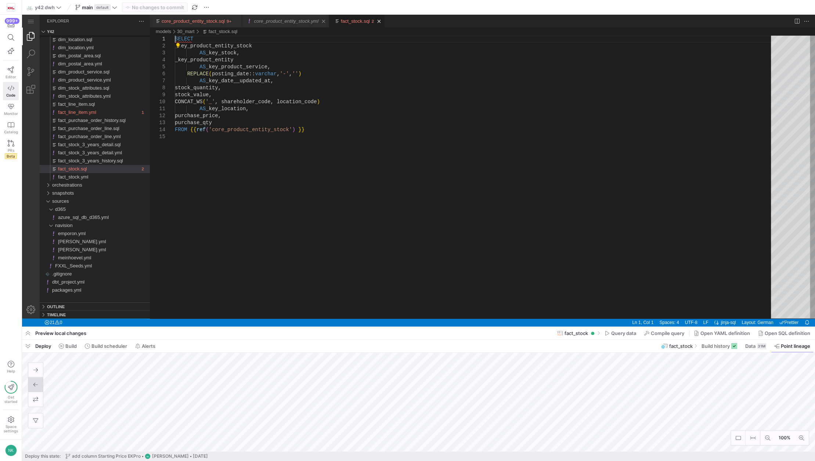
click at [292, 17] on div "core_product_entity_stock.yml" at bounding box center [286, 21] width 65 height 13
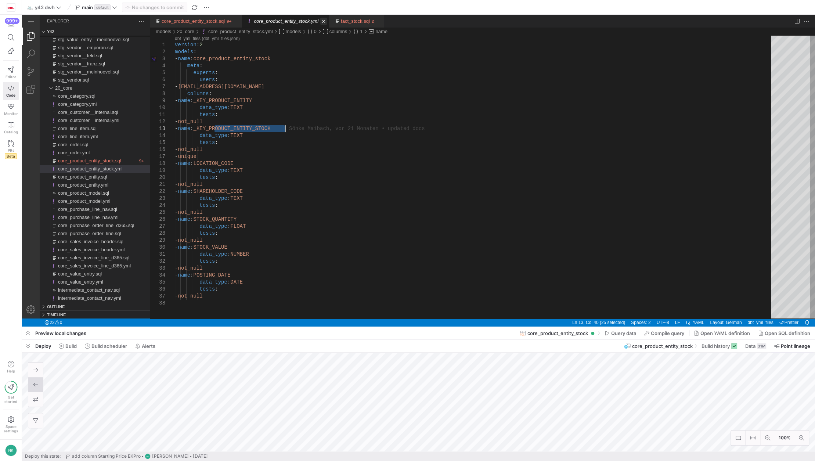
click at [320, 21] on link "Close (Ctrl+F4)" at bounding box center [323, 21] width 7 height 7
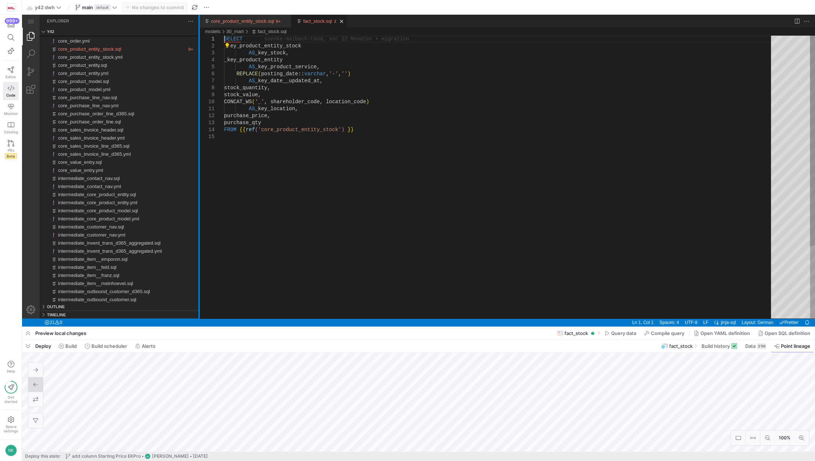
drag, startPoint x: 149, startPoint y: 210, endPoint x: 199, endPoint y: 216, distance: 50.3
click at [199, 216] on div at bounding box center [198, 167] width 1 height 304
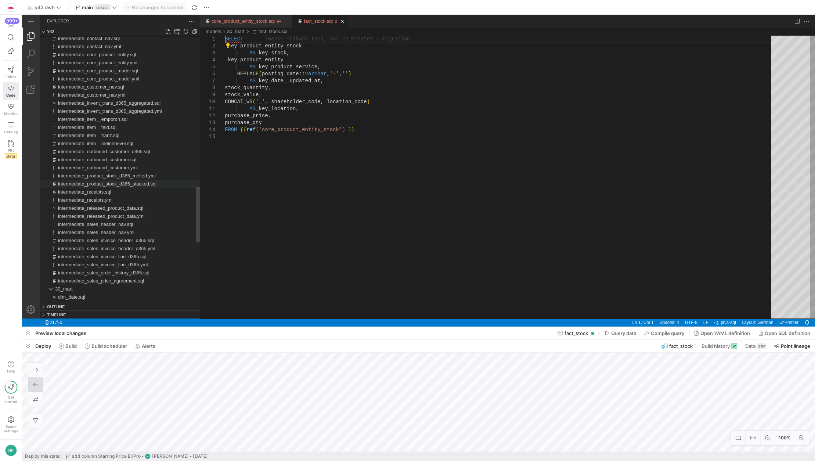
click at [133, 182] on span "intermediate_product_stock_d365_stacked.sql" at bounding box center [107, 184] width 98 height 6
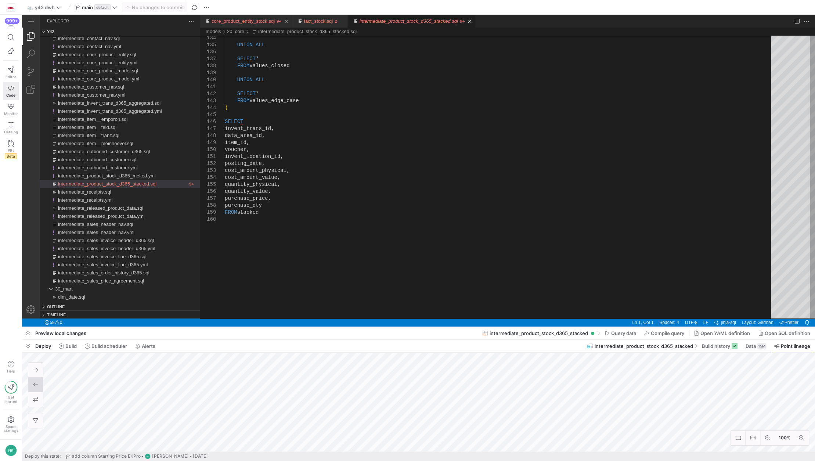
click at [253, 21] on link "core_product_entity_stock.sql" at bounding box center [243, 21] width 63 height 6
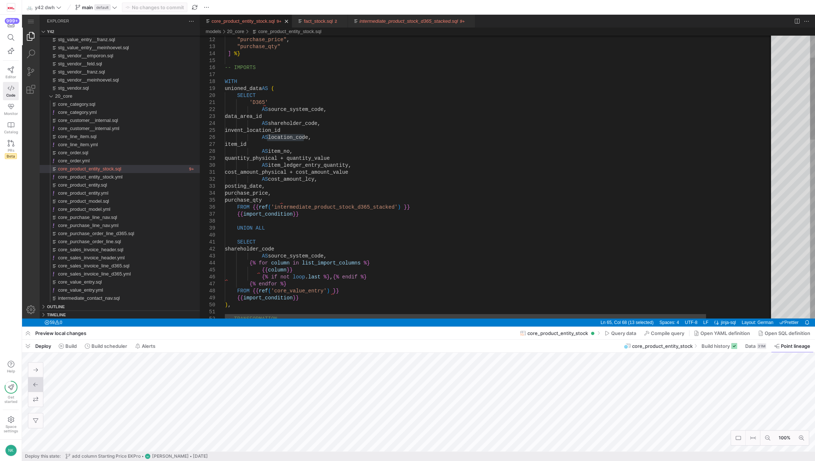
type textarea "'D365' AS source_system_code, data_area_id AS shareholder_code, invent_location…"
click at [269, 129] on div "-- TRANSFORMATION {% endfor %} FROM {{ ref ( 'core_value_entry' ) }} {{ import_…" at bounding box center [538, 447] width 626 height 974
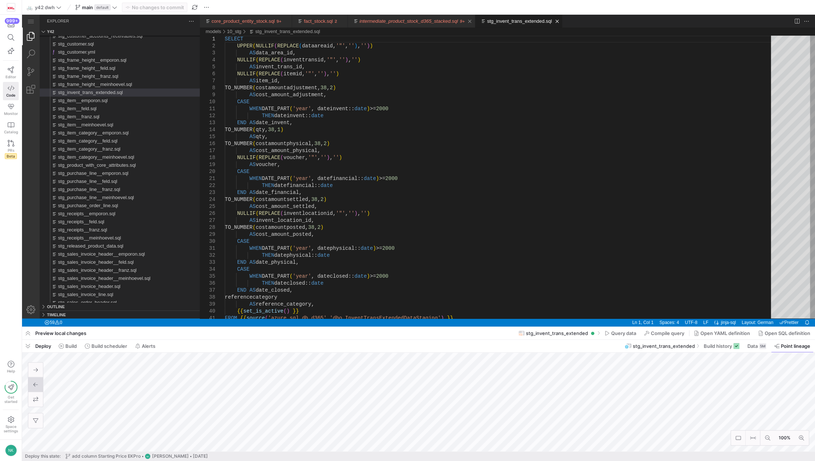
click at [381, 18] on link "intermediate_product_stock_d365_stacked.sql" at bounding box center [409, 21] width 98 height 6
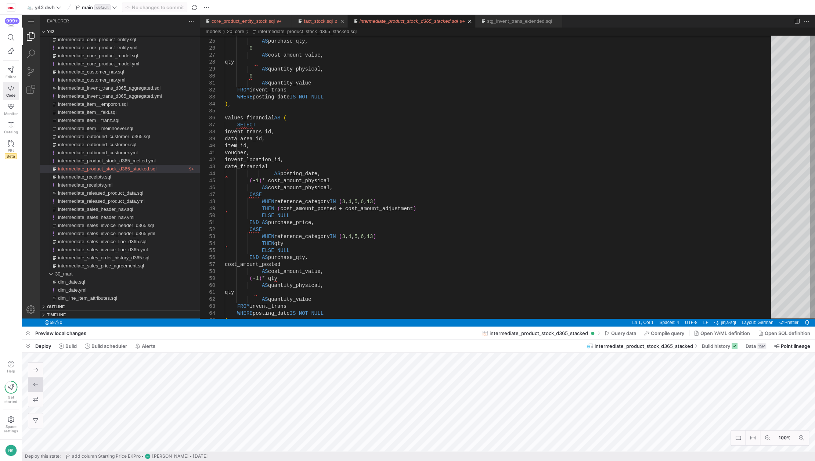
click at [323, 19] on link "fact_stock.sql" at bounding box center [318, 21] width 29 height 6
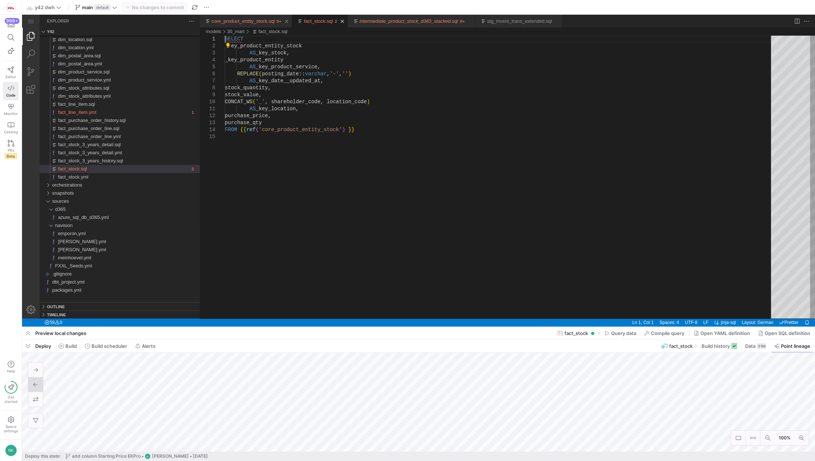
click at [248, 20] on link "core_product_entity_stock.sql" at bounding box center [243, 21] width 63 height 6
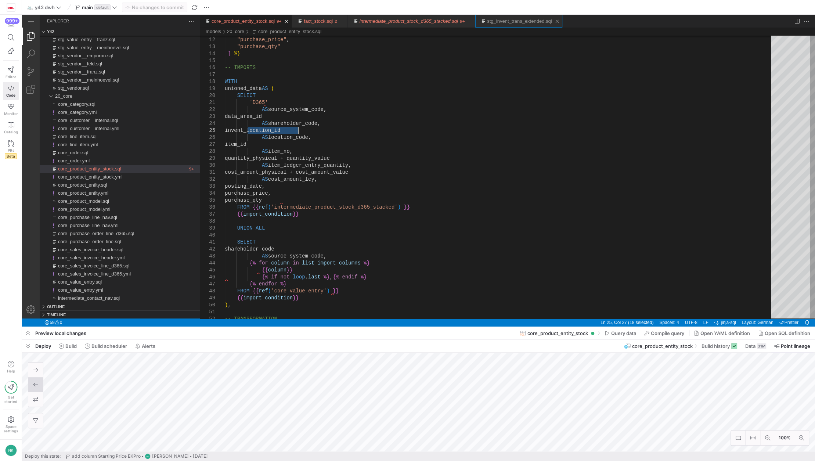
click at [501, 16] on div "stg_invent_trans_extended.sql" at bounding box center [519, 21] width 65 height 13
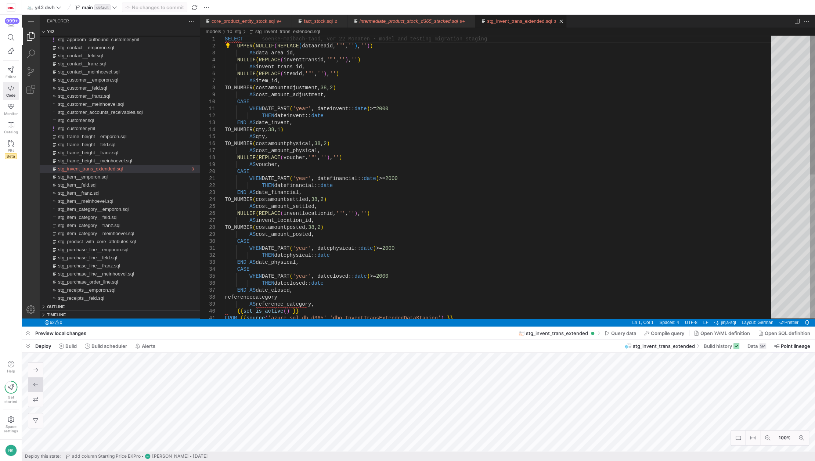
type textarea "WHEN DATE_PART('year', dateinvent::date) >= 2000 THEN dateinvent::date END AS d…"
click at [423, 133] on div "SELECT UPPER ( NULLIF ( REPLACE ( dataareaid, '"' , '' ) , '' ) ) AS data_area_…" at bounding box center [500, 324] width 551 height 576
type textarea "i"
type textarea "WHEN DATE_PART('year', datefinancial::date) >= 2000 THEN datefinancial::date EN…"
type textarea "invent"
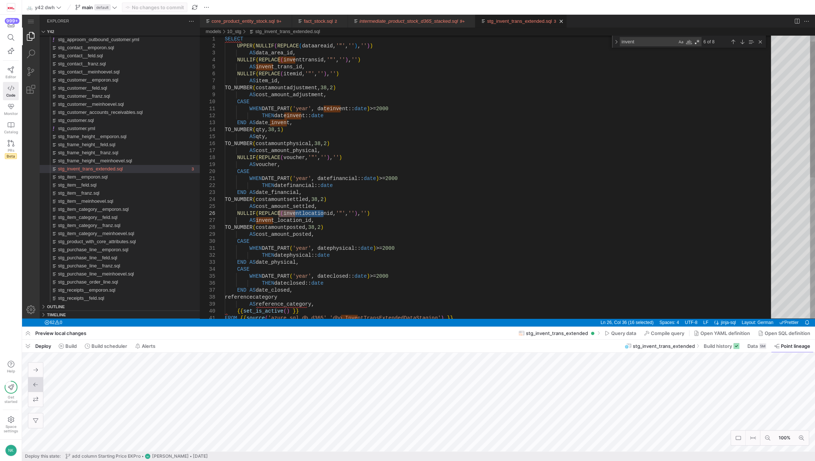
click at [291, 220] on div "SELECT UPPER ( NULLIF ( REPLACE ( dataareaid, '"' , '' ) , '' ) ) AS data_area_…" at bounding box center [500, 318] width 551 height 588
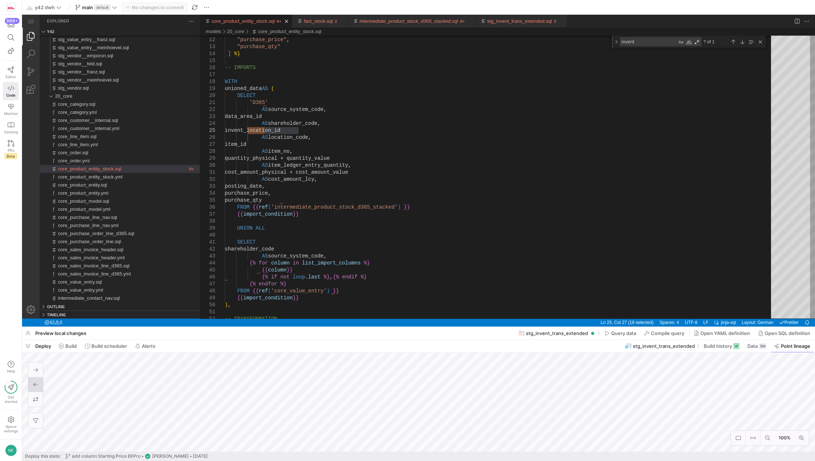
click at [238, 20] on link "core_product_entity_stock.sql" at bounding box center [243, 21] width 63 height 6
click at [255, 144] on div ""posting_date" , "purchase_price" , "purchase_qty" ] %} -- IMPORTS WITH unioned…" at bounding box center [500, 440] width 551 height 986
click at [418, 24] on div "intermediate_product_stock_d365_stacked.sql" at bounding box center [409, 21] width 98 height 13
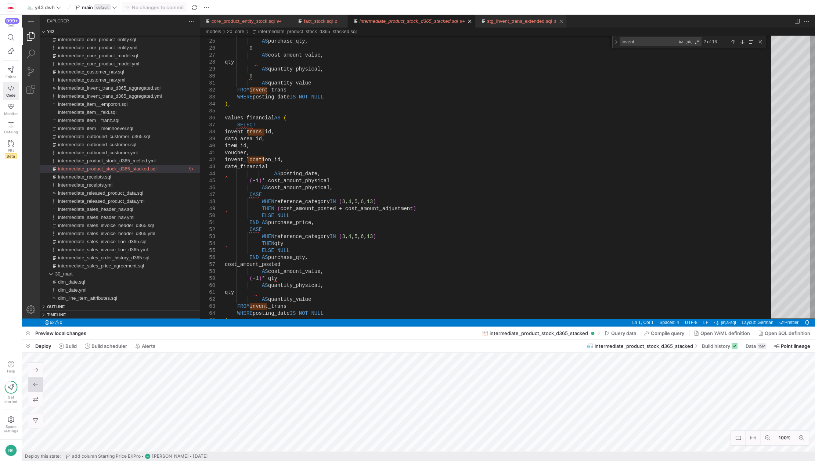
click at [505, 20] on link "stg_invent_trans_extended.sql" at bounding box center [519, 21] width 65 height 6
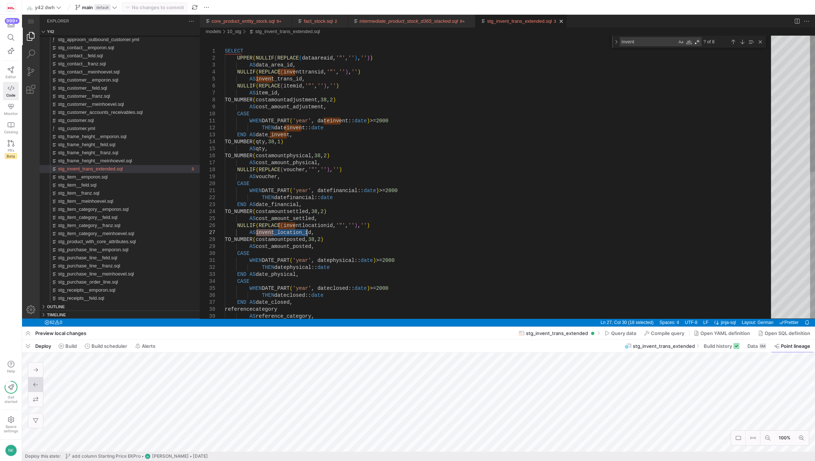
click at [267, 94] on div "NULLIF ( REPLACE ( inventtransid, '"' , '' ) , '' ) AS invent_trans_id, NULLIF …" at bounding box center [500, 330] width 551 height 588
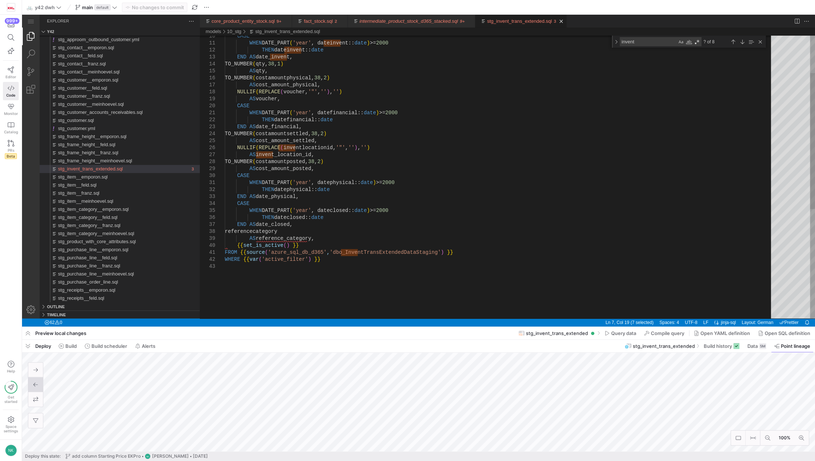
click at [649, 40] on textarea "invent" at bounding box center [648, 41] width 57 height 8
type textarea "WHEN DATE_PART('year', dateinvent::date) >= 2000 THEN dateinvent::date END AS d…"
type textarea "p"
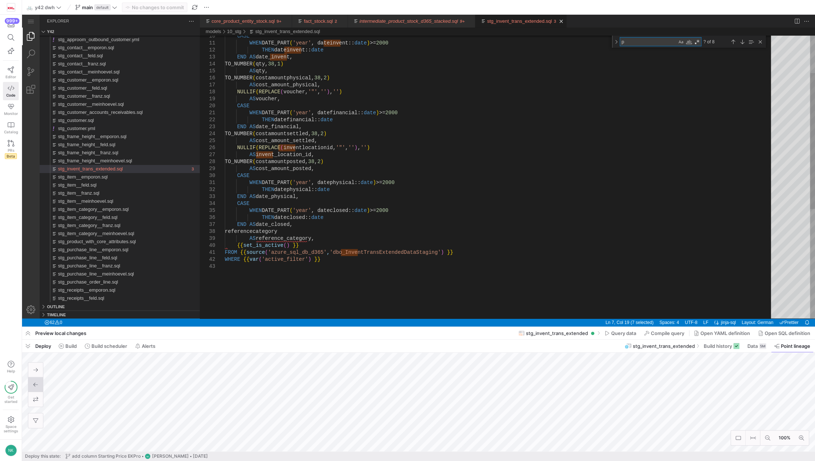
type textarea "WHEN DATE_PART('year', datefinancial::date) >= 2000 THEN datefinancial::date EN…"
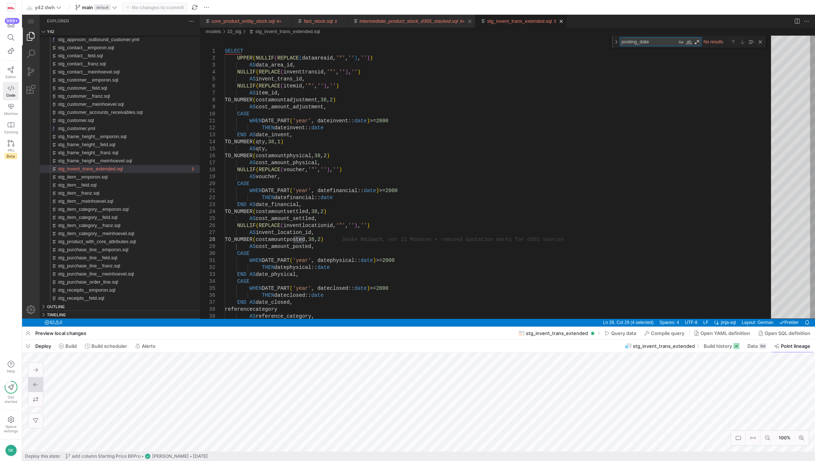
type textarea "posting_date"
click at [402, 21] on link "intermediate_product_stock_d365_stacked.sql" at bounding box center [409, 21] width 98 height 6
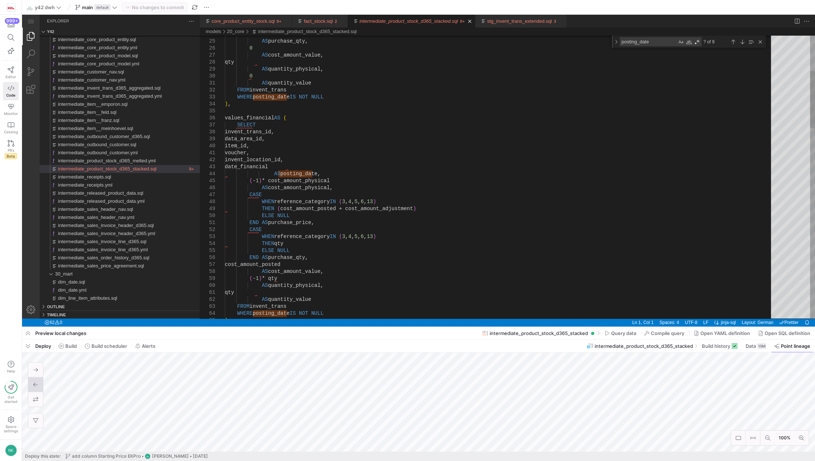
type textarea "voucher, invent_location_id, date_financial AS posting_date, (-1) * cost_amount…"
click at [490, 18] on link "stg_invent_trans_extended.sql" at bounding box center [519, 21] width 65 height 6
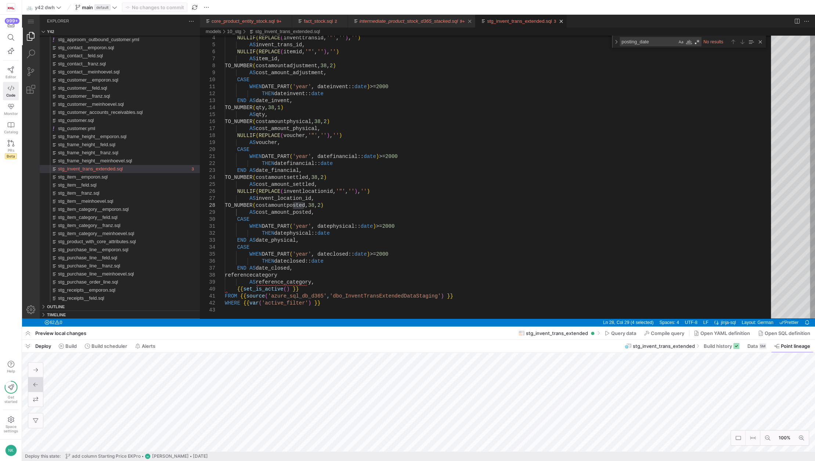
click at [387, 19] on link "intermediate_product_stock_d365_stacked.sql" at bounding box center [409, 21] width 98 height 6
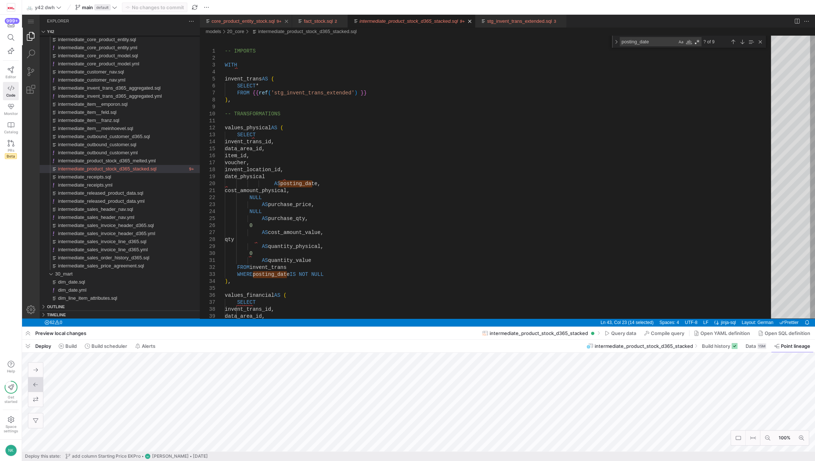
click at [245, 22] on link "core_product_entity_stock.sql" at bounding box center [243, 21] width 63 height 6
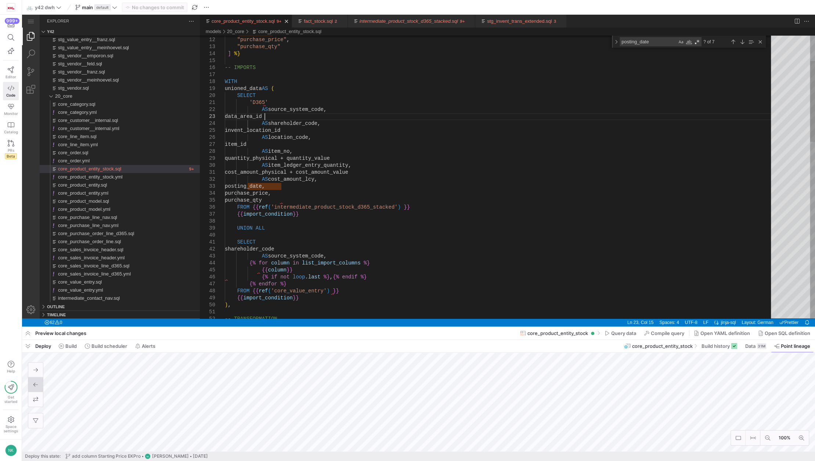
click at [266, 118] on div ""posting_date" , "purchase_price" , "purchase_qty" ] %} -- IMPORTS WITH unioned…" at bounding box center [500, 440] width 551 height 986
click at [505, 19] on link "stg_invent_trans_extended.sql" at bounding box center [519, 21] width 65 height 6
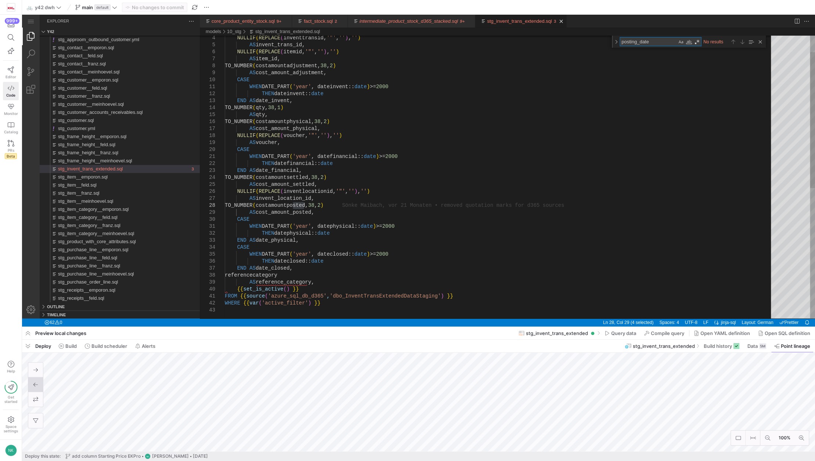
click at [648, 40] on textarea "posting_date" at bounding box center [648, 41] width 57 height 8
type textarea "SELECT UPPER(NULLIF(REPLACE(dataareaid, '"', ''), '')) AS data_area_id, NULLIF(…"
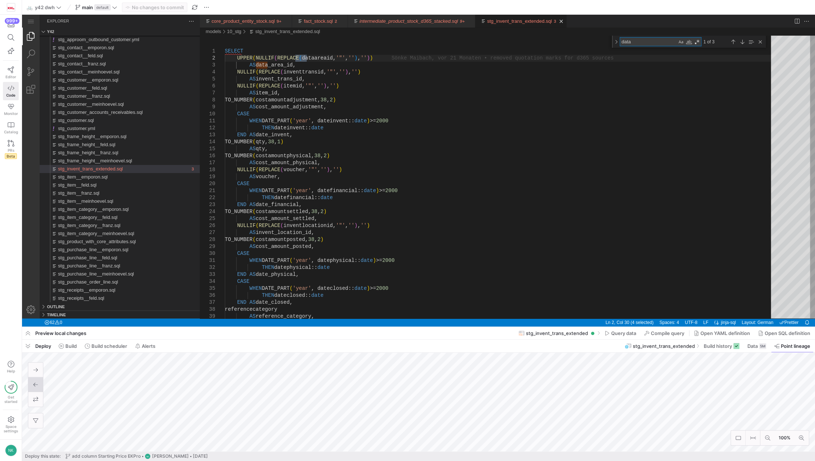
type textarea "data"
click at [285, 19] on link "Close (Ctrl+F4)" at bounding box center [286, 21] width 7 height 7
click at [374, 25] on link "Close (Ctrl+F4)" at bounding box center [377, 21] width 7 height 7
click at [338, 19] on link "Close (Ctrl+F4)" at bounding box center [341, 21] width 7 height 7
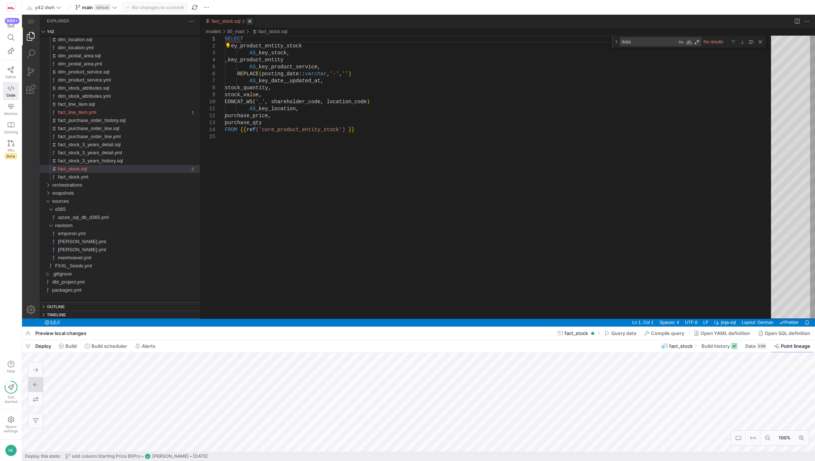
click at [251, 23] on link "Close (Ctrl+F4)" at bounding box center [249, 21] width 7 height 7
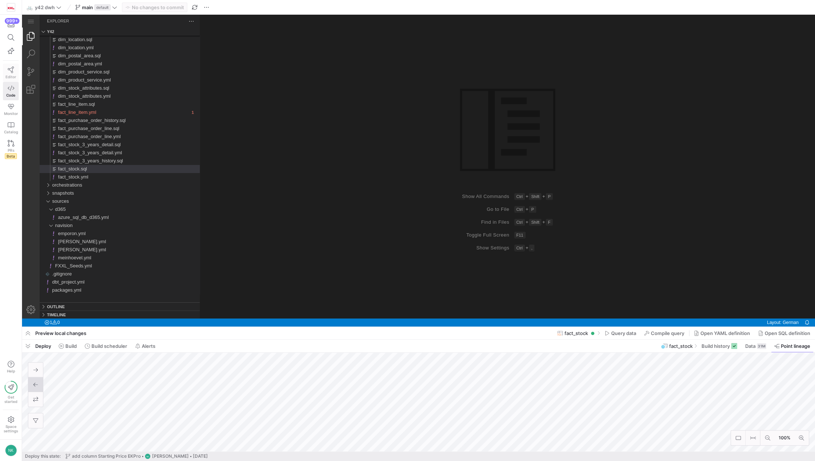
click at [11, 73] on link "Editor" at bounding box center [11, 73] width 16 height 18
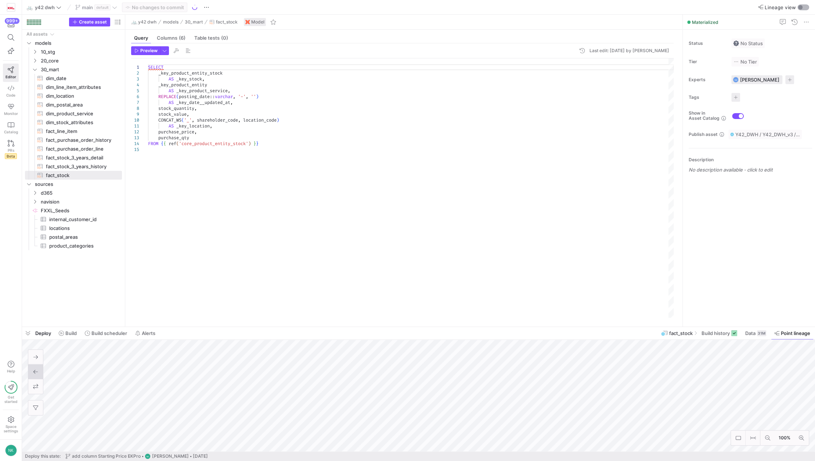
click at [800, 10] on div "button" at bounding box center [803, 7] width 12 height 6
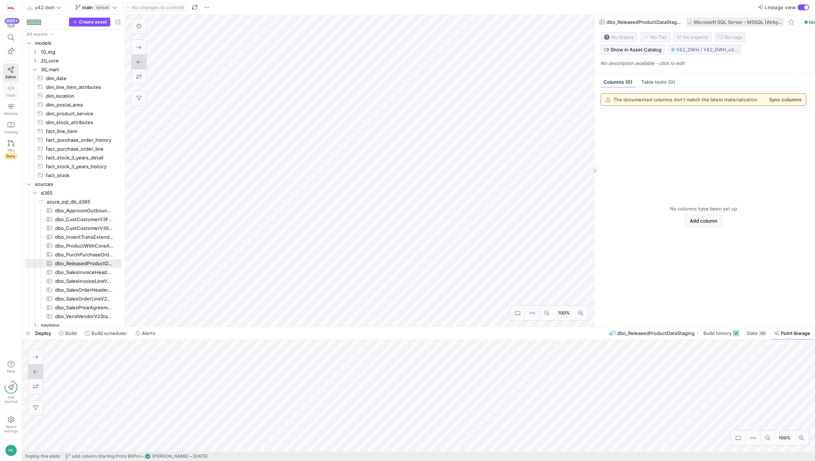
click at [10, 88] on icon at bounding box center [11, 88] width 7 height 7
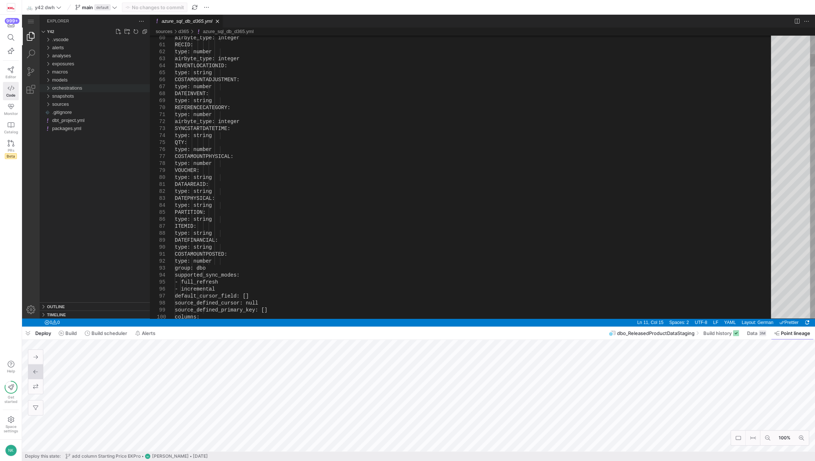
type textarea "- ATTRIBUTEBASEDPRICINGID - SALESLEADTIMEDAYS - PRODUCTCONFIGURATIONID group: d…"
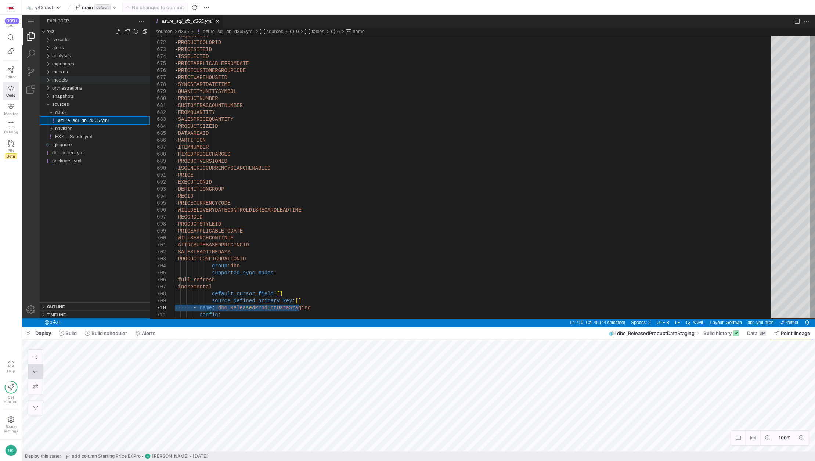
click at [48, 80] on div "models" at bounding box center [47, 80] width 11 height 8
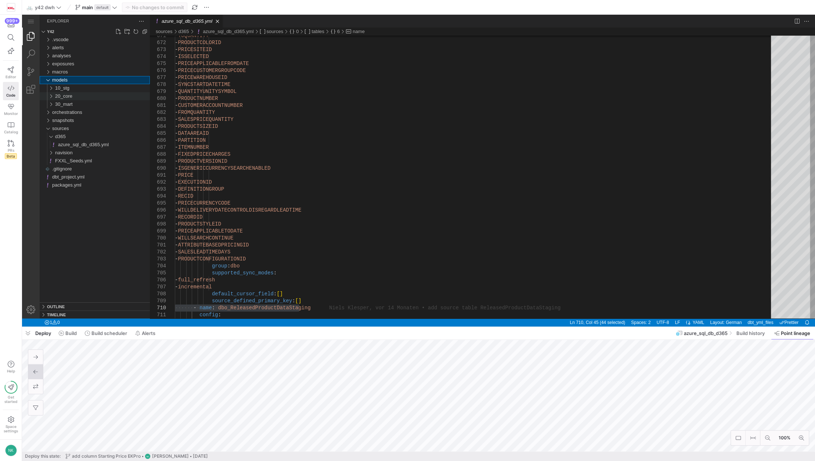
click at [52, 95] on div "20_core" at bounding box center [49, 96] width 14 height 8
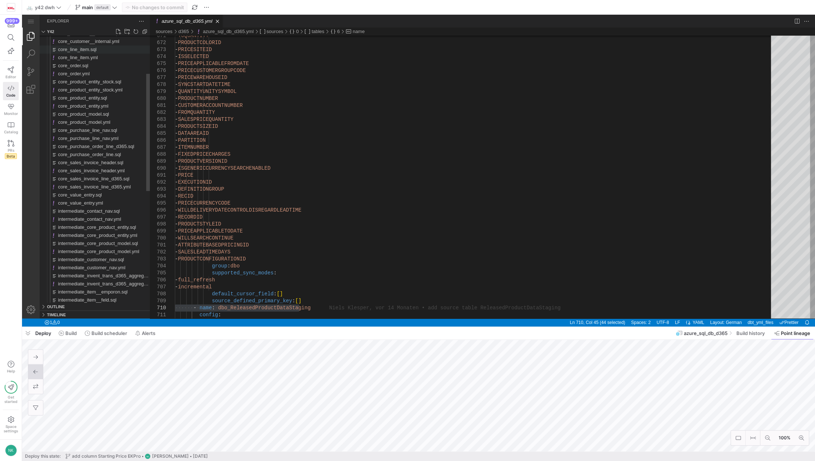
click at [108, 52] on div "core_line_item.sql" at bounding box center [104, 50] width 92 height 8
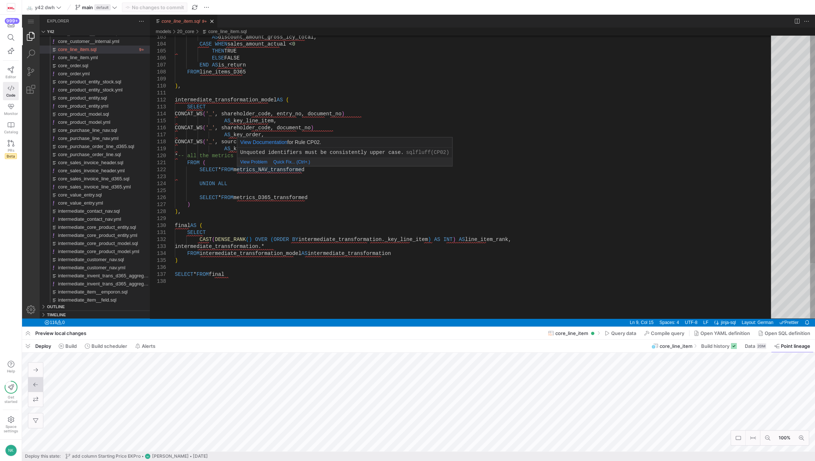
type textarea "FROM ( SELECT * FROM metrics_NAV_transformed UNION ALL SELECT * FROM metrics_D3…"
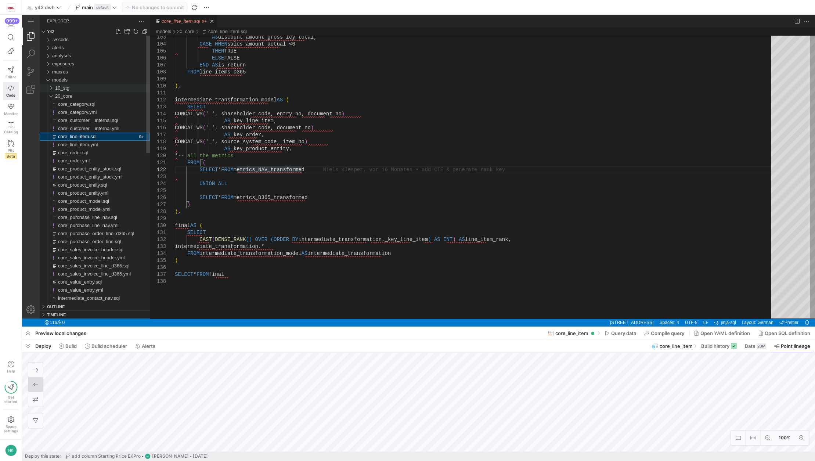
click at [51, 91] on div "10_stg" at bounding box center [49, 88] width 14 height 8
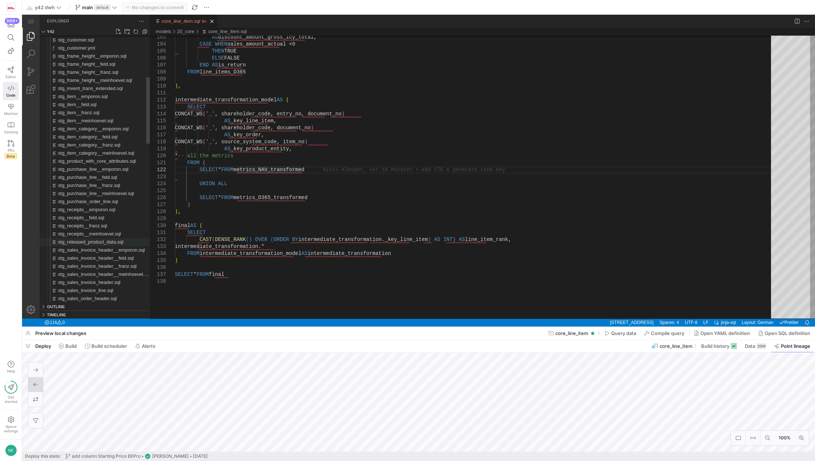
click at [109, 241] on span "stg_released_product_data.sql" at bounding box center [90, 242] width 65 height 6
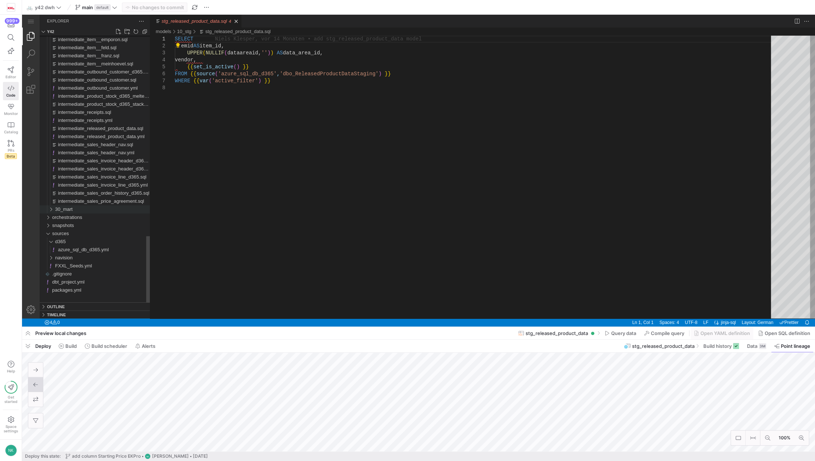
click at [54, 211] on div "30_mart" at bounding box center [49, 209] width 14 height 8
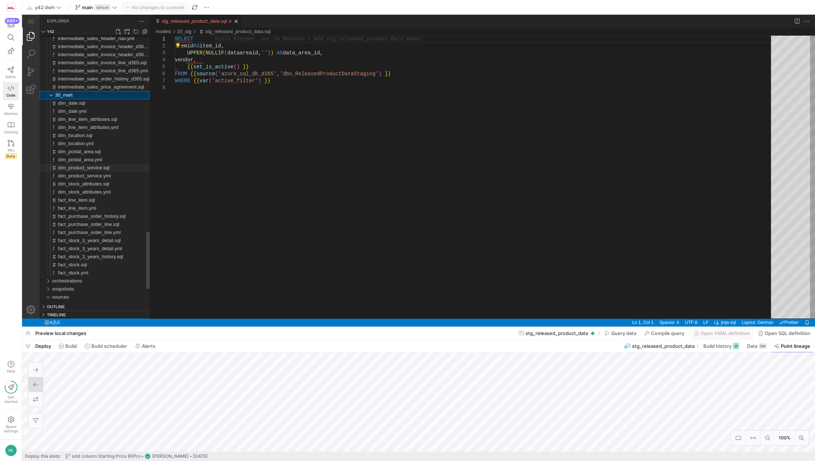
click at [86, 169] on span "dim_product_service.sql" at bounding box center [83, 168] width 51 height 6
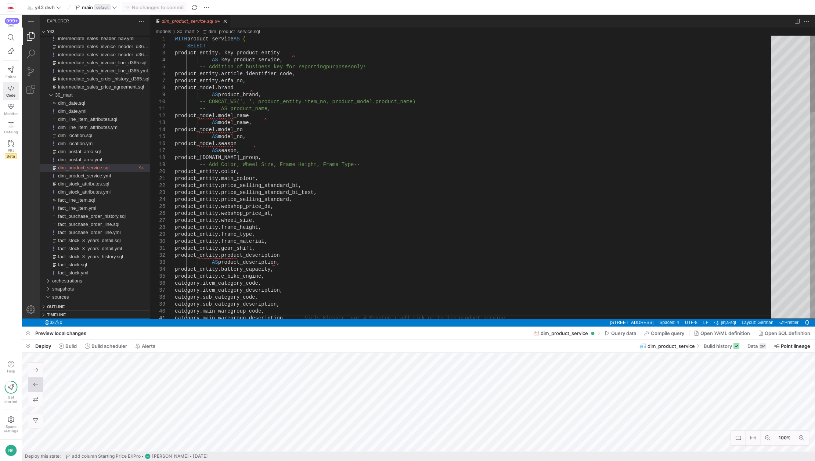
type textarea "WITH product_service AS ( SELECT product_entity._key_product_entity AS _key_pro…"
click at [36, 58] on link "Search (Ctrl+Shift+F)" at bounding box center [31, 54] width 18 height 18
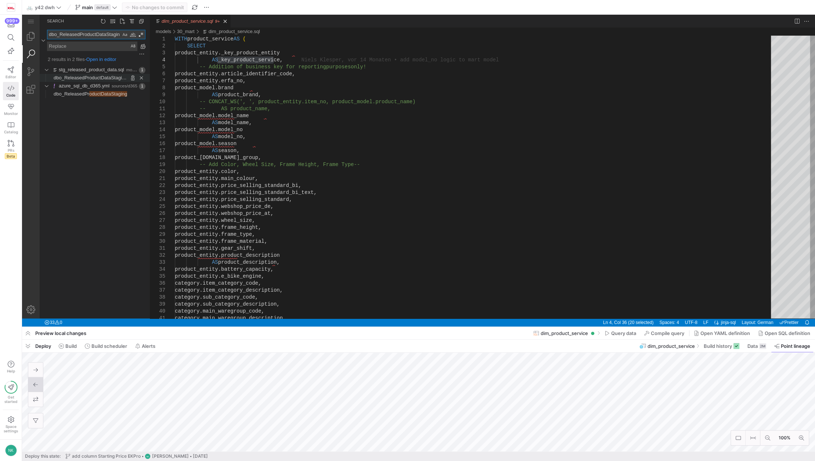
type textarea "dbo_ReleasedProductDataStaging"
click at [73, 76] on span "dbo_ReleasedProductDataStaging') }}" at bounding box center [94, 78] width 80 height 6
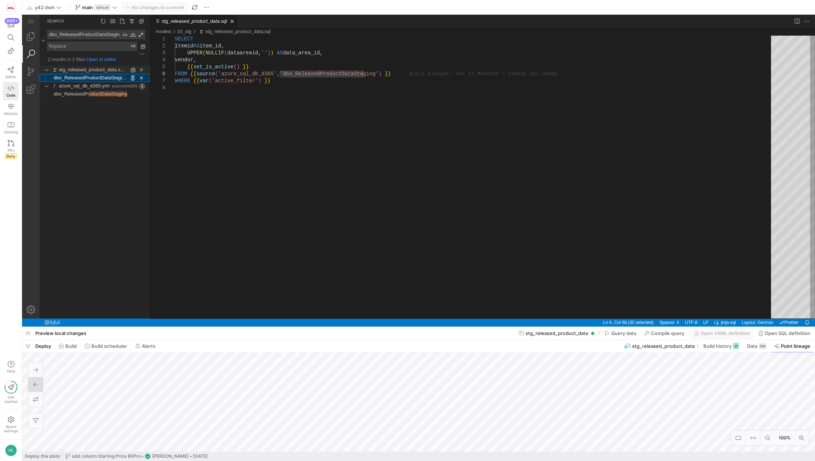
click at [78, 69] on link "stg_released_product_data.sql" at bounding box center [92, 70] width 66 height 6
click at [620, 332] on span "Query data" at bounding box center [623, 333] width 25 height 6
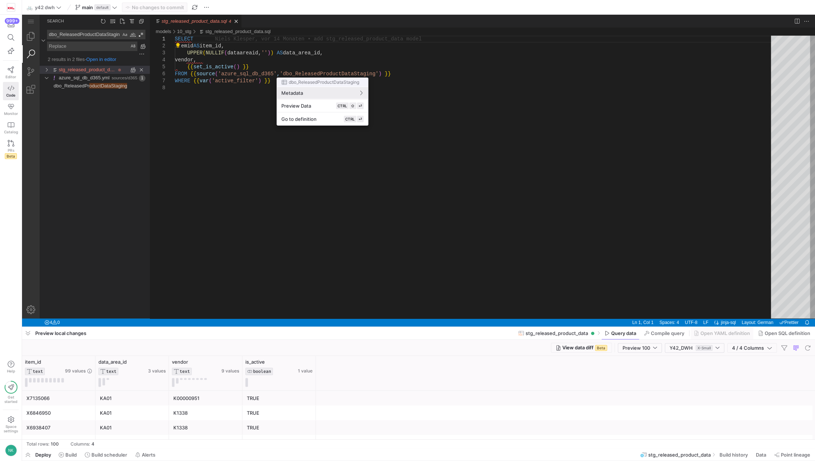
click at [27, 38] on div at bounding box center [407, 230] width 815 height 461
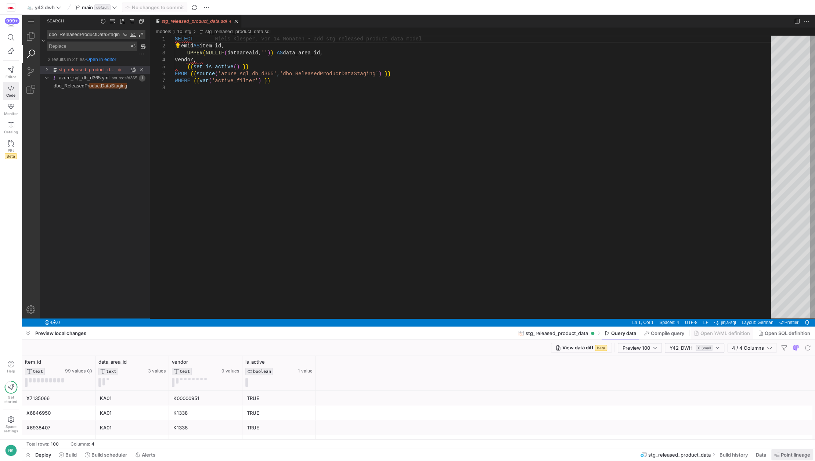
click at [782, 451] on span at bounding box center [792, 454] width 42 height 11
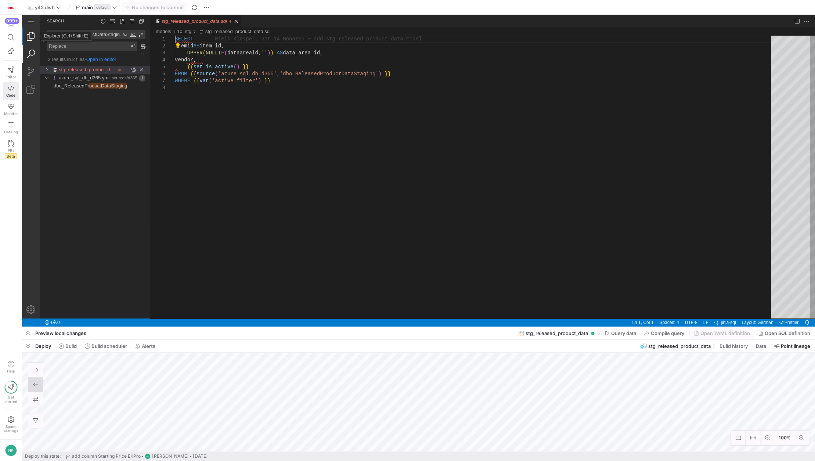
click at [28, 33] on link "Explorer (Ctrl+Shift+E)" at bounding box center [31, 37] width 18 height 18
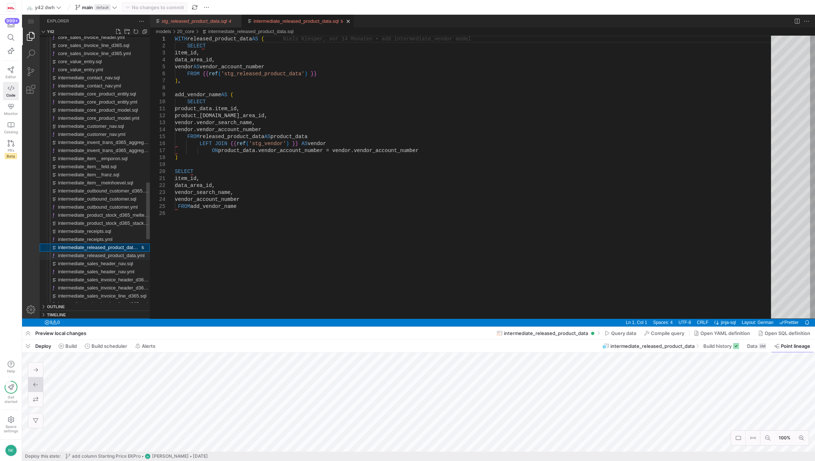
click at [106, 253] on span "intermediate_released_product_data.yml" at bounding box center [101, 256] width 87 height 6
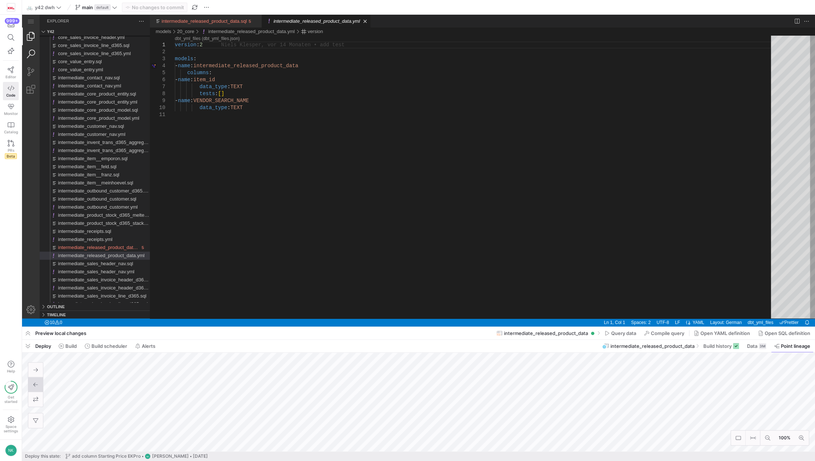
click at [34, 53] on link "Search (Ctrl+Shift+F)" at bounding box center [31, 54] width 18 height 18
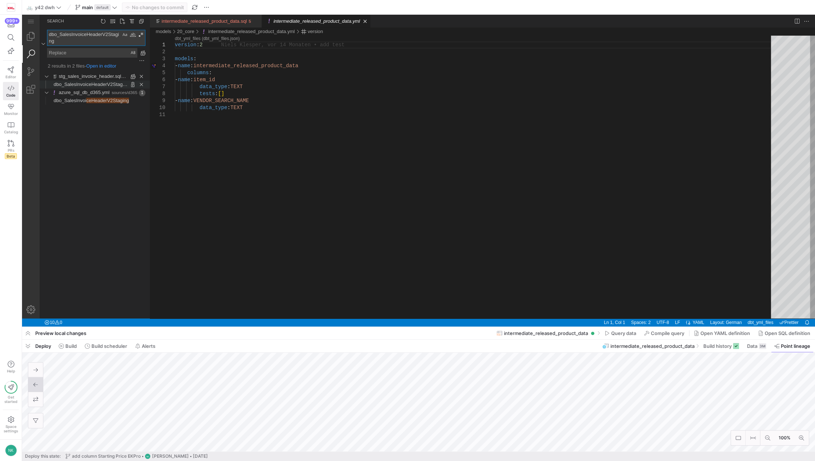
type textarea "dbo_SalesInvoiceHeaderV2Staging"
click at [80, 82] on span "dbo_SalesInvoiceHeaderV2Staging') }}" at bounding box center [95, 85] width 82 height 6
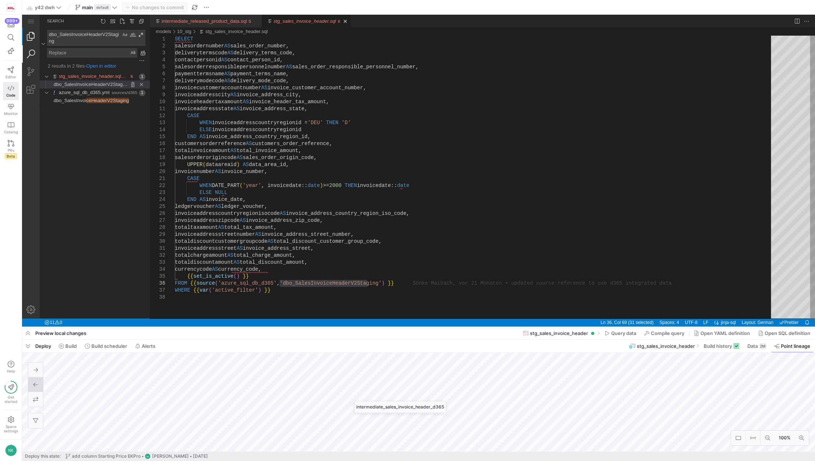
click at [29, 39] on link "Explorer (Ctrl+Shift+E)" at bounding box center [31, 37] width 18 height 18
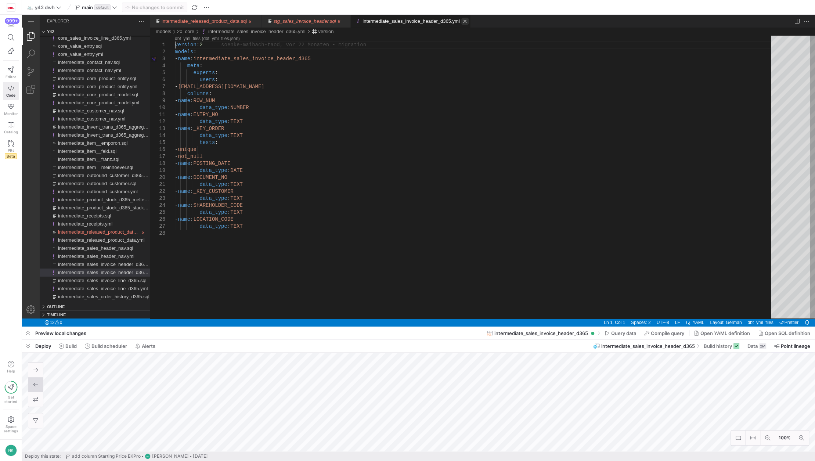
click at [461, 19] on link "Close (Ctrl+F4)" at bounding box center [464, 21] width 7 height 7
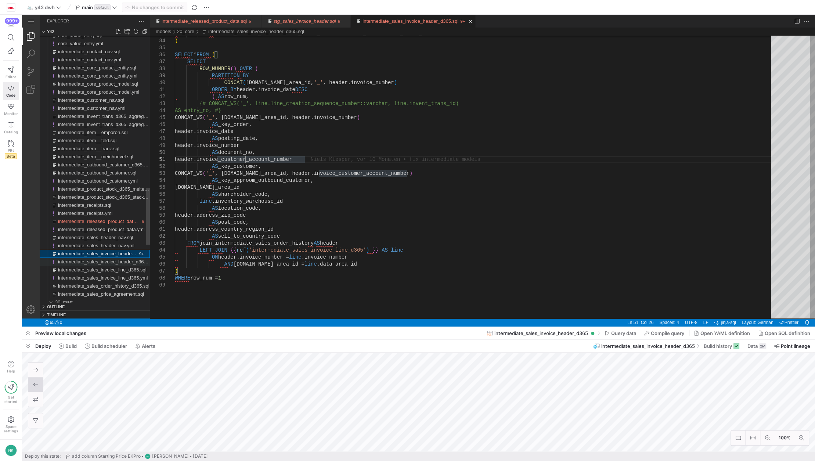
click at [97, 264] on span "intermediate_sales_invoice_header_d365.yml" at bounding box center [106, 262] width 97 height 6
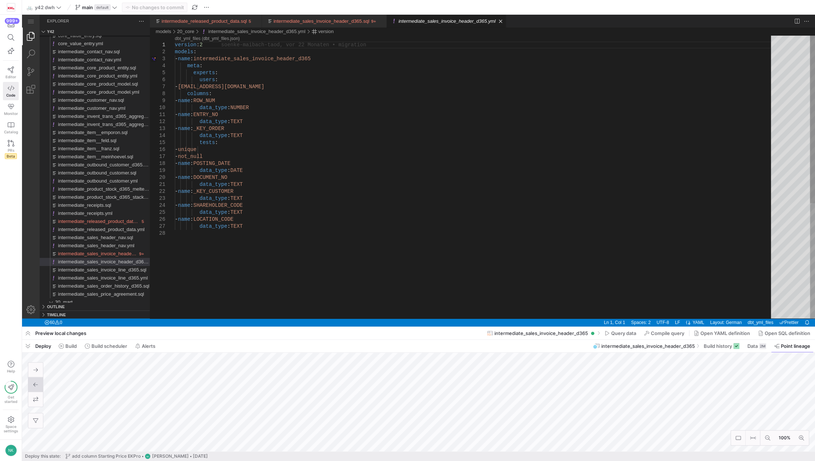
type textarea "- name: ENTRY_NO data_type: TEXT - name: _KEY_ORDER data_type: TEXT tests: - un…"
click at [232, 131] on div "version : 2 models : - name : intermediate_sales_invoice_header_d365 meta : exp…" at bounding box center [475, 274] width 601 height 477
click at [302, 24] on link "intermediate_sales_invoice_header_d365.sql" at bounding box center [322, 21] width 96 height 6
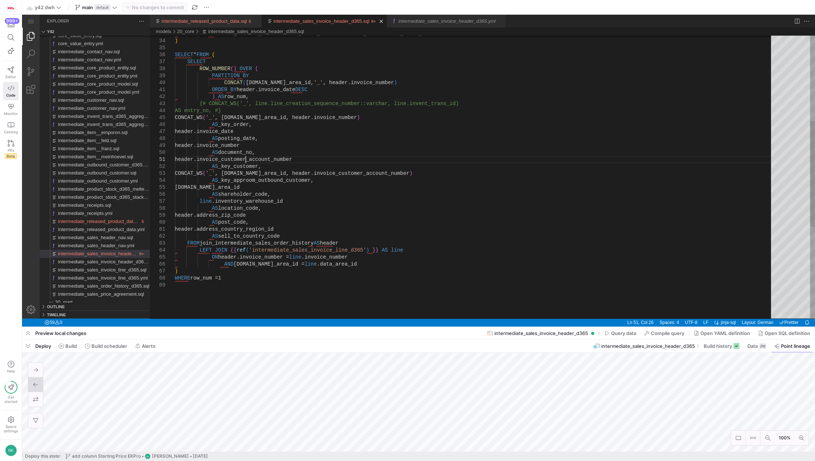
scroll to position [0, 71]
type textarea "ORDER BY header.invoice_date DESC ) AS row_num, {# CONCAT_WS('_', line.line_cre…"
click at [277, 117] on div "ON sales_invoice_header.sales_order_number = sales_o rder.sales_order_number ) …" at bounding box center [475, 185] width 601 height 757
drag, startPoint x: 364, startPoint y: 118, endPoint x: 199, endPoint y: 117, distance: 165.3
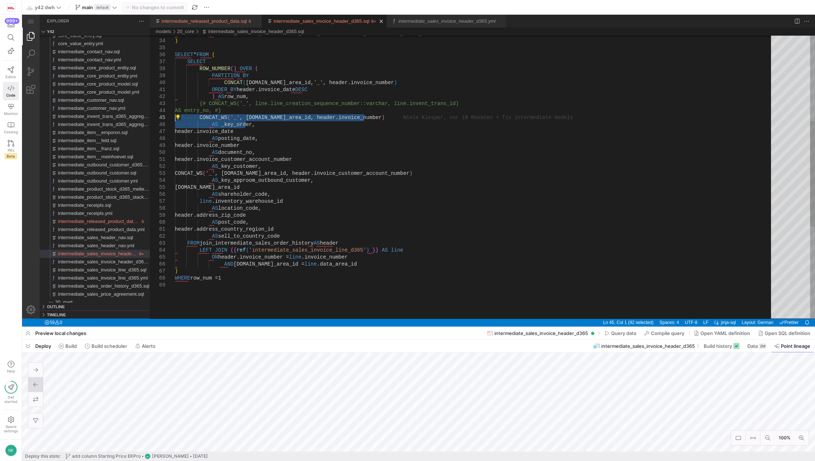
drag, startPoint x: 246, startPoint y: 126, endPoint x: 159, endPoint y: 118, distance: 87.0
click at [378, 19] on link "Close (Ctrl+F4)" at bounding box center [381, 21] width 7 height 7
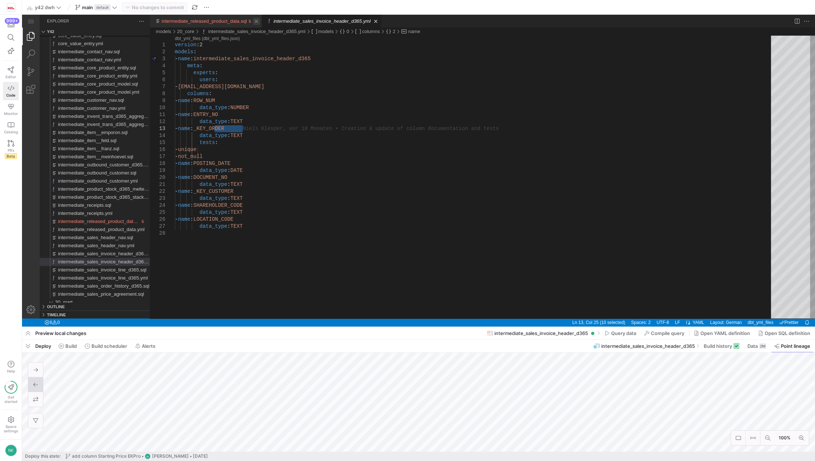
click at [253, 21] on link "Close (Ctrl+F4)" at bounding box center [256, 21] width 7 height 7
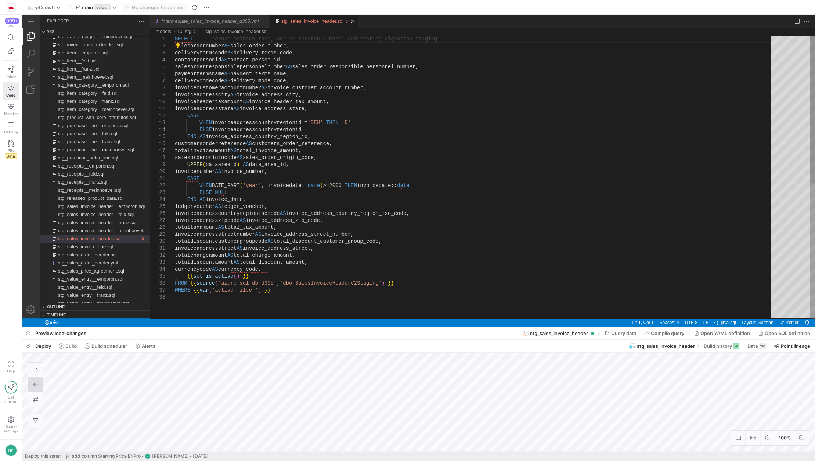
type textarea "invoiceaddressstate AS invoice_address_state, CASE WHEN invoiceaddresscountryre…"
click at [291, 140] on div "SELECT salesordernumber AS sales_order_number, deliverytermscode AS delivery_te…" at bounding box center [475, 306] width 601 height 541
click at [224, 18] on link "intermediate_sales_invoice_header_d365.yml" at bounding box center [210, 21] width 97 height 6
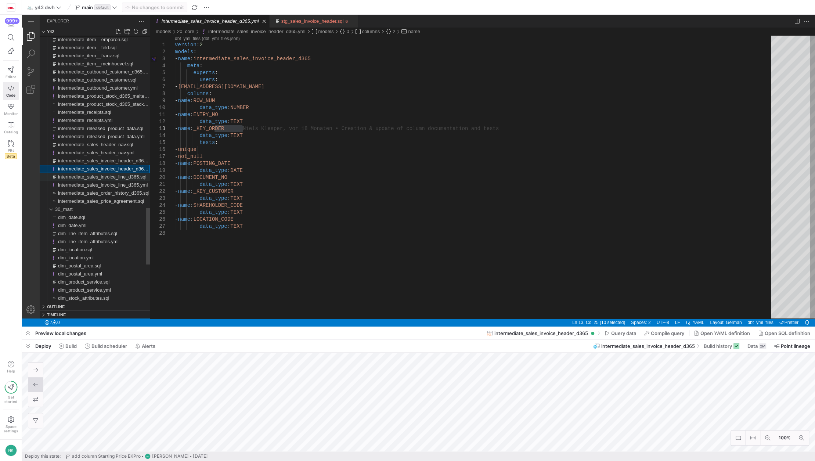
click at [109, 177] on span "intermediate_sales_invoice_line_d365.sql" at bounding box center [102, 177] width 89 height 6
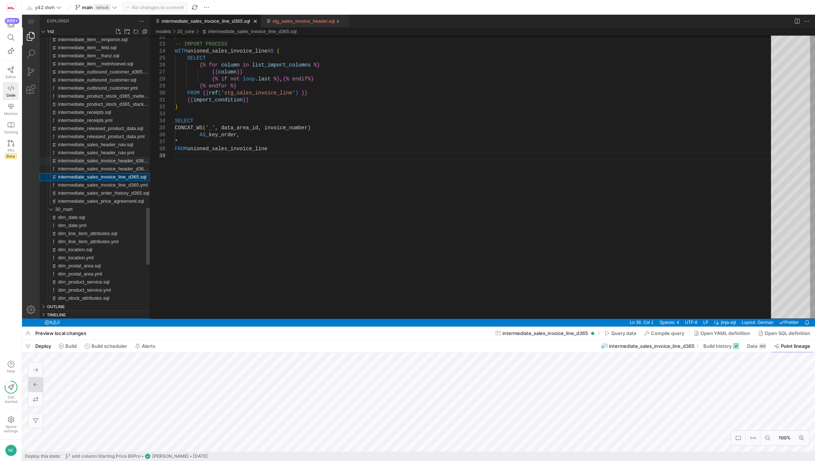
click at [107, 159] on span "intermediate_sales_invoice_header_d365.sql" at bounding box center [106, 161] width 96 height 6
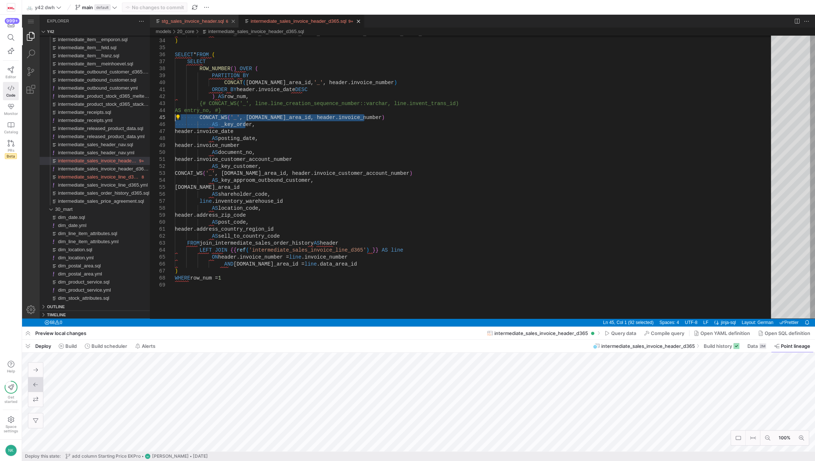
click at [192, 21] on link "stg_sales_invoice_header.sql" at bounding box center [193, 21] width 62 height 6
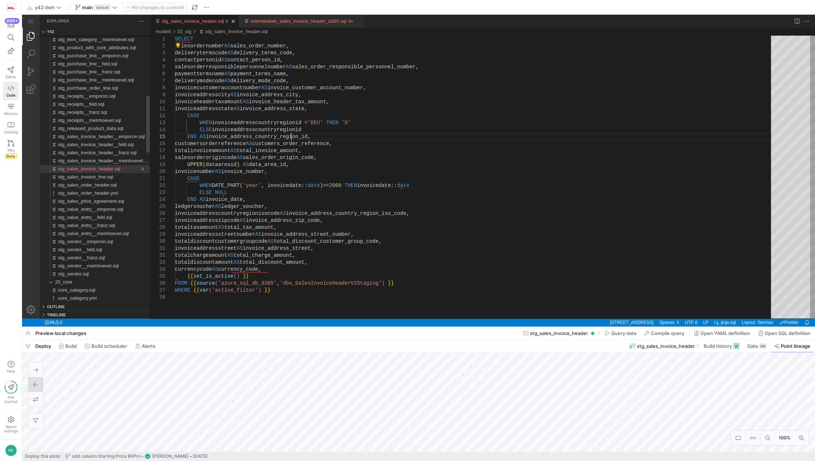
scroll to position [0, 115]
type textarea "CASE WHEN DATE_PART('year', invoicedate::date) >= 2000 THEN invoicedate::date E…"
click at [320, 227] on div "SELECT salesordernumber AS sales_order_number, deliverytermscode AS delivery_te…" at bounding box center [475, 306] width 601 height 541
type textarea "d"
type textarea "invoiceaddressstate AS invoice_address_state, CASE WHEN invoiceaddresscountryre…"
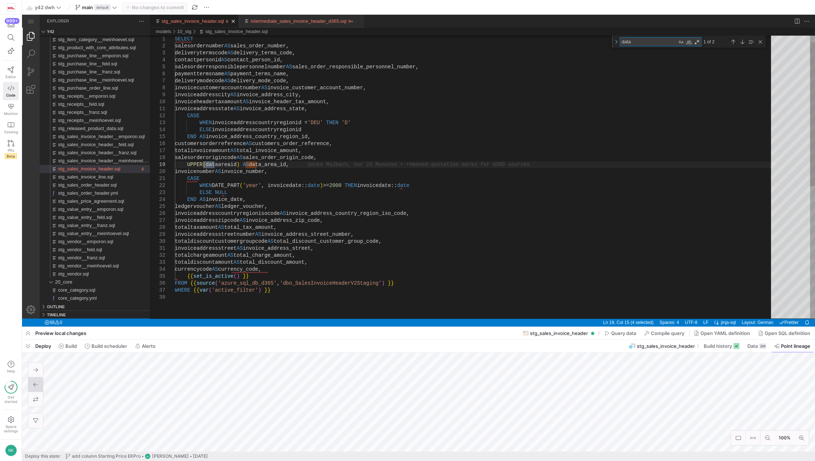
type textarea "data"
click at [275, 24] on div "intermediate_sales_invoice_header_d365.sql" at bounding box center [299, 21] width 96 height 13
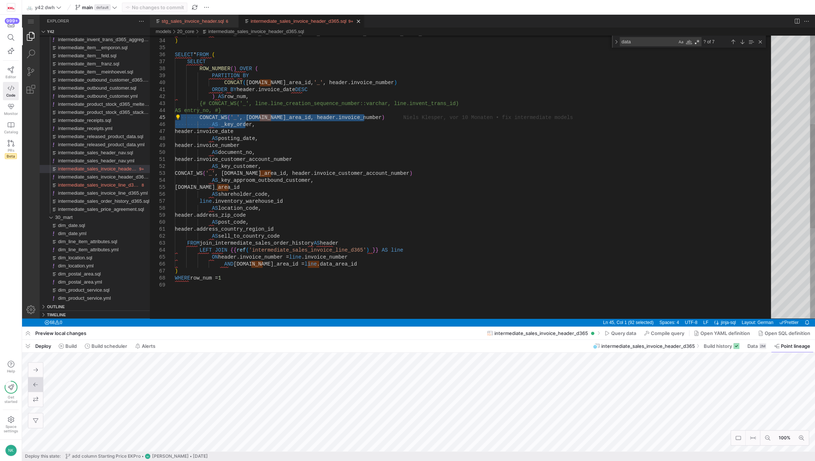
drag, startPoint x: 245, startPoint y: 126, endPoint x: 150, endPoint y: 121, distance: 95.6
click at [207, 21] on link "stg_sales_invoice_header.sql" at bounding box center [193, 21] width 62 height 6
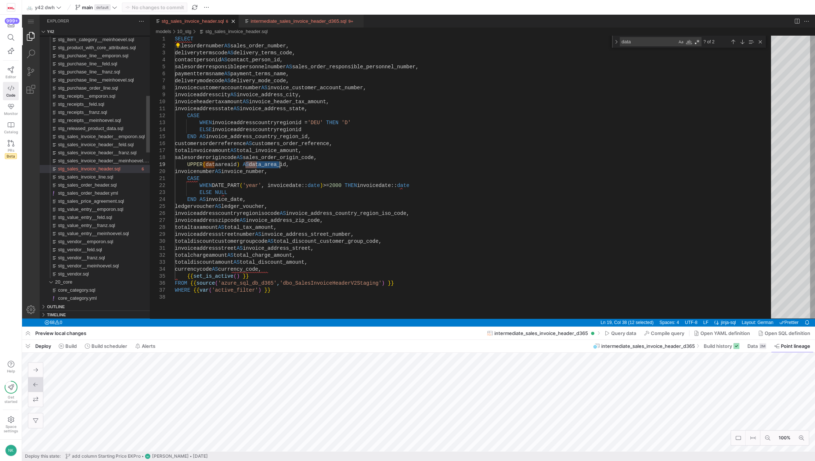
click at [207, 21] on link "stg_sales_invoice_header.sql" at bounding box center [193, 21] width 62 height 6
click at [643, 43] on textarea "data" at bounding box center [648, 41] width 57 height 8
type textarea "SELECT salesordernumber AS sales_order_number, deliverytermscode AS delivery_te…"
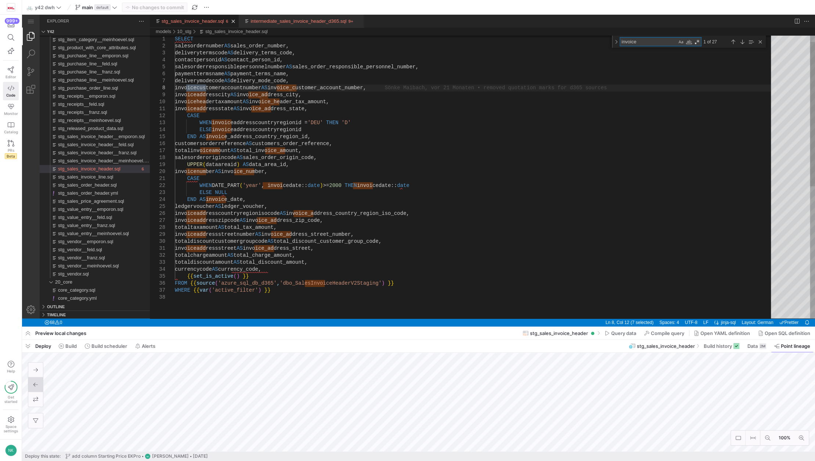
type textarea "invoice"
type textarea "invoiceaddressstate AS invoice_address_state, CASE WHEN invoiceaddresscountryre…"
click at [260, 172] on div "SELECT salesordernumber AS sales_order_number, deliverytermscode AS delivery_te…" at bounding box center [475, 300] width 601 height 553
click at [97, 198] on span "stg_sales_price_agreement.sql" at bounding box center [91, 201] width 66 height 6
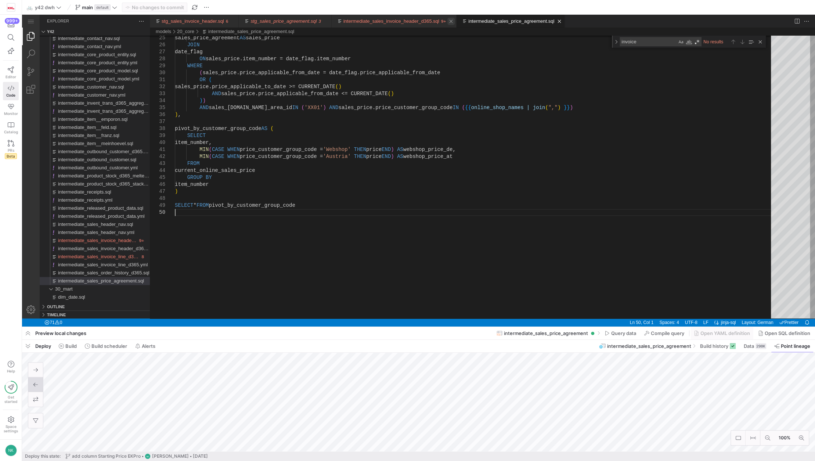
click at [447, 20] on link "Close (Ctrl+F4)" at bounding box center [450, 21] width 7 height 7
click at [230, 21] on link "Close (Ctrl+F4)" at bounding box center [233, 21] width 7 height 7
click at [260, 20] on link "intermediate_sales_price_agreement.sql" at bounding box center [297, 21] width 86 height 6
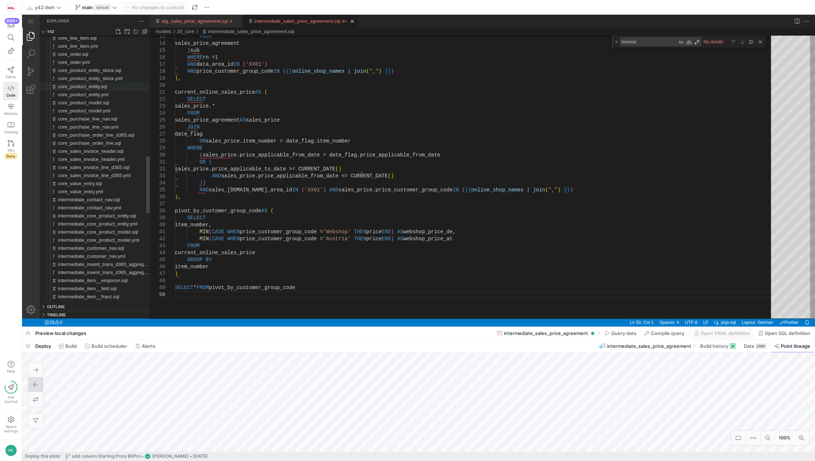
click at [99, 87] on span "core_product_entity.sql" at bounding box center [82, 87] width 49 height 6
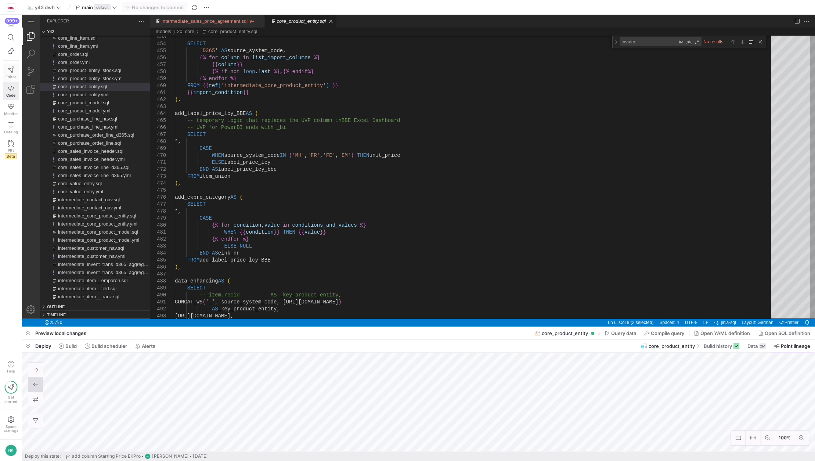
click at [13, 71] on icon at bounding box center [11, 69] width 7 height 7
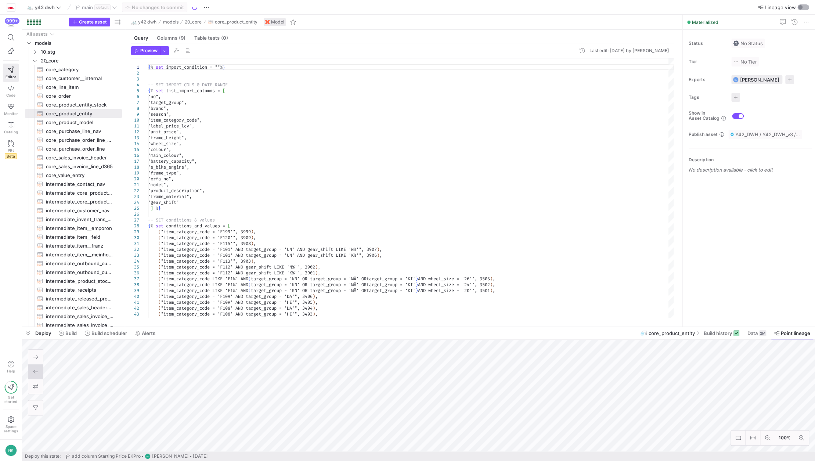
click at [800, 9] on div "button" at bounding box center [800, 7] width 4 height 4
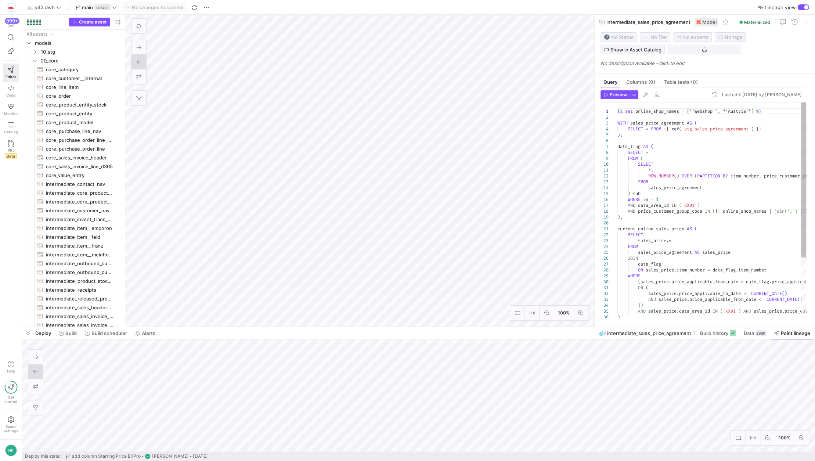
scroll to position [21, 0]
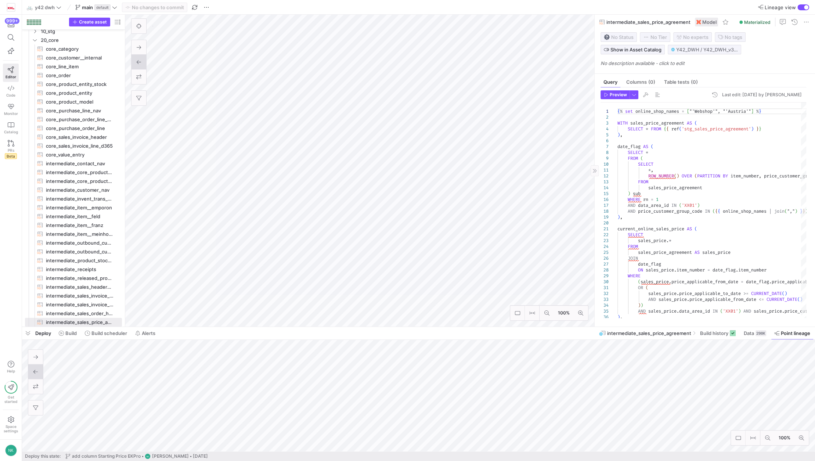
type textarea "{% set import_condition = ""%} -- SET IMPORT COLS & DATE_RANGE {% set list_impo…"
